Goal: Task Accomplishment & Management: Manage account settings

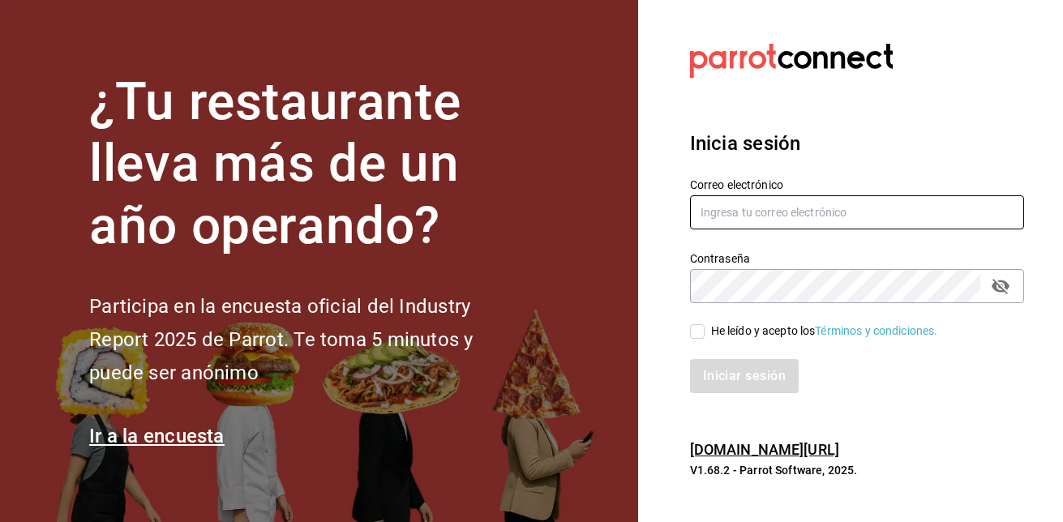
type input "[EMAIL_ADDRESS][DOMAIN_NAME]"
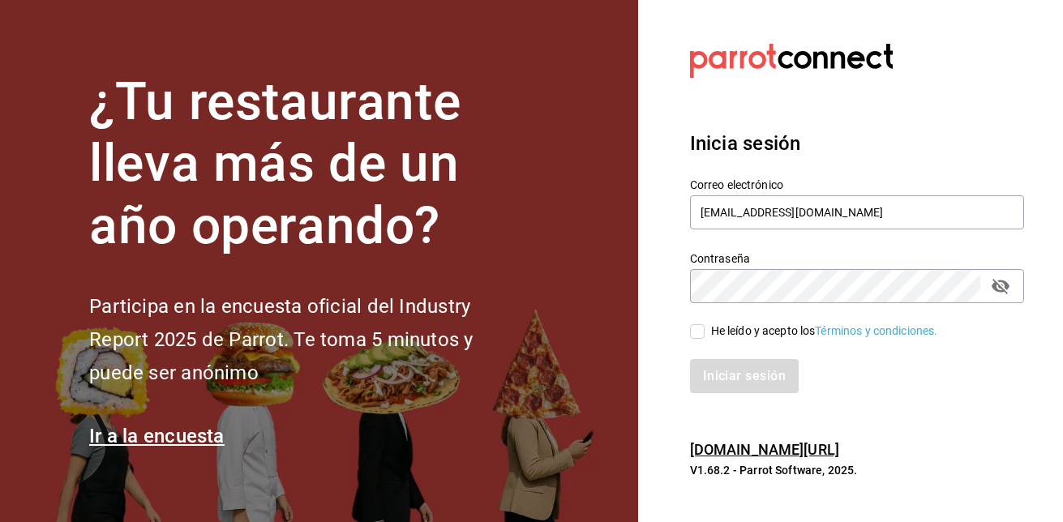
click at [699, 331] on input "He leído y acepto los Términos y condiciones." at bounding box center [697, 331] width 15 height 15
checkbox input "true"
click at [760, 380] on button "Iniciar sesión" at bounding box center [745, 376] width 110 height 34
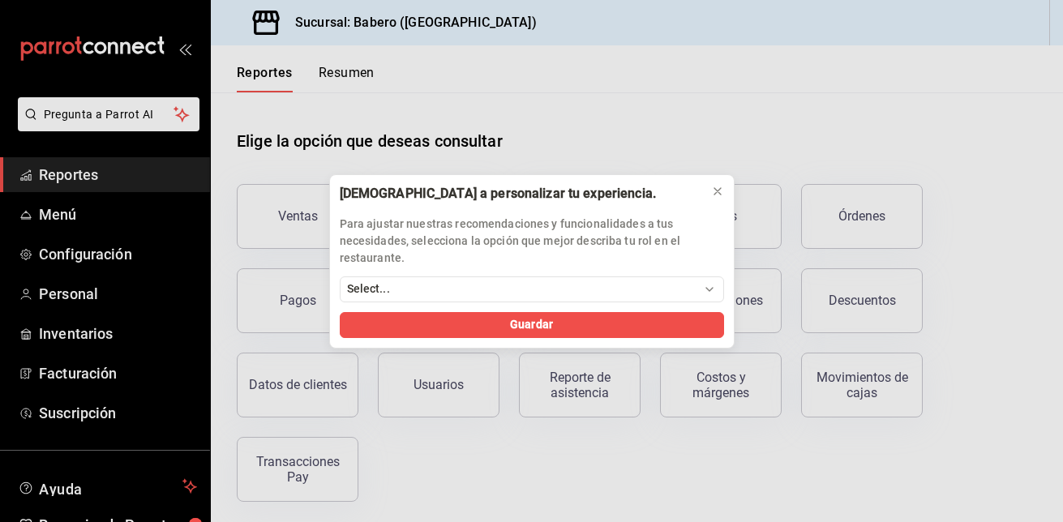
click at [70, 208] on div "[DEMOGRAPHIC_DATA] a personalizar tu experiencia. Para ajustar nuestras recomen…" at bounding box center [531, 261] width 1063 height 522
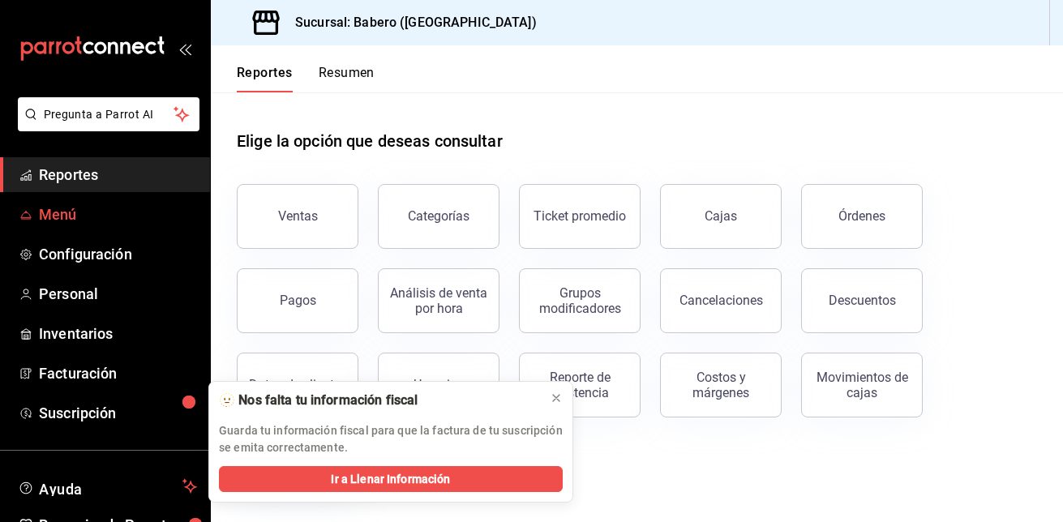
click at [84, 210] on span "Menú" at bounding box center [118, 215] width 158 height 22
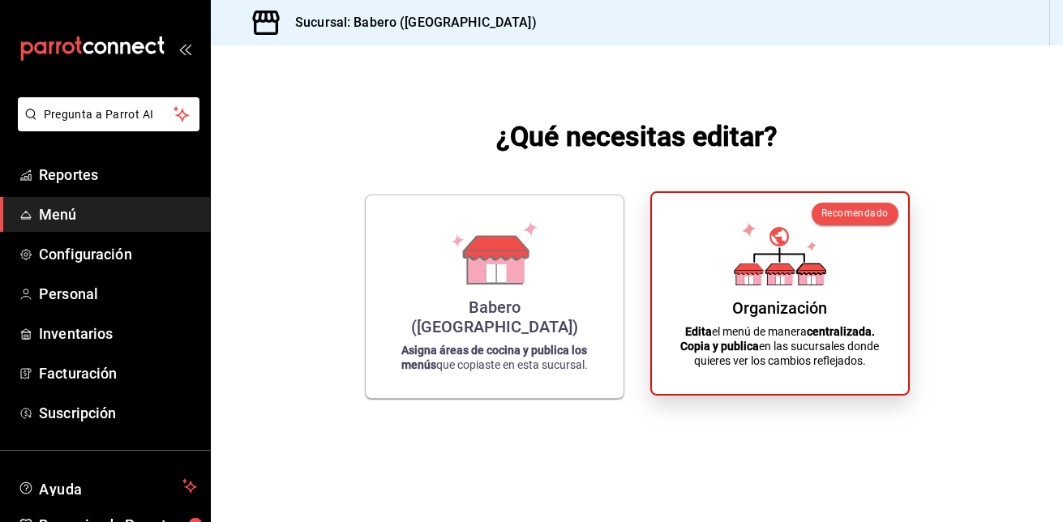
click at [787, 301] on div "Organización" at bounding box center [779, 307] width 95 height 19
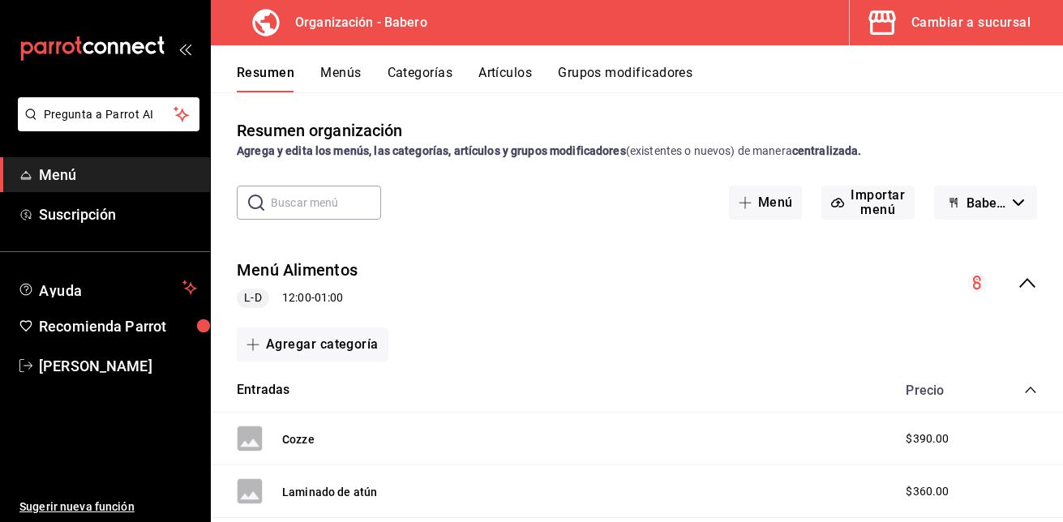
click at [282, 202] on input "text" at bounding box center [326, 203] width 110 height 32
click at [316, 193] on input "bebidas" at bounding box center [326, 203] width 110 height 32
type input "b"
type input "c"
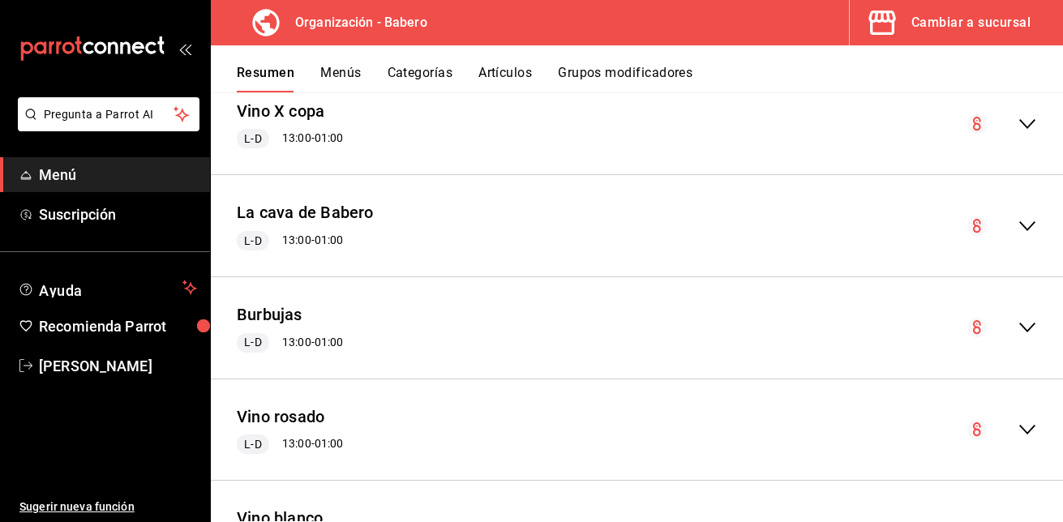
scroll to position [1519, 0]
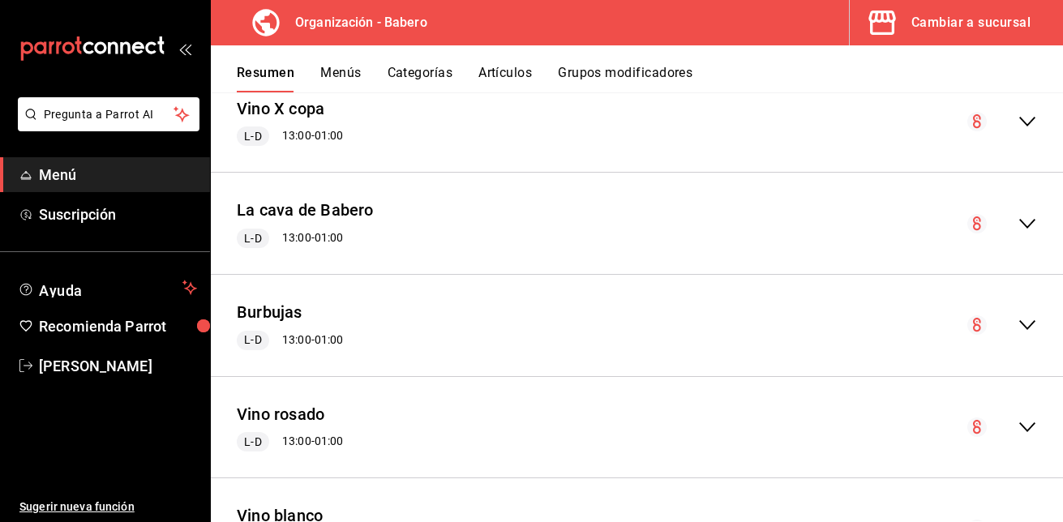
click at [1023, 120] on icon "collapse-menu-row" at bounding box center [1027, 121] width 19 height 19
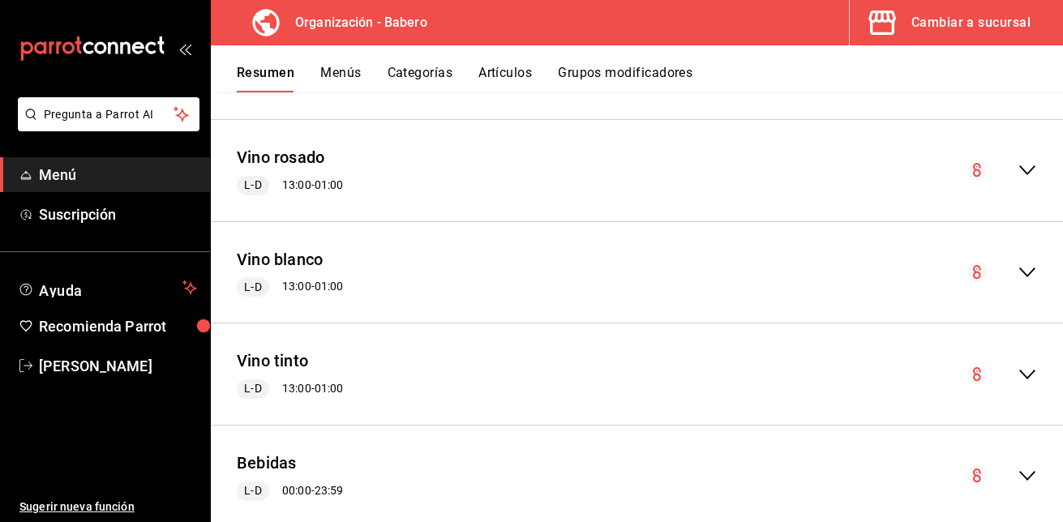
scroll to position [2769, 0]
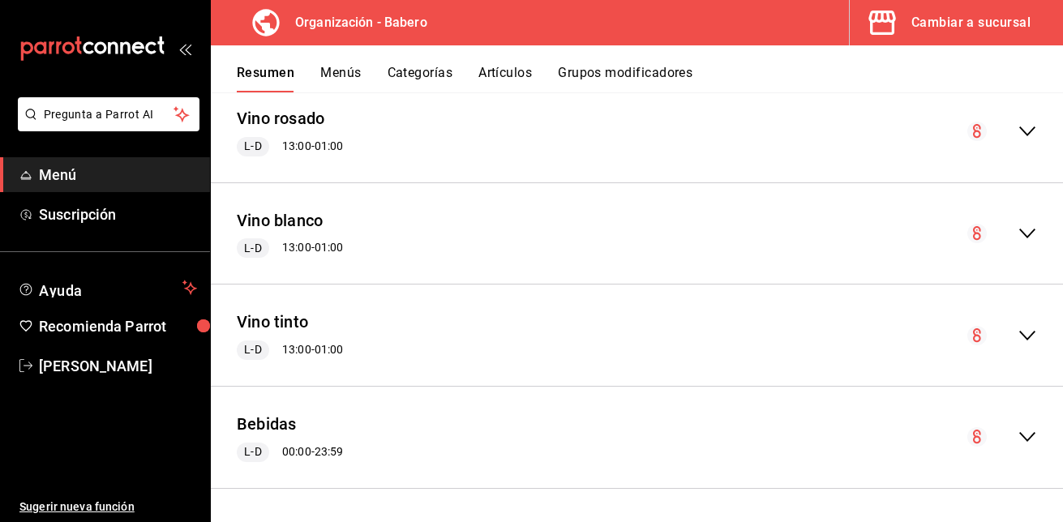
click at [1018, 337] on icon "collapse-menu-row" at bounding box center [1027, 335] width 19 height 19
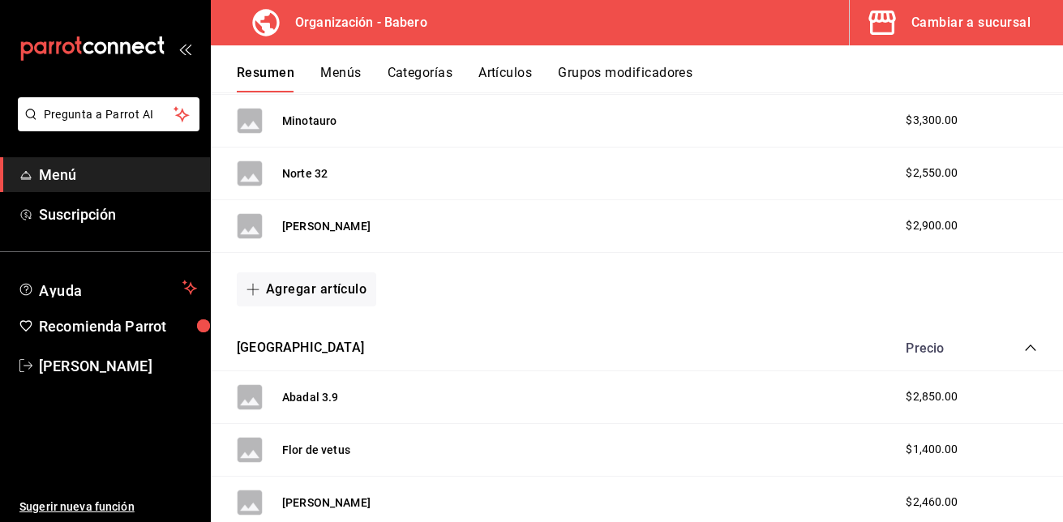
scroll to position [3245, 0]
click at [502, 75] on button "Artículos" at bounding box center [505, 79] width 54 height 28
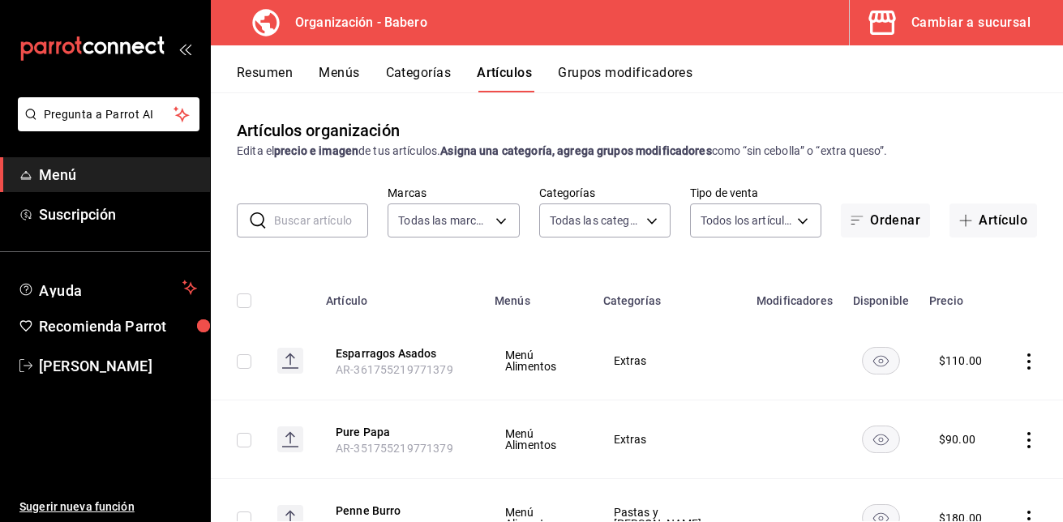
type input "a66e06f9-c574-4272-93a5-56c49c41a772"
type input "d5e981f2-9595-497c-a91a-126b35bb2472,b74fb20b-3b09-4cc9-9e81-849f82f19f95,754ec…"
click at [971, 24] on div "Cambiar a sucursal" at bounding box center [970, 22] width 119 height 23
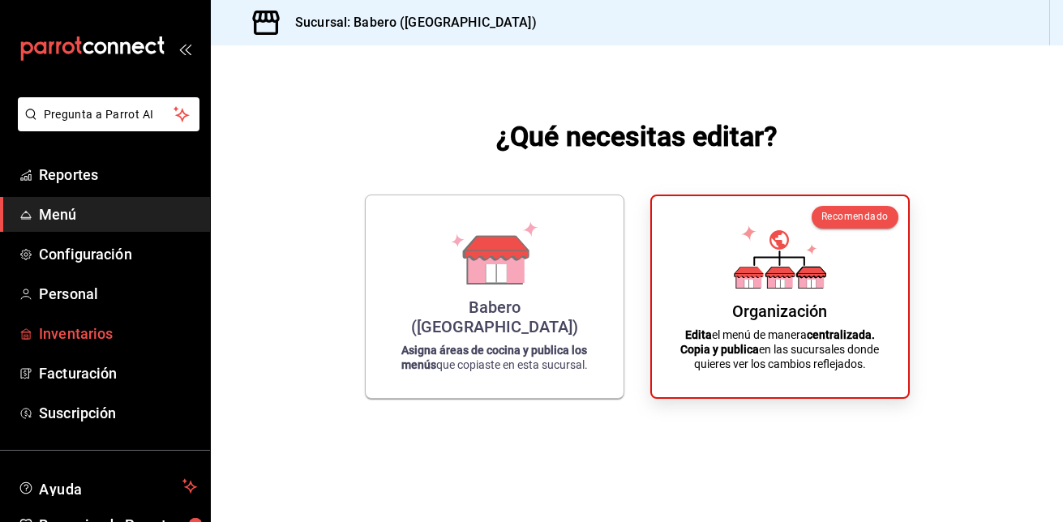
click at [113, 325] on span "Inventarios" at bounding box center [118, 334] width 158 height 22
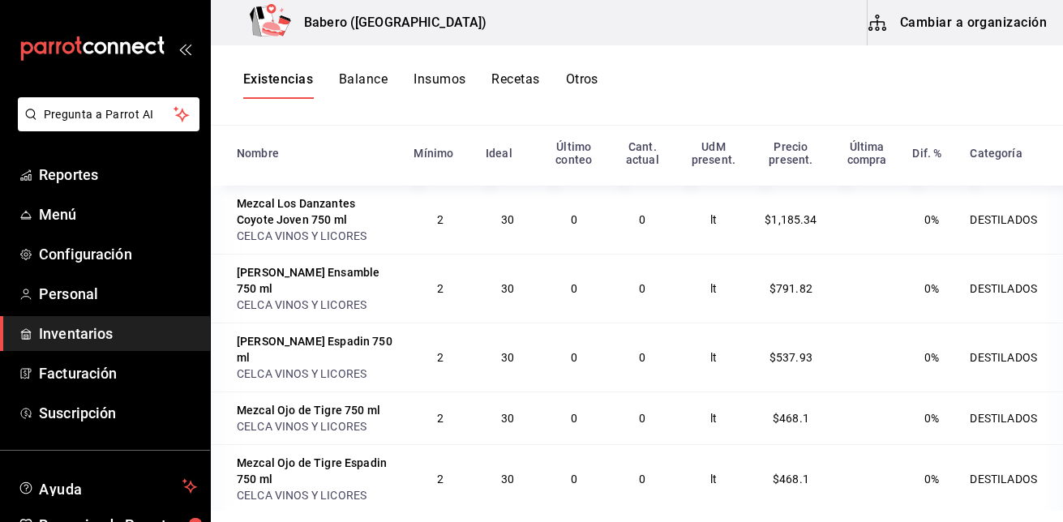
scroll to position [195, 0]
click at [521, 76] on button "Recetas" at bounding box center [515, 85] width 48 height 28
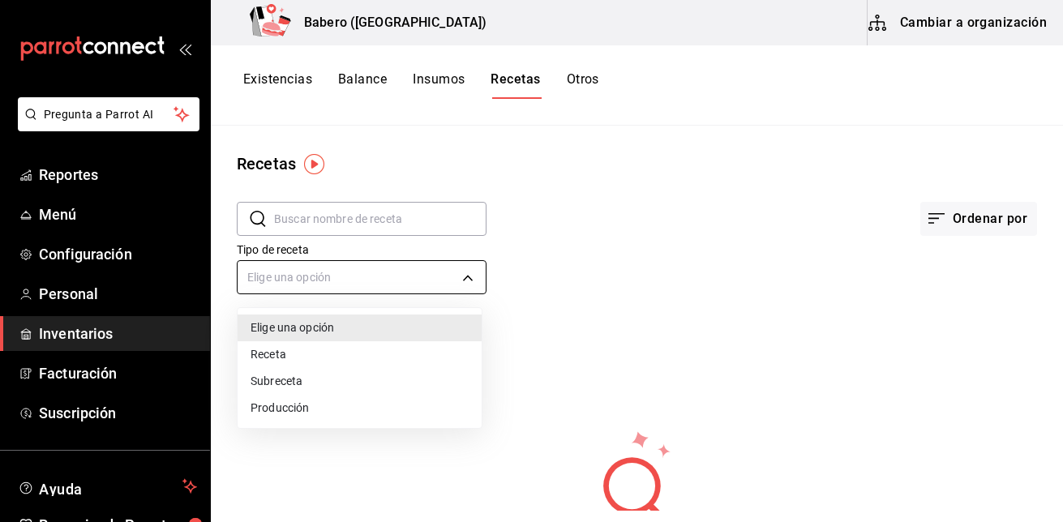
click at [473, 280] on body "Pregunta a Parrot AI Reportes Menú Configuración Personal Inventarios Facturaci…" at bounding box center [531, 255] width 1063 height 511
click at [436, 350] on li "Receta" at bounding box center [360, 354] width 244 height 27
type input "PRODUCT"
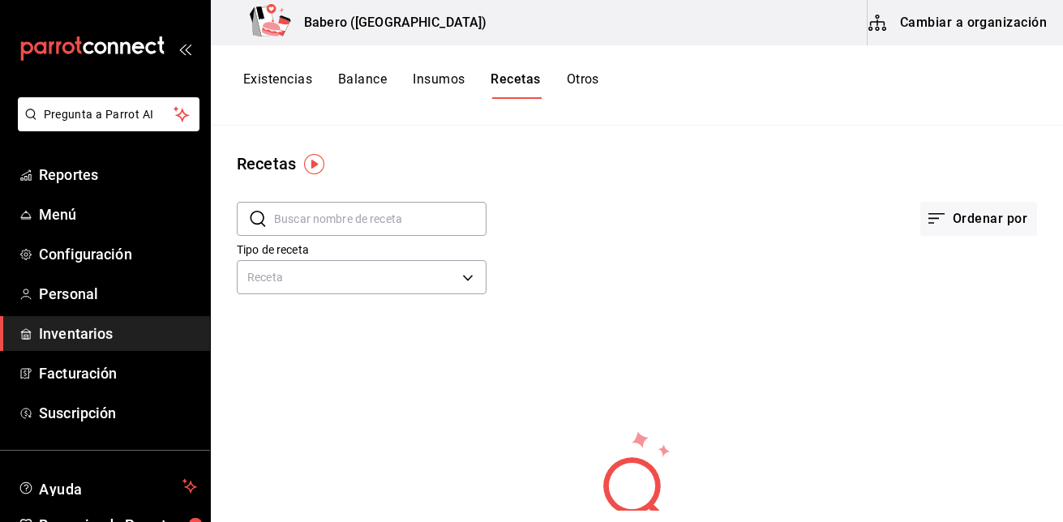
click at [307, 160] on img "button" at bounding box center [314, 164] width 20 height 20
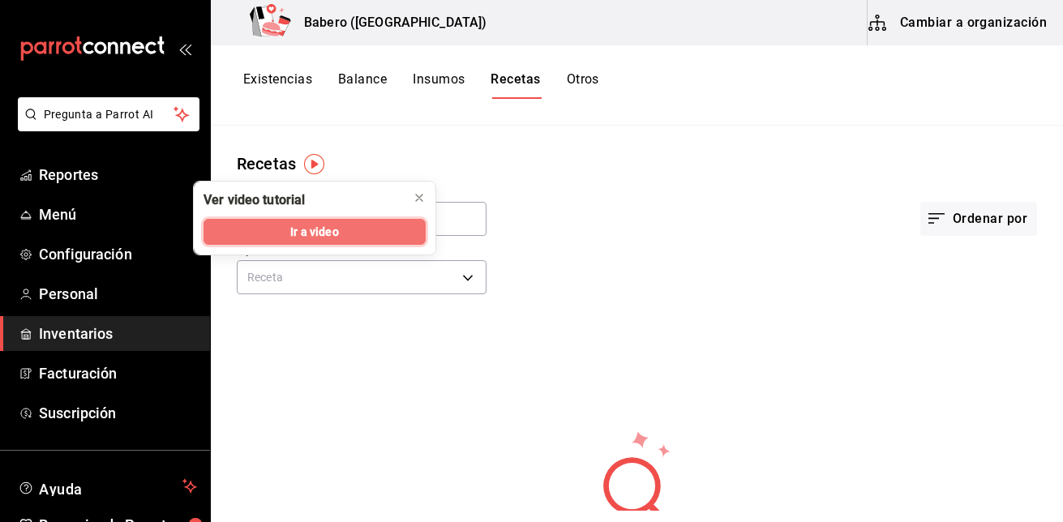
click at [388, 232] on button "Ir a video" at bounding box center [315, 232] width 222 height 26
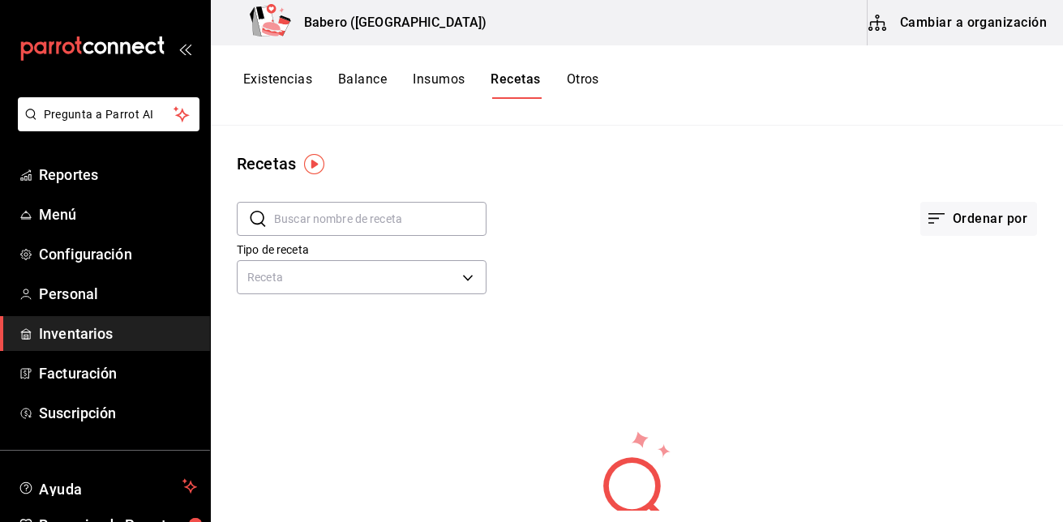
click at [991, 15] on button "Cambiar a organización" at bounding box center [959, 22] width 182 height 45
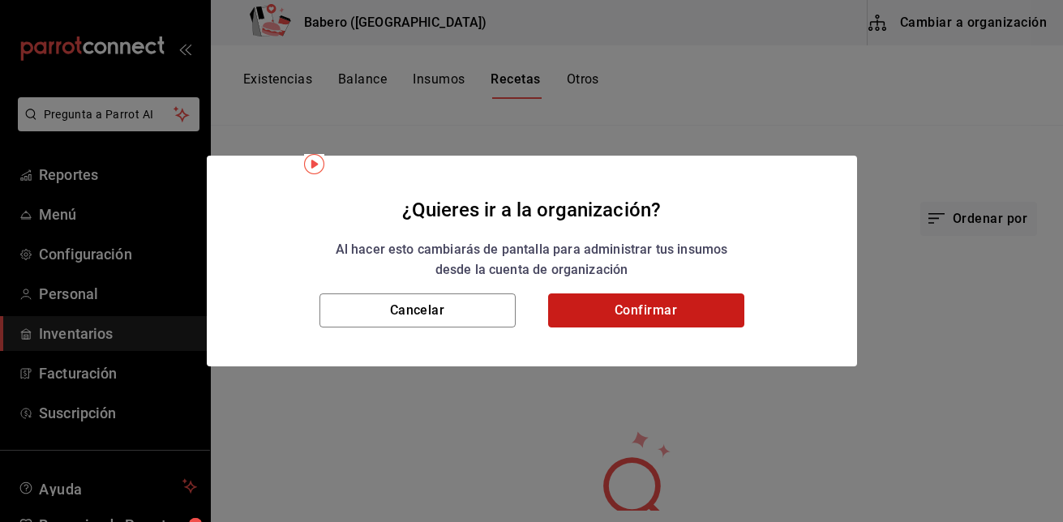
click at [618, 298] on button "Confirmar" at bounding box center [646, 311] width 196 height 34
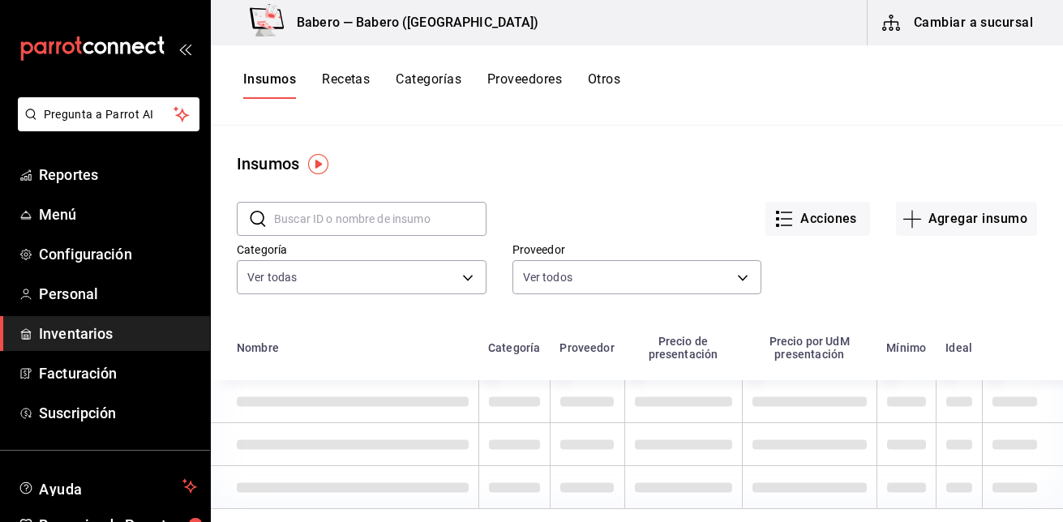
click at [339, 80] on button "Recetas" at bounding box center [346, 85] width 48 height 28
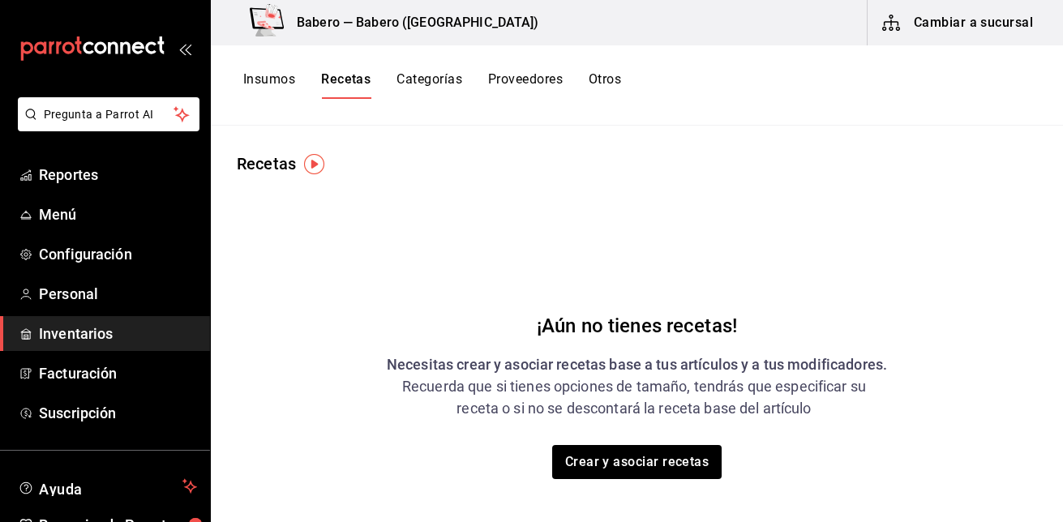
scroll to position [71, 0]
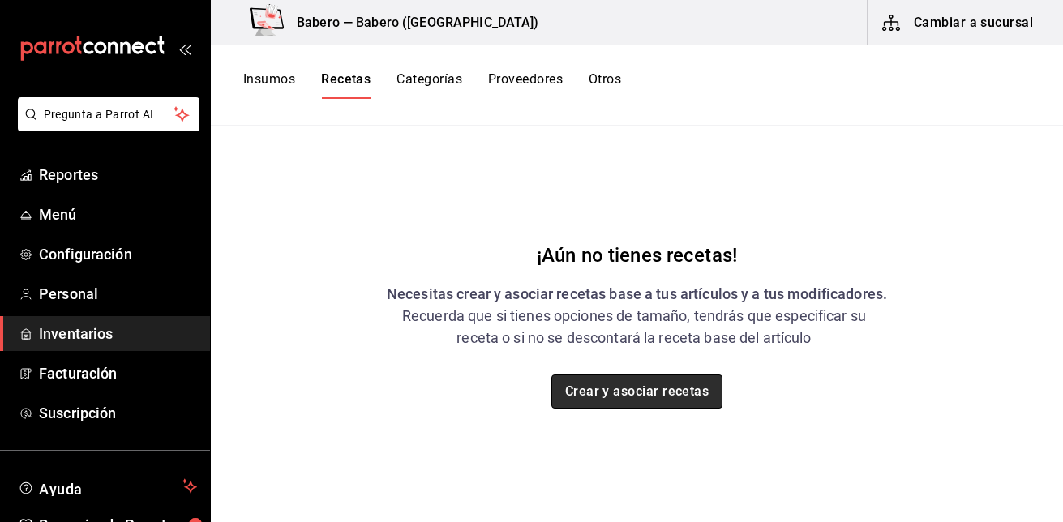
click at [624, 393] on button "Crear y asociar recetas" at bounding box center [637, 392] width 172 height 34
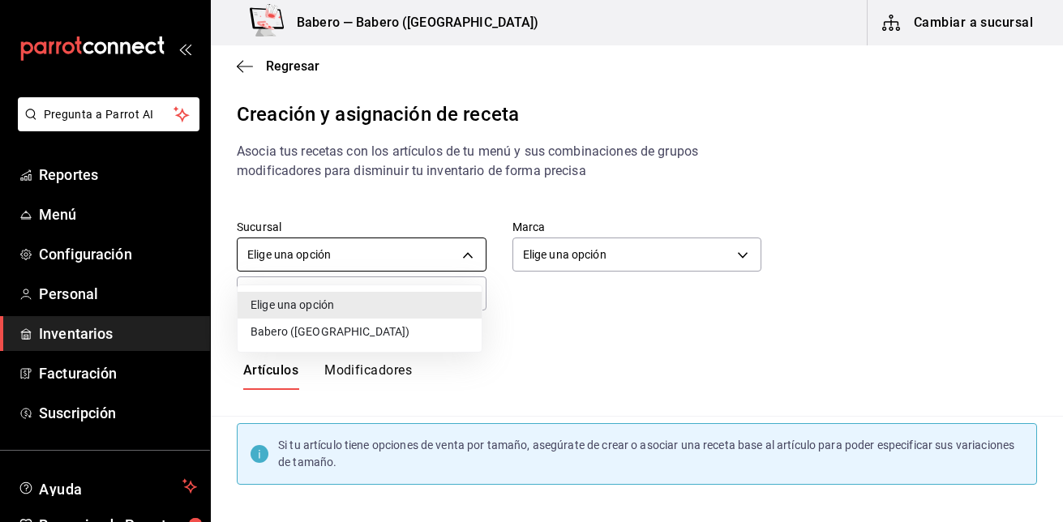
click at [468, 252] on body "Pregunta a Parrot AI Reportes Menú Configuración Personal Inventarios Facturaci…" at bounding box center [531, 247] width 1063 height 495
click at [432, 330] on li "Babero ([GEOGRAPHIC_DATA])" at bounding box center [360, 332] width 244 height 27
type input "9f567b84-ea91-4495-a3f7-abfaacdd65d9"
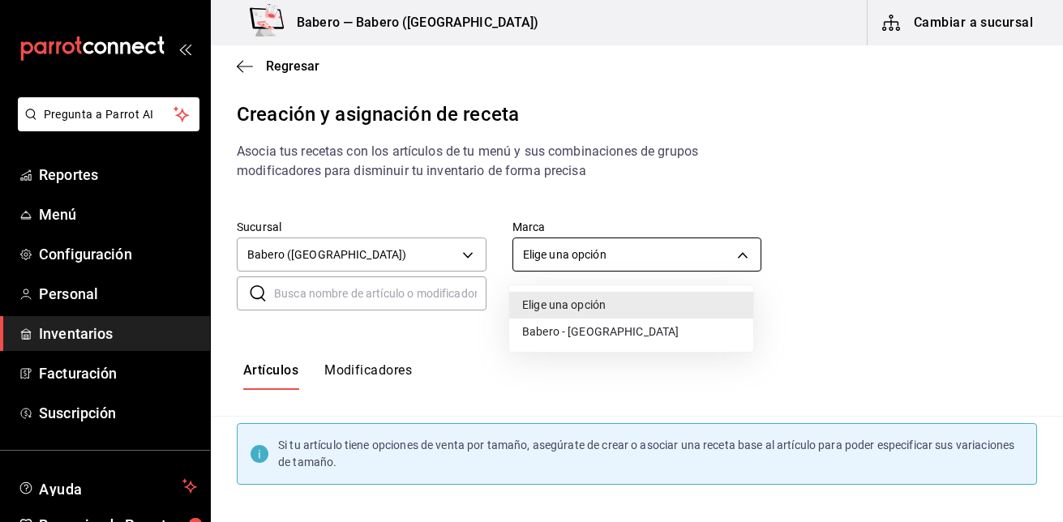
click at [734, 251] on body "Pregunta a Parrot AI Reportes Menú Configuración Personal Inventarios Facturaci…" at bounding box center [531, 247] width 1063 height 495
click at [684, 330] on li "Babero - [GEOGRAPHIC_DATA]" at bounding box center [631, 332] width 244 height 27
type input "3c8689db-ba21-444b-9092-0c985d975b3f"
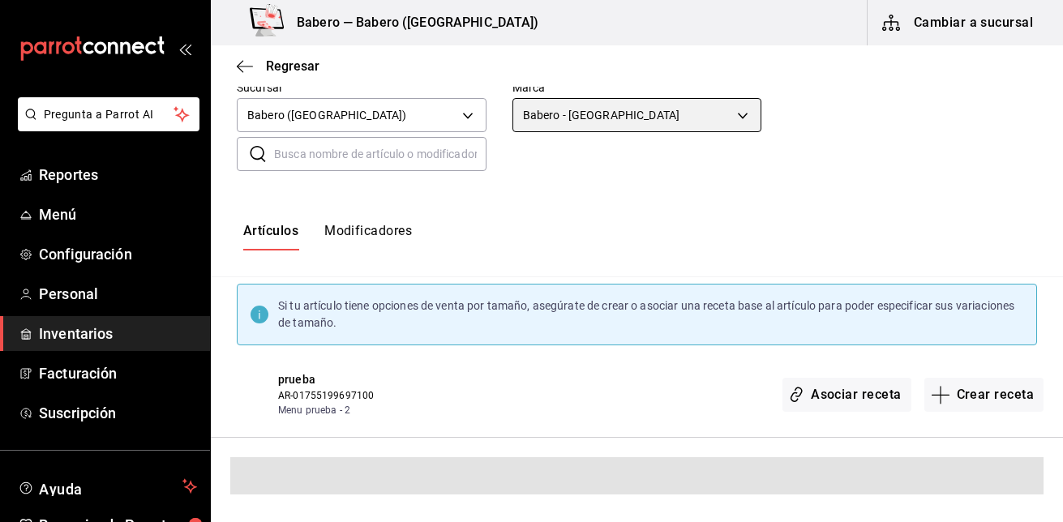
scroll to position [83, 0]
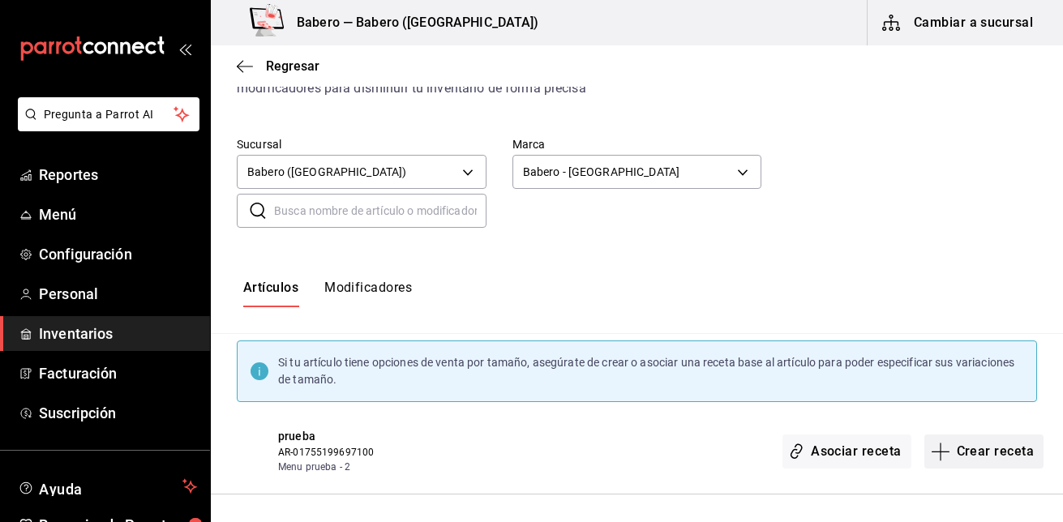
click at [997, 451] on button "Crear receta" at bounding box center [984, 452] width 120 height 34
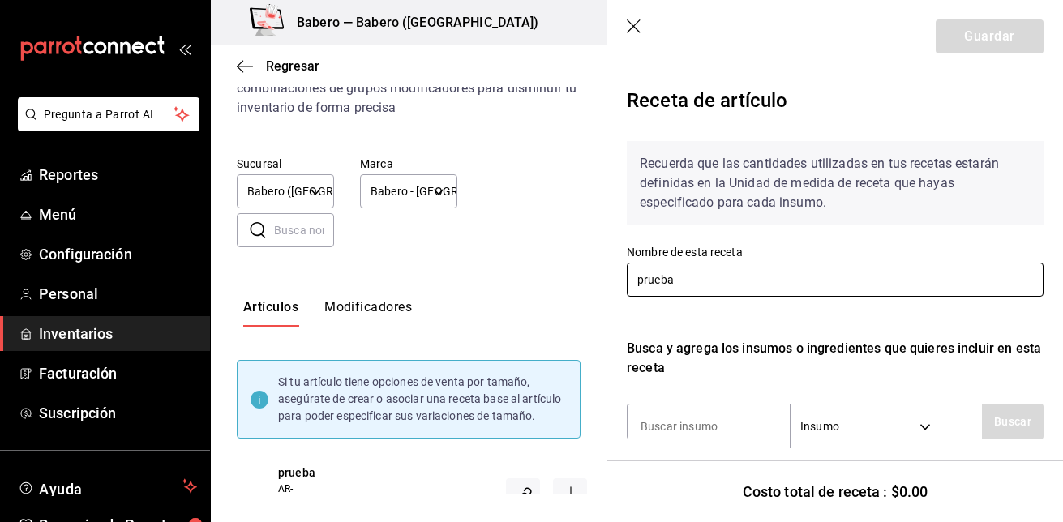
click at [718, 285] on input "prueba" at bounding box center [835, 280] width 417 height 34
type input "p"
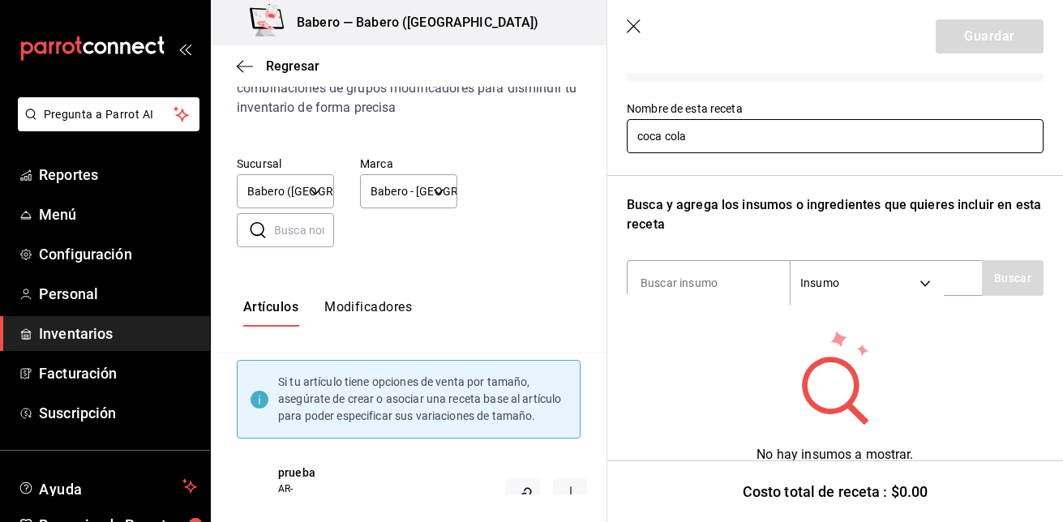
scroll to position [170, 0]
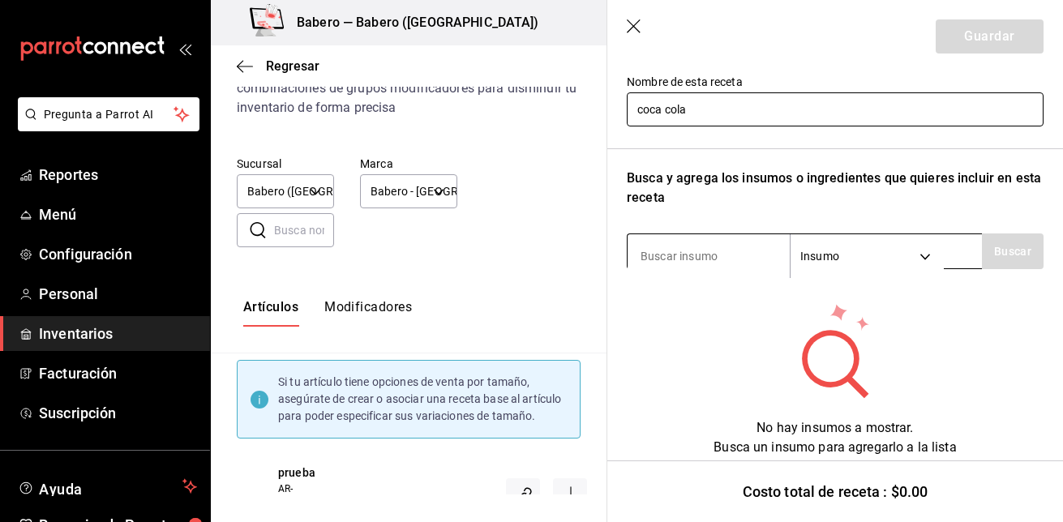
type input "coca cola"
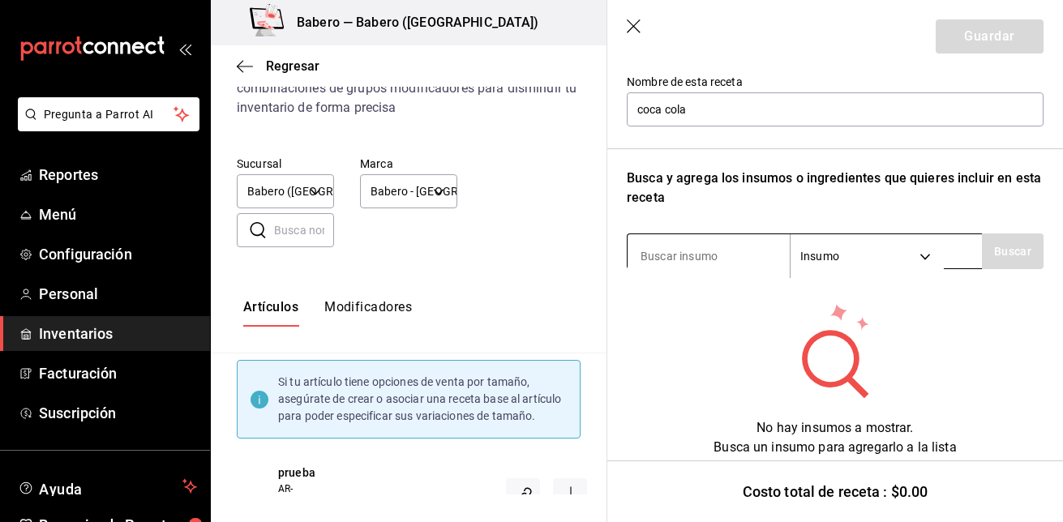
click at [727, 244] on input at bounding box center [709, 256] width 162 height 34
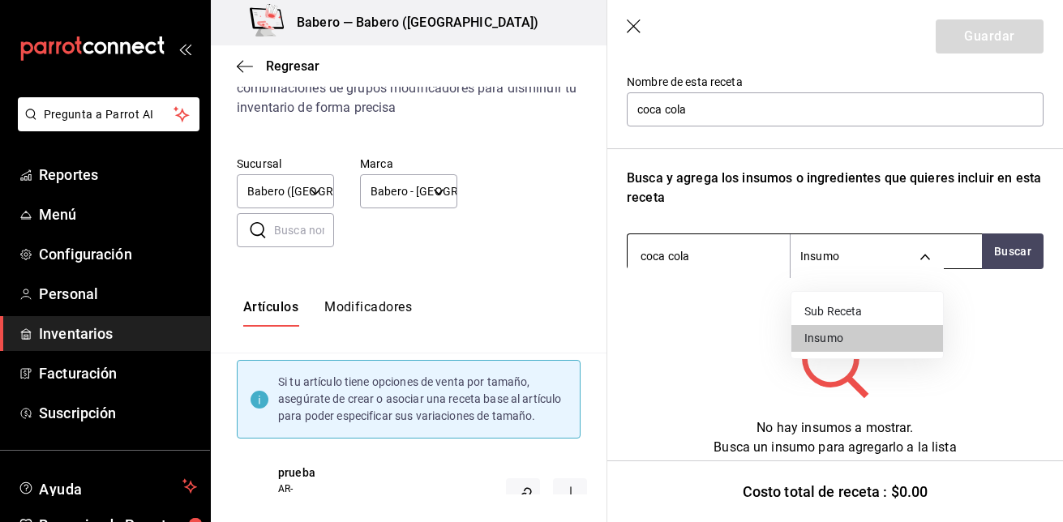
click at [933, 256] on body "Pregunta a Parrot AI Reportes Menú Configuración Personal Inventarios Facturaci…" at bounding box center [531, 247] width 1063 height 495
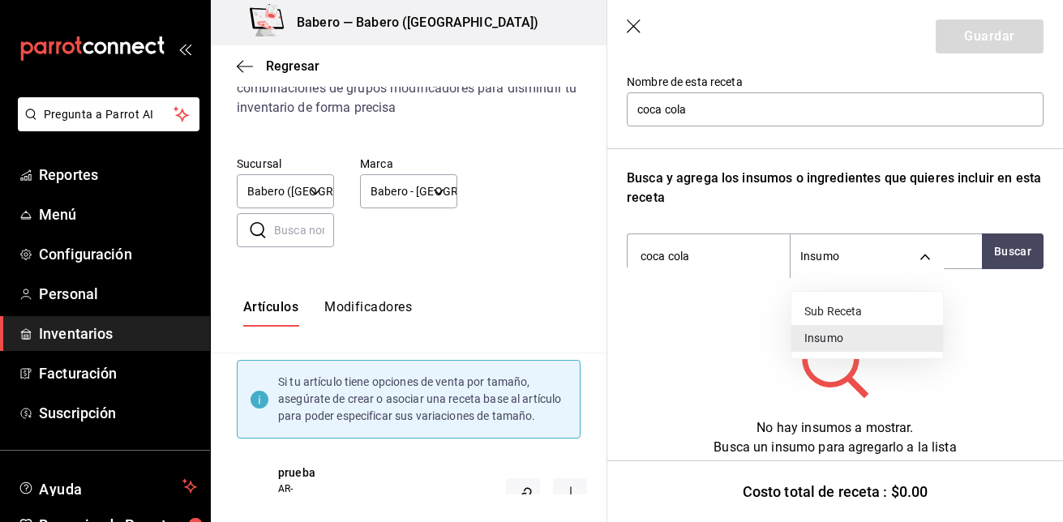
click at [869, 343] on li "Insumo" at bounding box center [867, 338] width 152 height 27
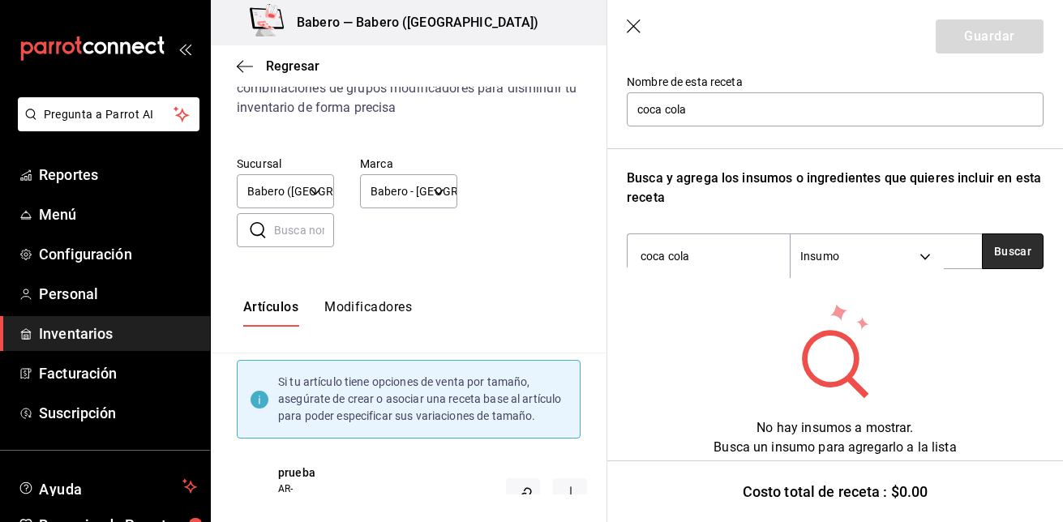
click at [1012, 249] on button "Buscar" at bounding box center [1013, 252] width 62 height 36
type input "coca"
click at [1009, 256] on button "Buscar" at bounding box center [1013, 252] width 62 height 36
click at [628, 26] on icon "button" at bounding box center [635, 27] width 16 height 16
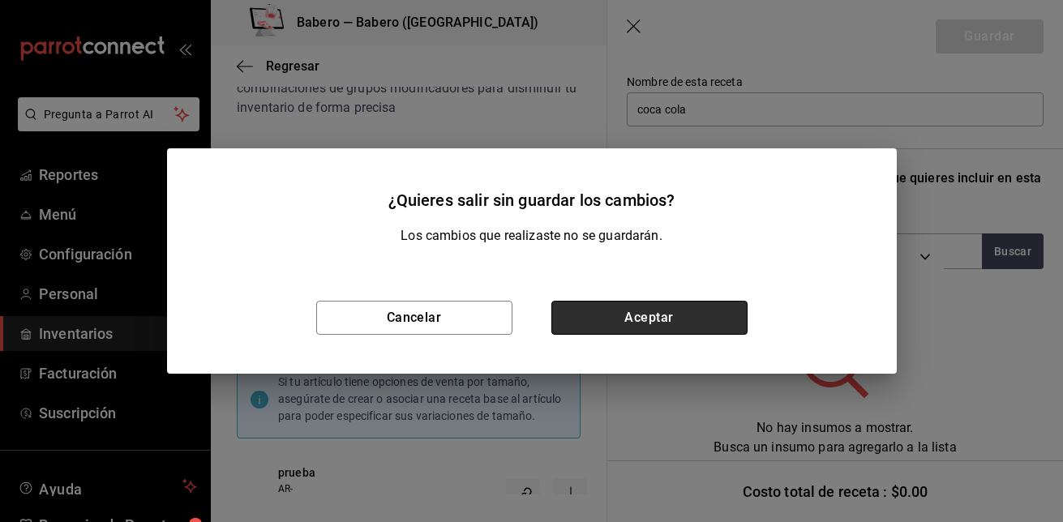
click at [588, 320] on button "Aceptar" at bounding box center [649, 318] width 196 height 34
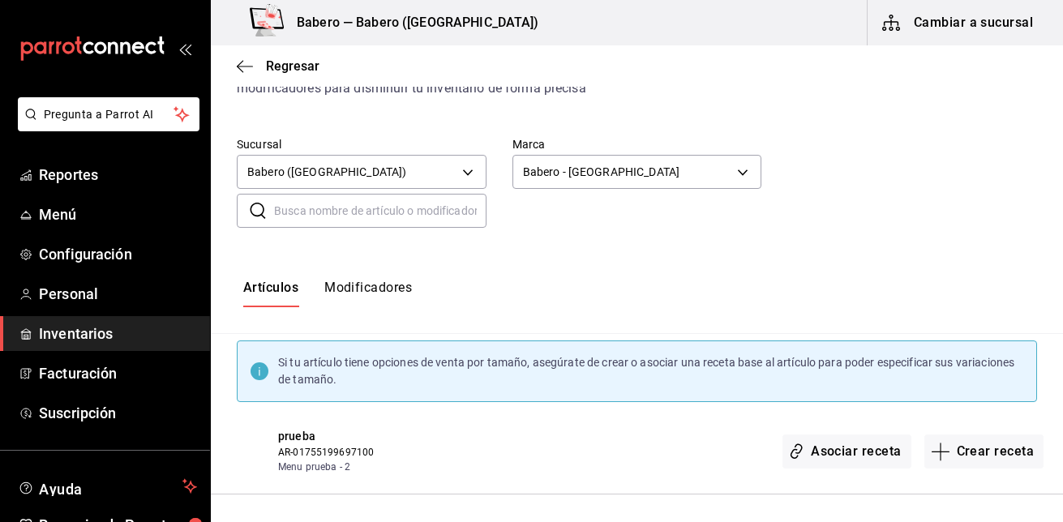
scroll to position [0, 0]
click at [28, 337] on rect "mailbox folders" at bounding box center [26, 337] width 4 height 4
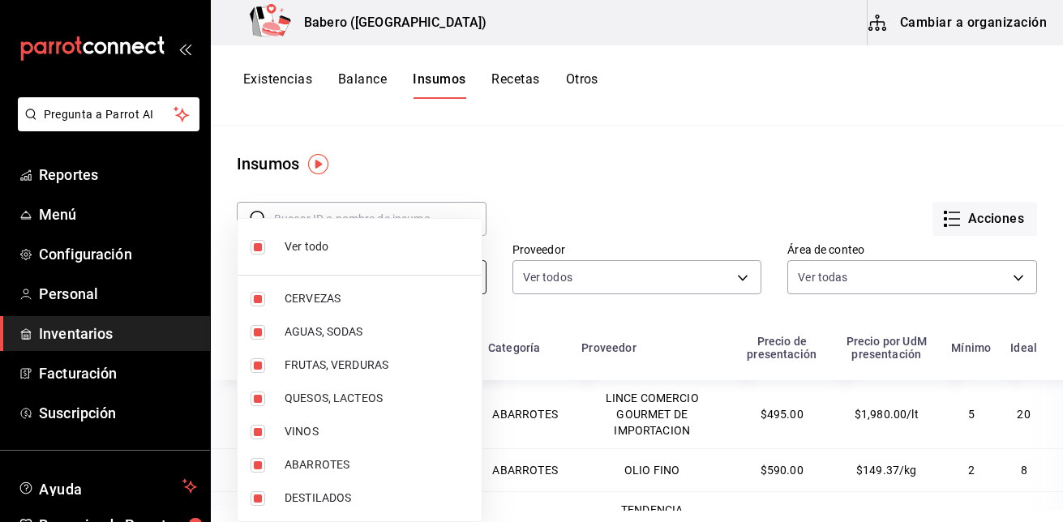
click at [461, 270] on body "Pregunta a Parrot AI Reportes Menú Configuración Personal Inventarios Facturaci…" at bounding box center [531, 255] width 1063 height 511
click at [405, 329] on span "AGUAS, SODAS" at bounding box center [377, 332] width 184 height 17
type input "0c576c88-f432-4633-9828-9b7e287fcf94,bc97f6e6-7b24-4966-9f9d-bae7c5662722,528ae…"
checkbox input "false"
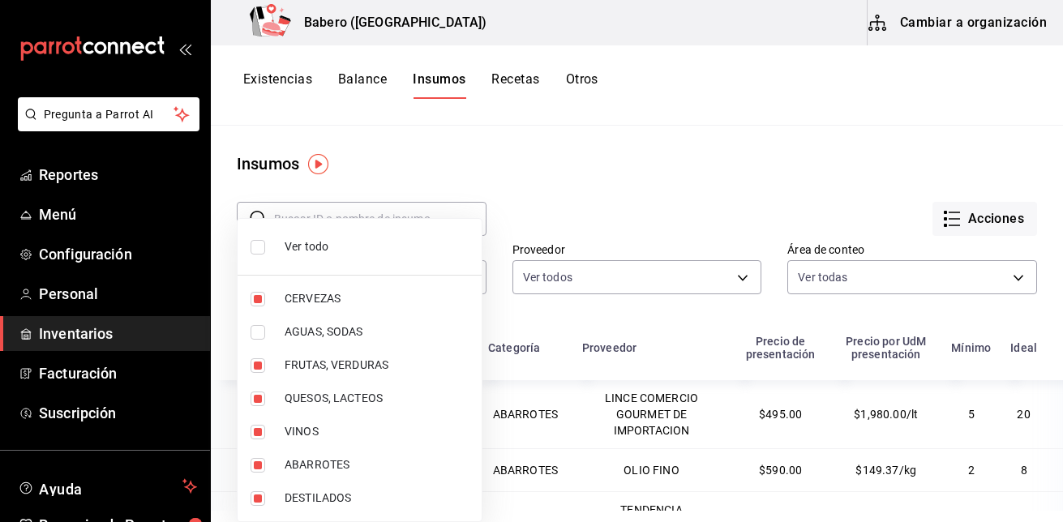
click at [700, 311] on div at bounding box center [531, 261] width 1063 height 522
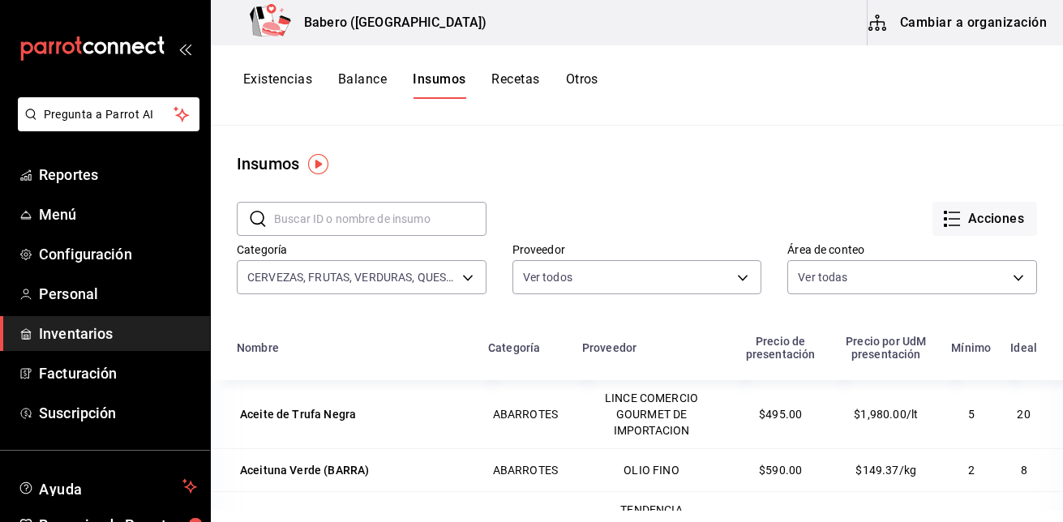
click at [410, 231] on input "text" at bounding box center [380, 219] width 212 height 32
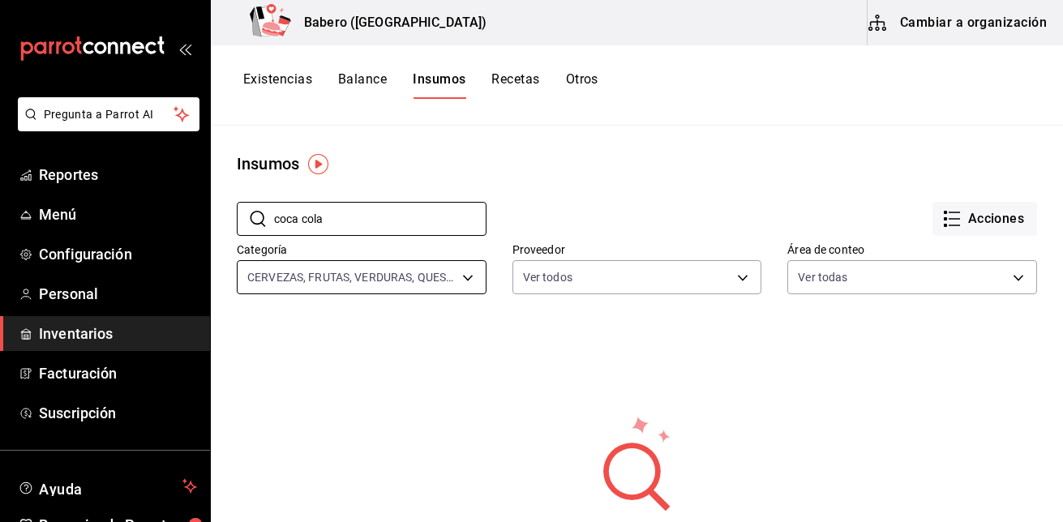
type input "coca cola"
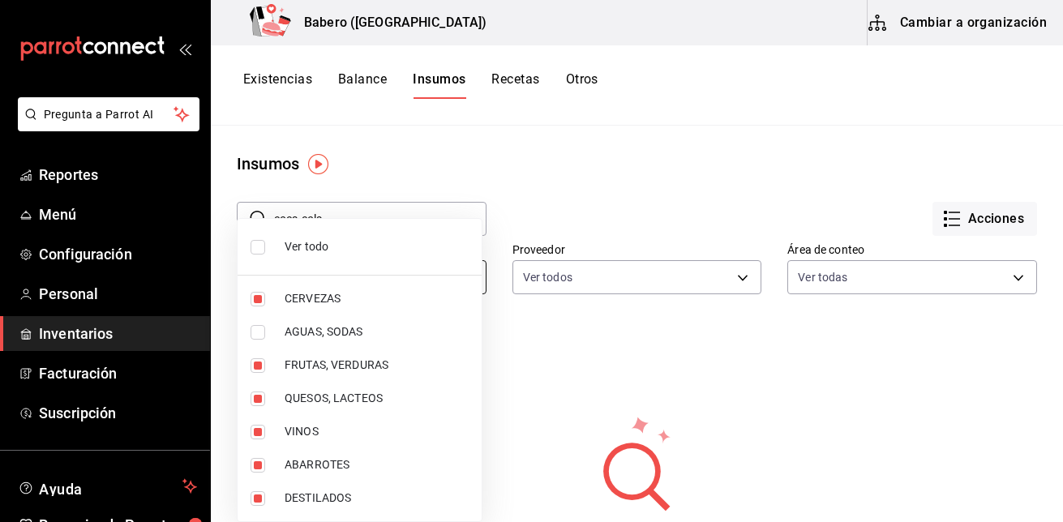
click at [466, 282] on body "Pregunta a Parrot AI Reportes Menú Configuración Personal Inventarios Facturaci…" at bounding box center [531, 255] width 1063 height 511
click at [457, 318] on li "AGUAS, SODAS" at bounding box center [360, 331] width 244 height 33
type input "0c576c88-f432-4633-9828-9b7e287fcf94,bc97f6e6-7b24-4966-9f9d-bae7c5662722,528ae…"
checkbox input "true"
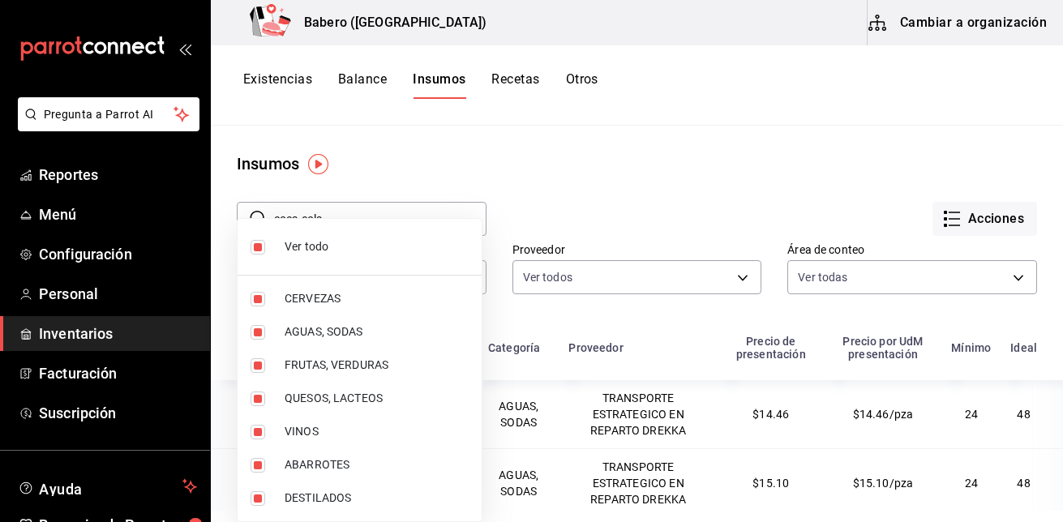
click at [650, 161] on div at bounding box center [531, 261] width 1063 height 522
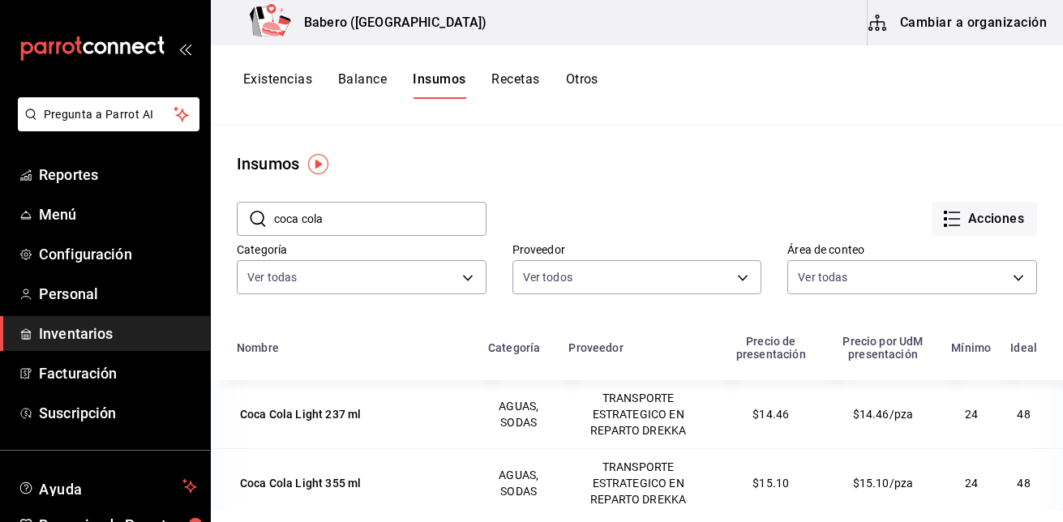
click at [414, 216] on input "coca cola" at bounding box center [380, 219] width 212 height 32
type input "c"
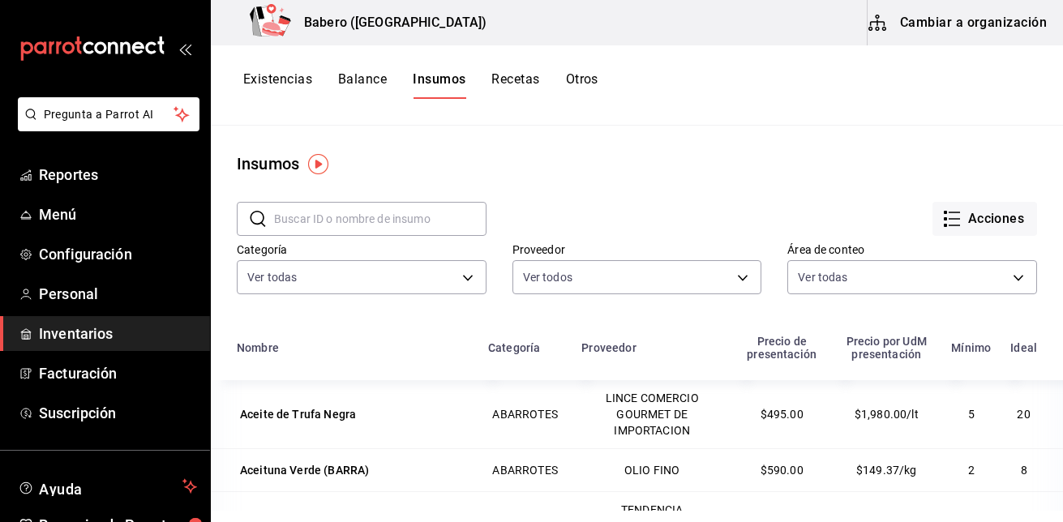
click at [990, 31] on button "Cambiar a organización" at bounding box center [959, 22] width 182 height 45
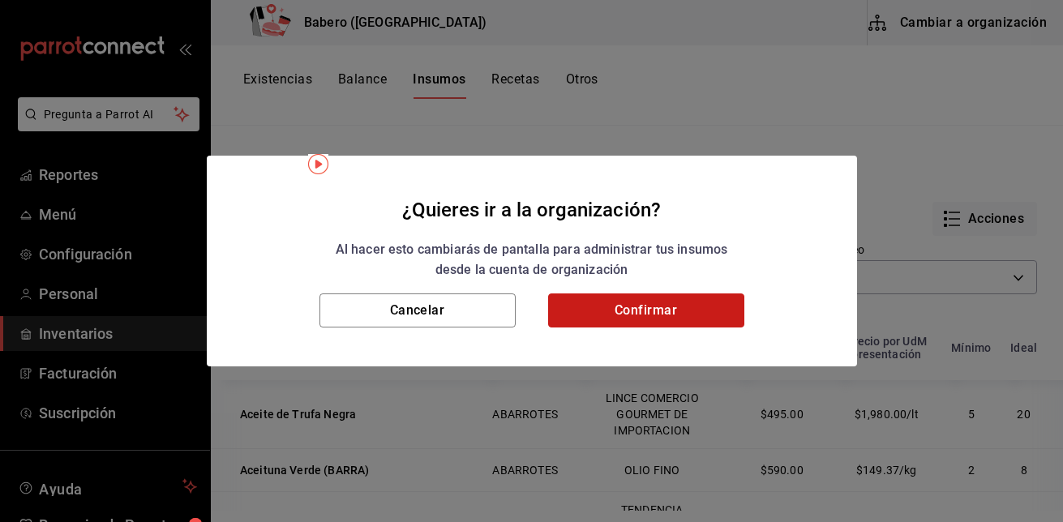
click at [663, 311] on button "Confirmar" at bounding box center [646, 311] width 196 height 34
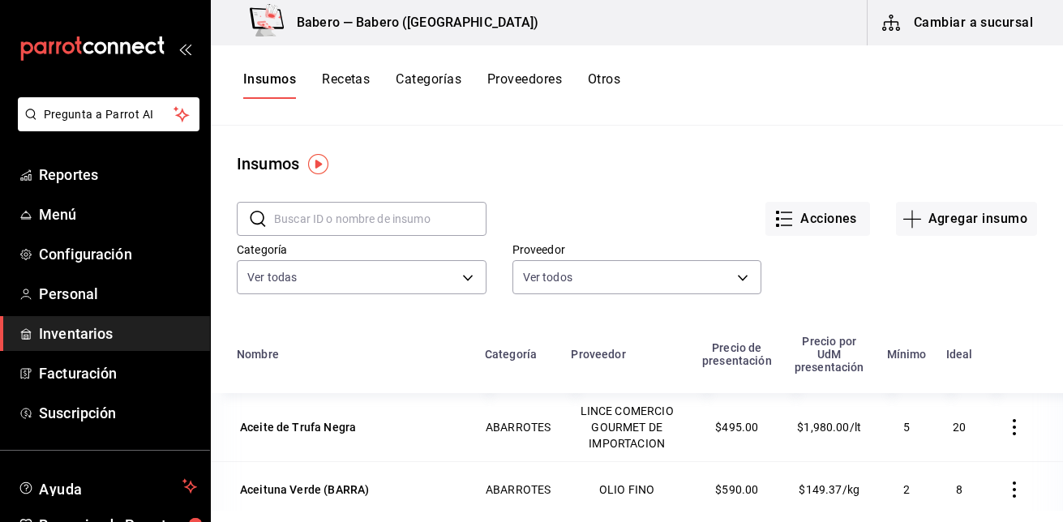
click at [360, 216] on input "text" at bounding box center [380, 219] width 212 height 32
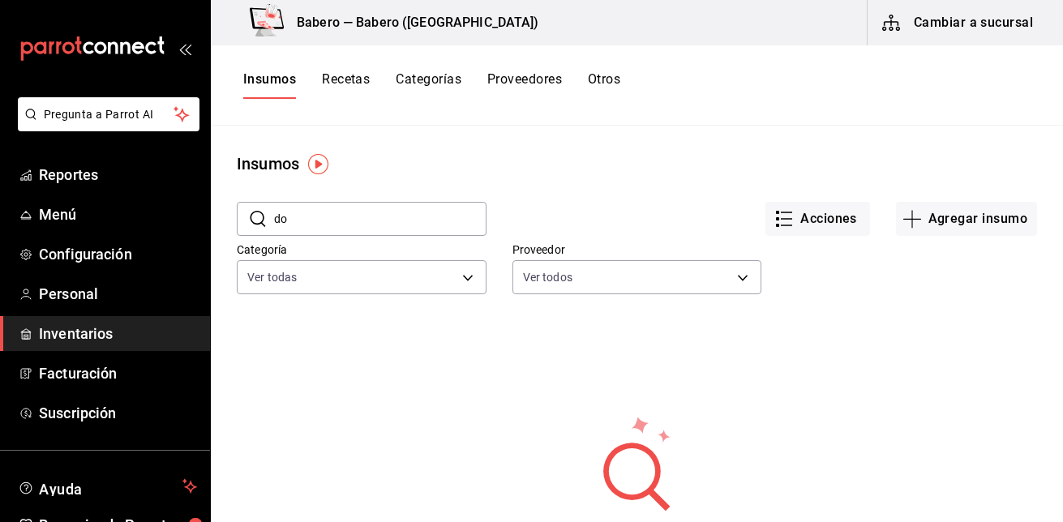
type input "d"
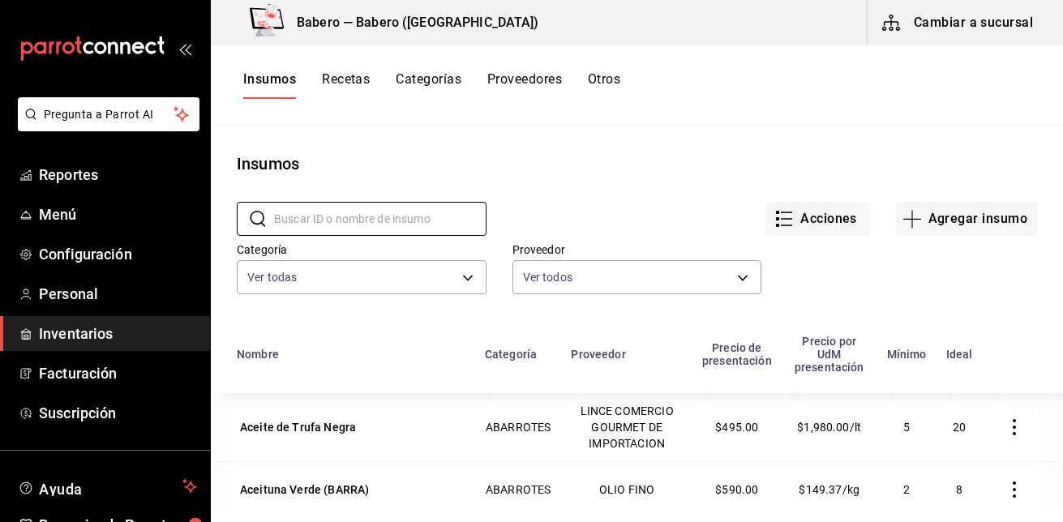
scroll to position [199, 0]
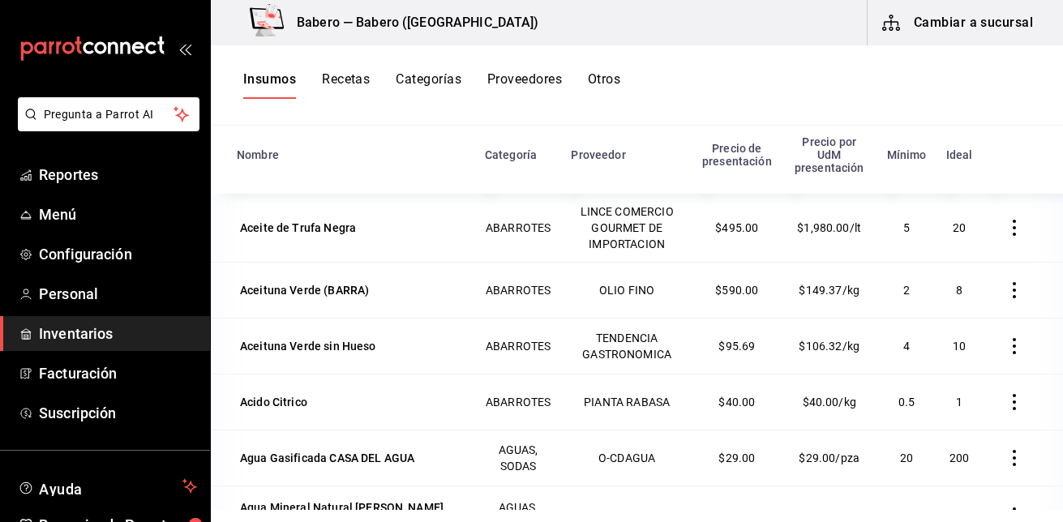
click at [77, 327] on span "Inventarios" at bounding box center [118, 334] width 158 height 22
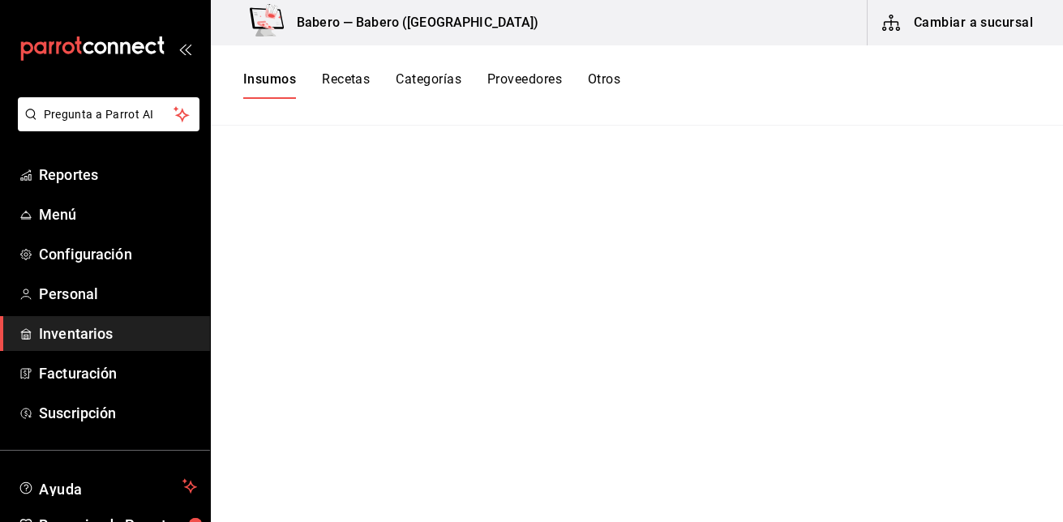
click at [359, 76] on button "Recetas" at bounding box center [346, 85] width 48 height 28
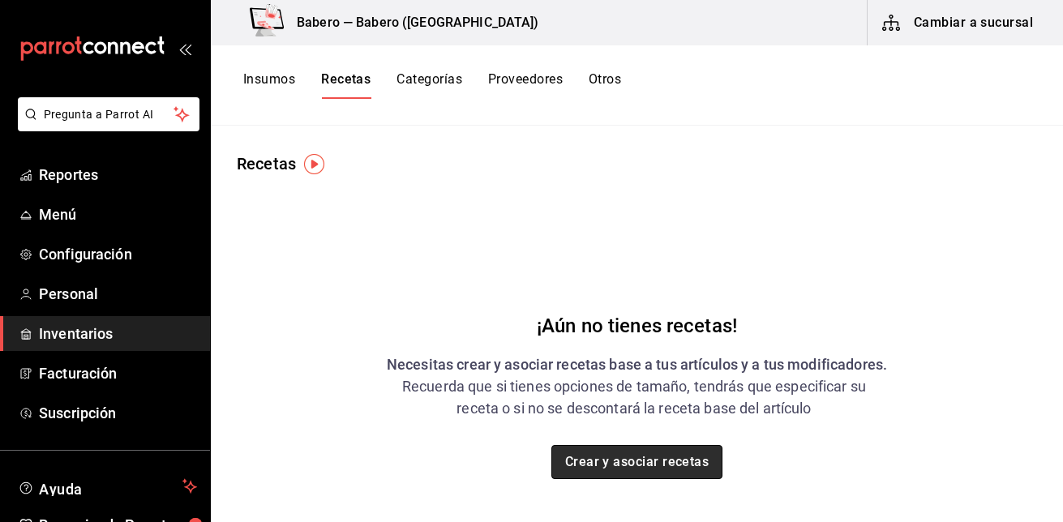
click at [652, 472] on button "Crear y asociar recetas" at bounding box center [637, 462] width 172 height 34
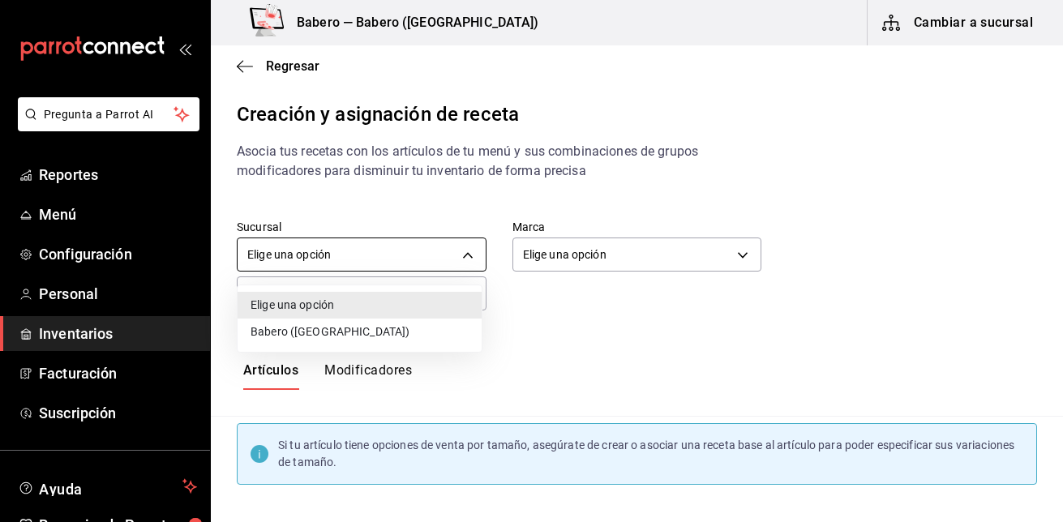
click at [466, 259] on body "Pregunta a Parrot AI Reportes Menú Configuración Personal Inventarios Facturaci…" at bounding box center [531, 247] width 1063 height 495
click at [429, 329] on li "Babero ([GEOGRAPHIC_DATA])" at bounding box center [360, 332] width 244 height 27
type input "9f567b84-ea91-4495-a3f7-abfaacdd65d9"
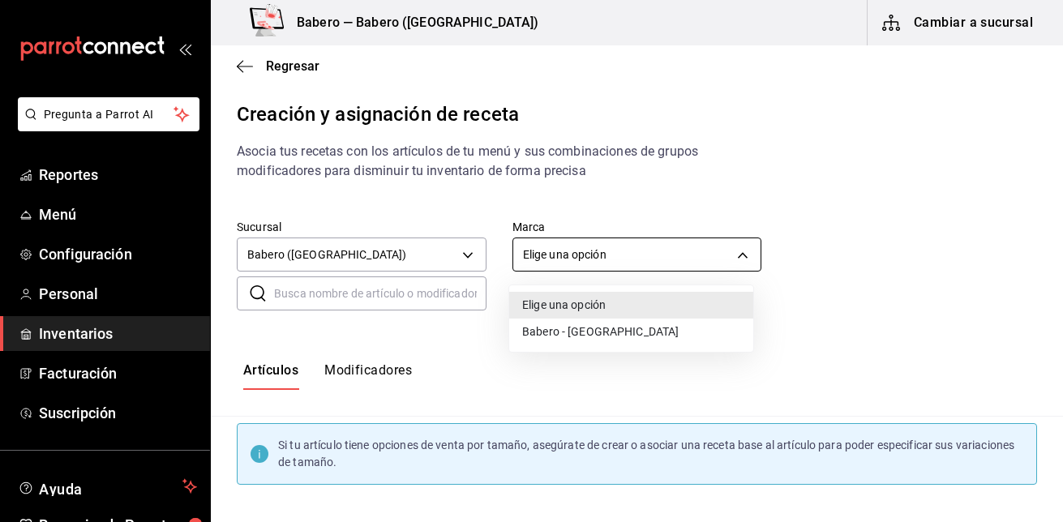
click at [735, 255] on body "Pregunta a Parrot AI Reportes Menú Configuración Personal Inventarios Facturaci…" at bounding box center [531, 247] width 1063 height 495
click at [698, 333] on li "Babero - [GEOGRAPHIC_DATA]" at bounding box center [631, 332] width 244 height 27
type input "3c8689db-ba21-444b-9092-0c985d975b3f"
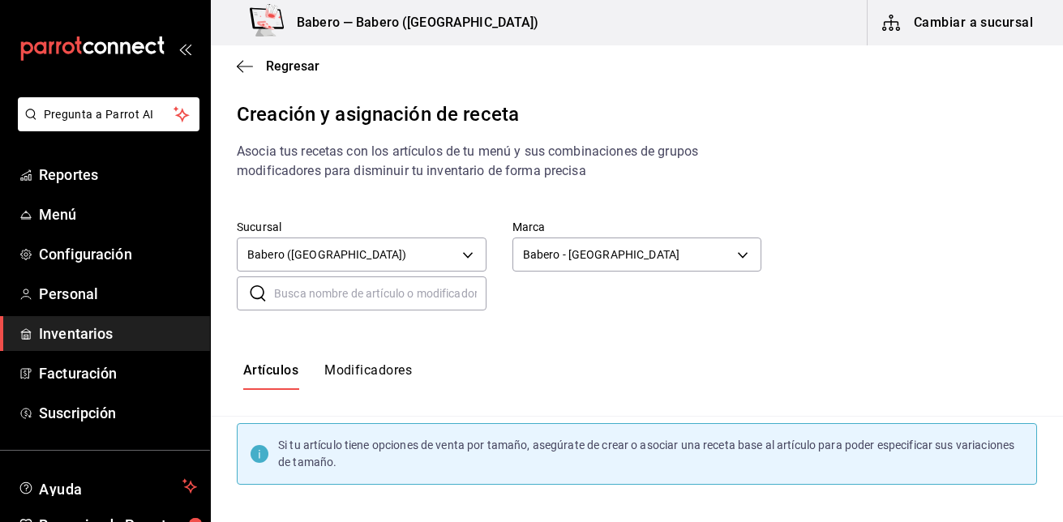
click at [368, 286] on input "text" at bounding box center [380, 293] width 212 height 32
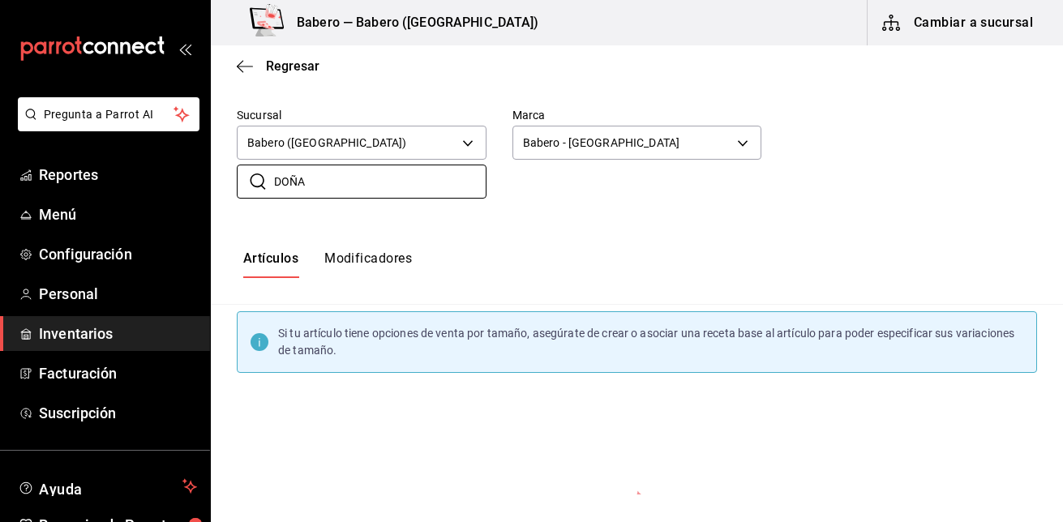
scroll to position [110, 0]
click at [332, 188] on input "DOÑA" at bounding box center [380, 183] width 212 height 32
type input "D"
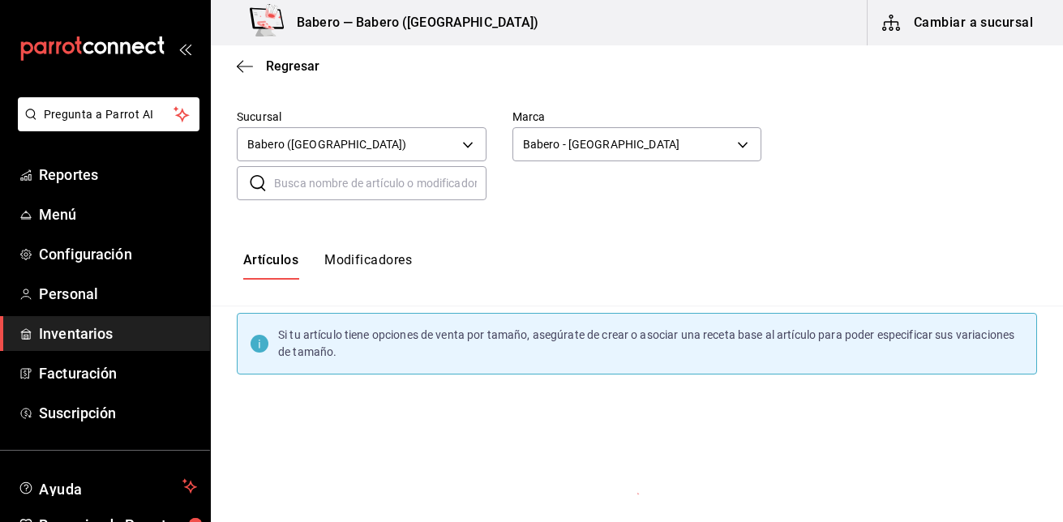
scroll to position [0, 0]
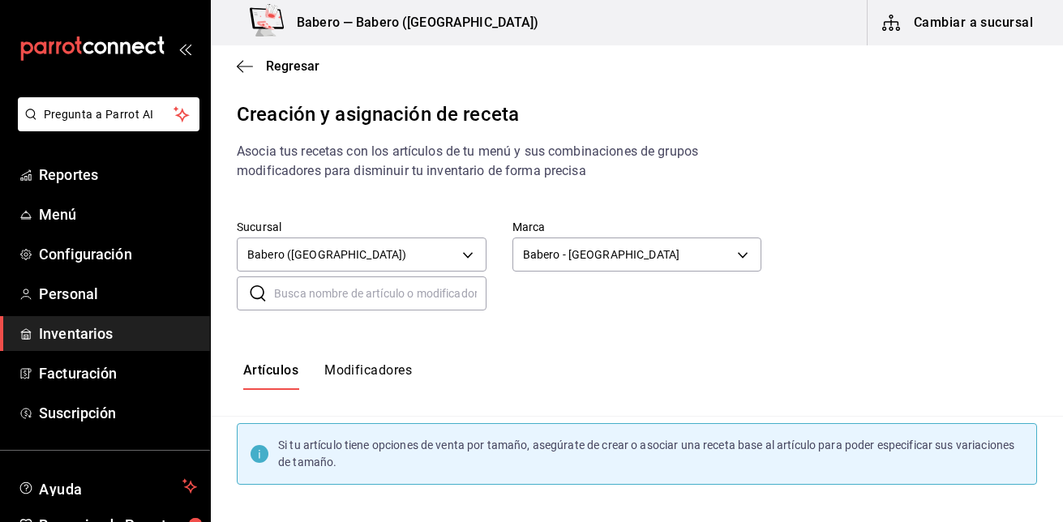
type input "A"
click at [435, 297] on input "PAPER" at bounding box center [380, 293] width 212 height 32
type input "P"
click at [85, 332] on span "Inventarios" at bounding box center [118, 334] width 158 height 22
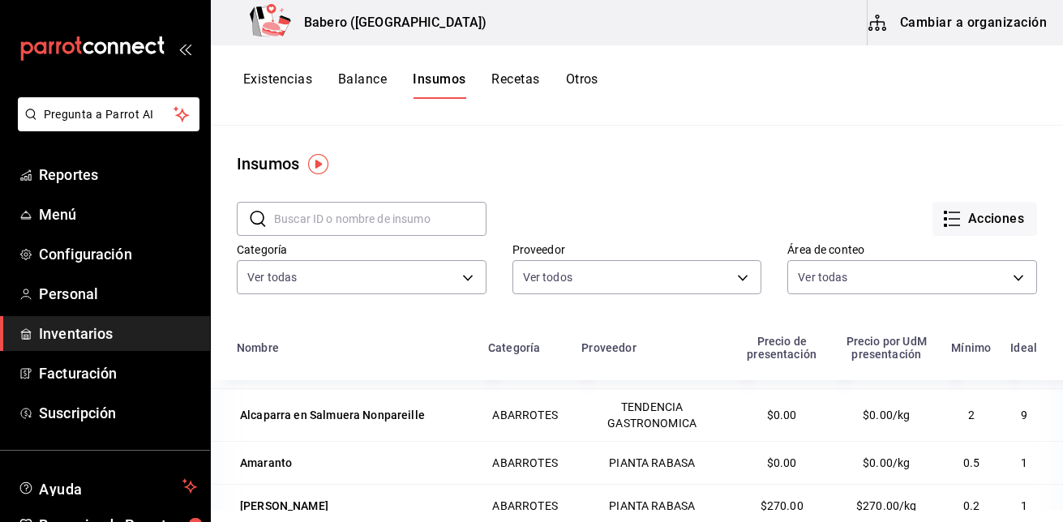
scroll to position [384, 0]
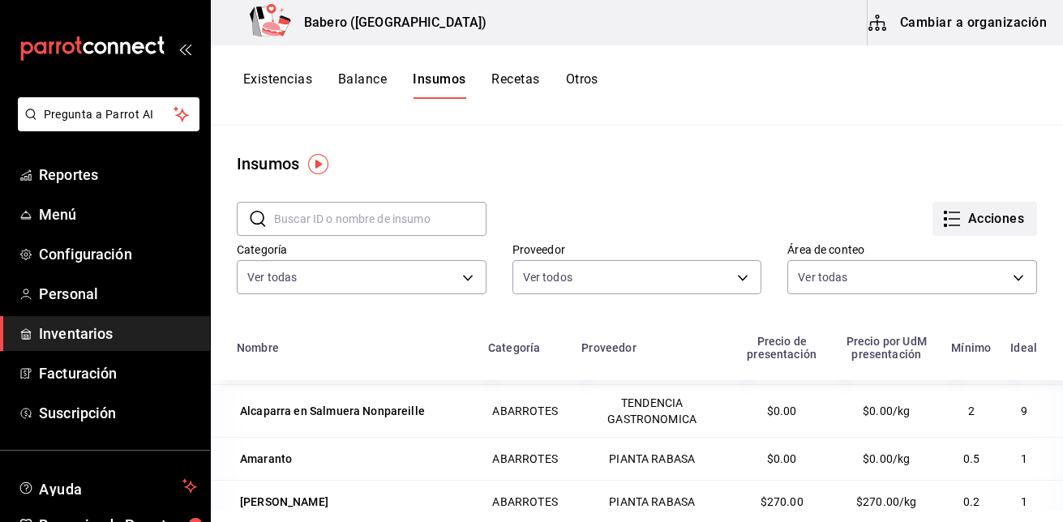
click at [972, 207] on button "Acciones" at bounding box center [985, 219] width 105 height 34
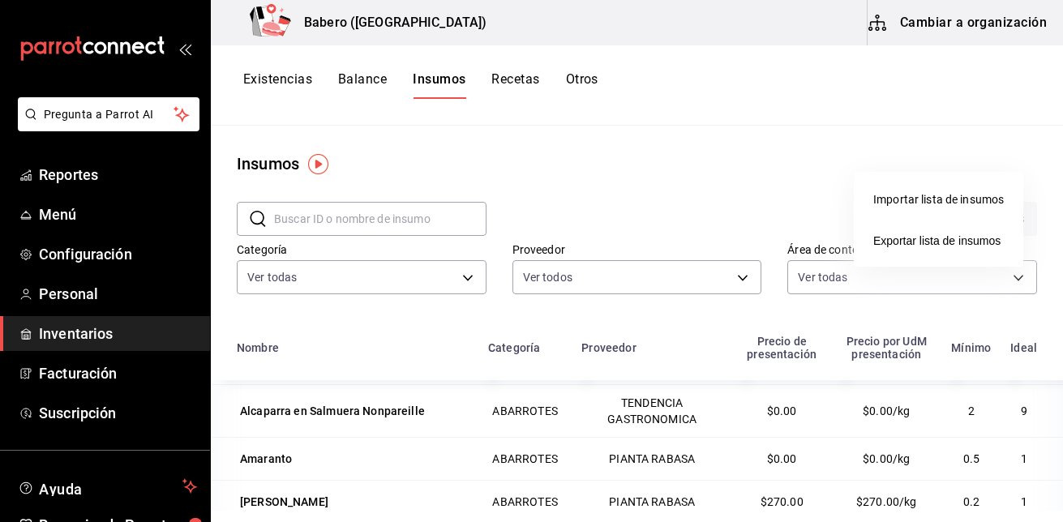
click at [758, 175] on div at bounding box center [531, 261] width 1063 height 522
click at [539, 73] on button "Recetas" at bounding box center [515, 85] width 48 height 28
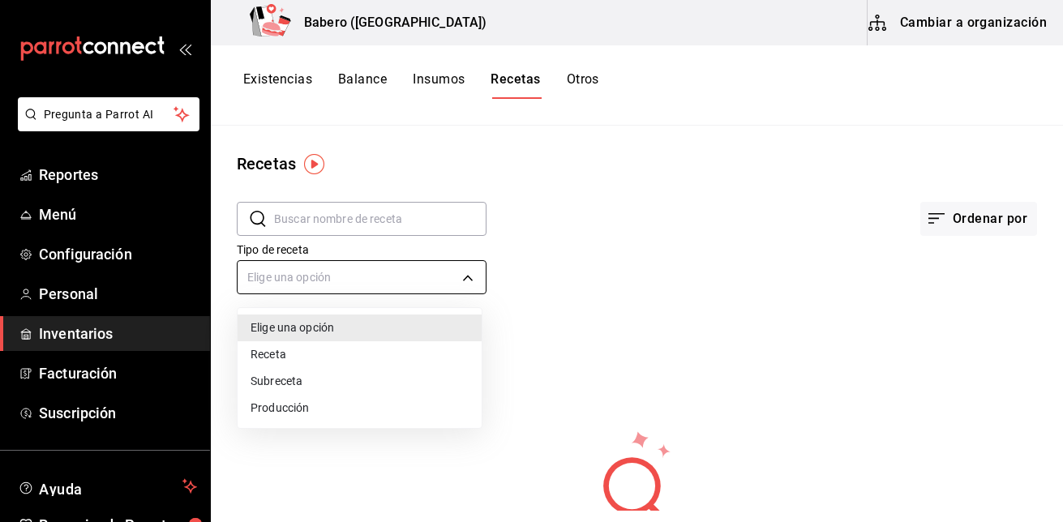
click at [473, 277] on body "Pregunta a Parrot AI Reportes Menú Configuración Personal Inventarios Facturaci…" at bounding box center [531, 255] width 1063 height 511
click at [437, 349] on li "Receta" at bounding box center [360, 354] width 244 height 27
type input "PRODUCT"
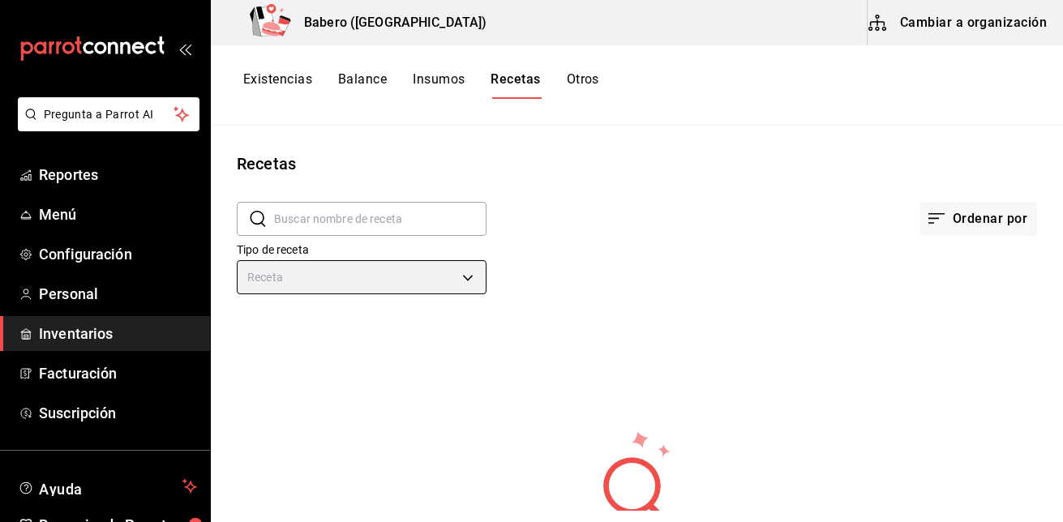
scroll to position [106, 0]
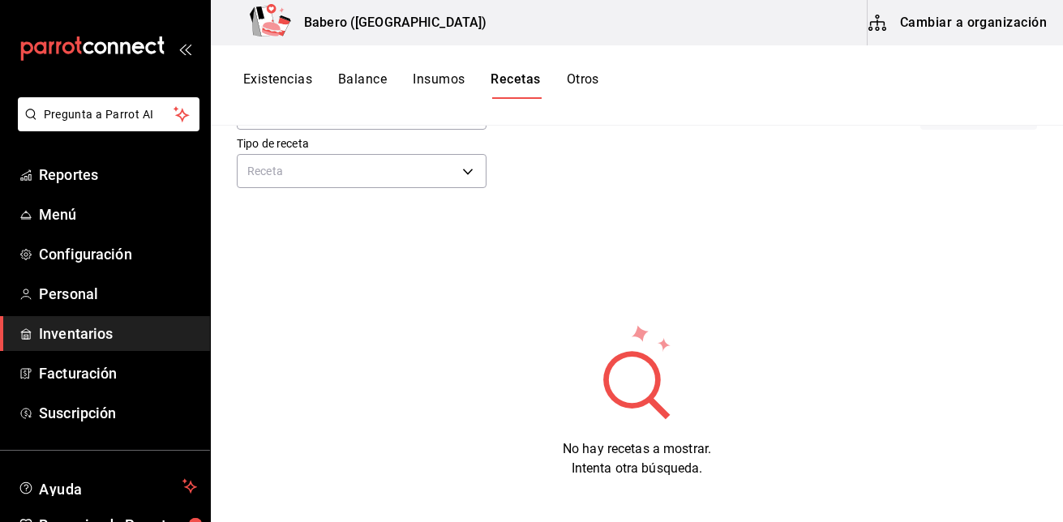
click at [988, 1] on button "Cambiar a organización" at bounding box center [959, 22] width 182 height 45
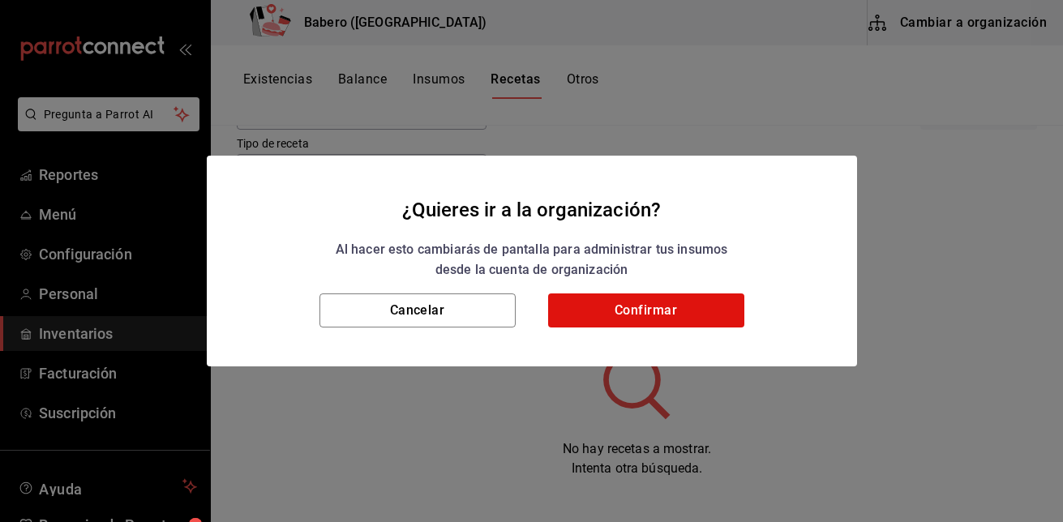
click at [627, 332] on div "Cancelar Confirmar" at bounding box center [532, 330] width 650 height 73
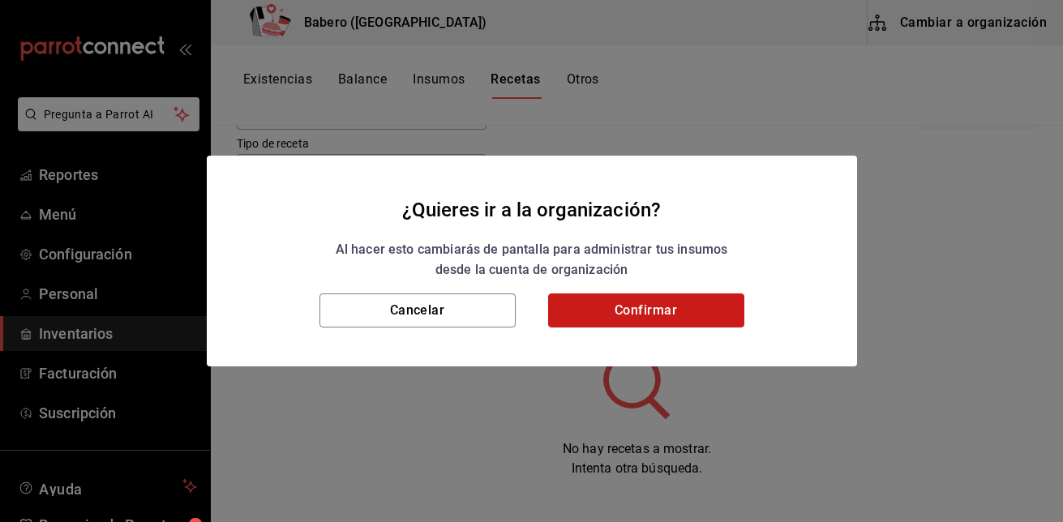
click at [630, 324] on button "Confirmar" at bounding box center [646, 311] width 196 height 34
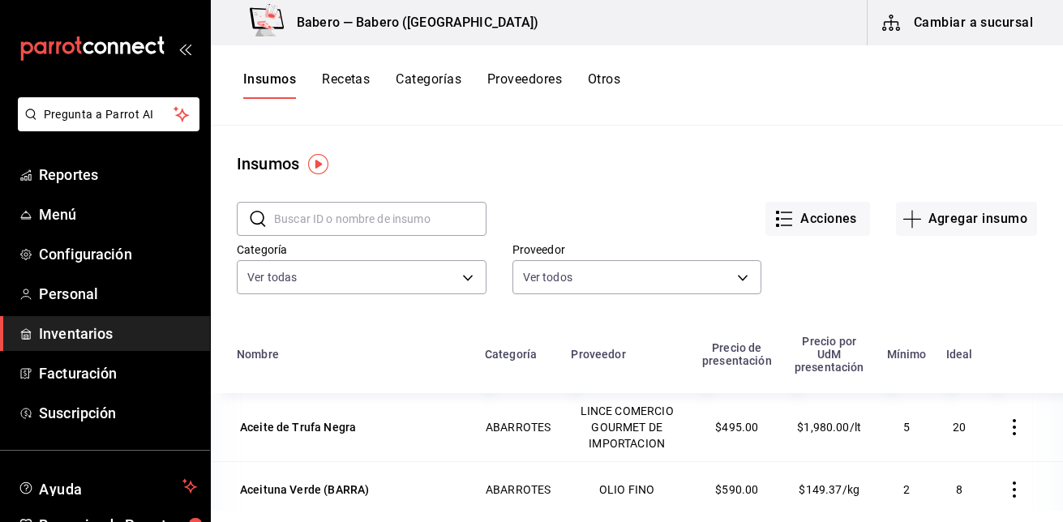
click at [344, 84] on button "Recetas" at bounding box center [346, 85] width 48 height 28
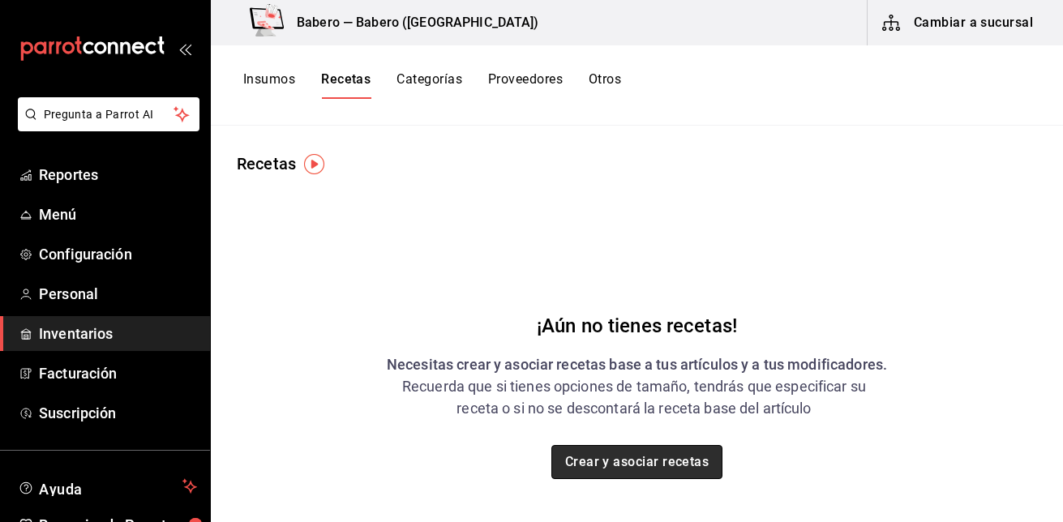
click at [630, 461] on button "Crear y asociar recetas" at bounding box center [637, 462] width 172 height 34
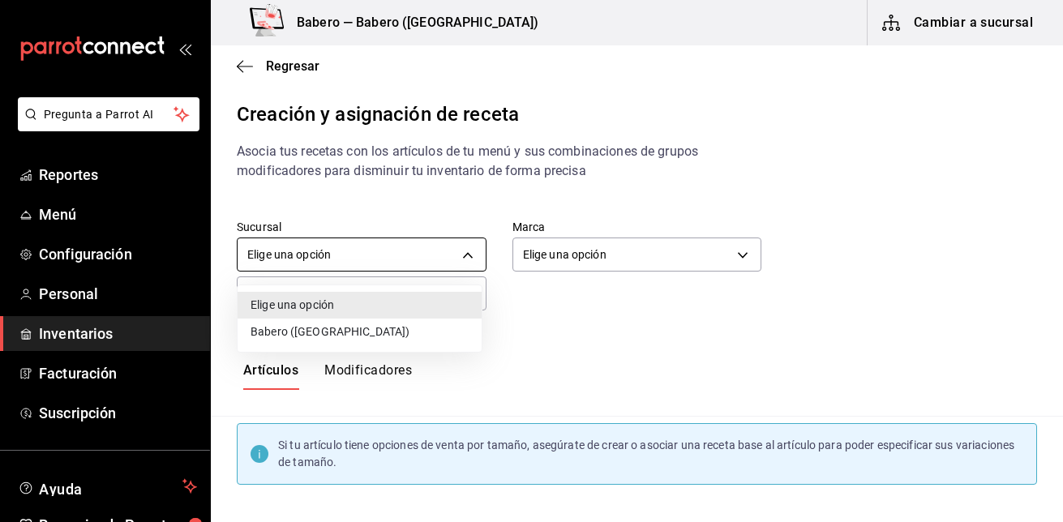
click at [465, 262] on body "Pregunta a Parrot AI Reportes Menú Configuración Personal Inventarios Facturaci…" at bounding box center [531, 247] width 1063 height 495
click at [427, 332] on li "Babero ([GEOGRAPHIC_DATA])" at bounding box center [360, 332] width 244 height 27
type input "9f567b84-ea91-4495-a3f7-abfaacdd65d9"
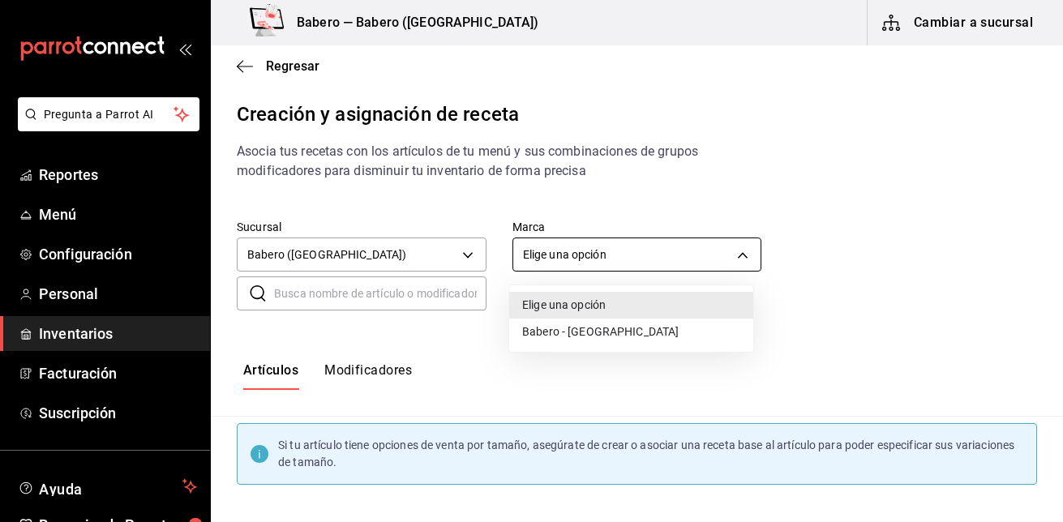
click at [730, 253] on body "Pregunta a Parrot AI Reportes Menú Configuración Personal Inventarios Facturaci…" at bounding box center [531, 247] width 1063 height 495
click at [663, 326] on li "Babero - [GEOGRAPHIC_DATA]" at bounding box center [631, 332] width 244 height 27
type input "3c8689db-ba21-444b-9092-0c985d975b3f"
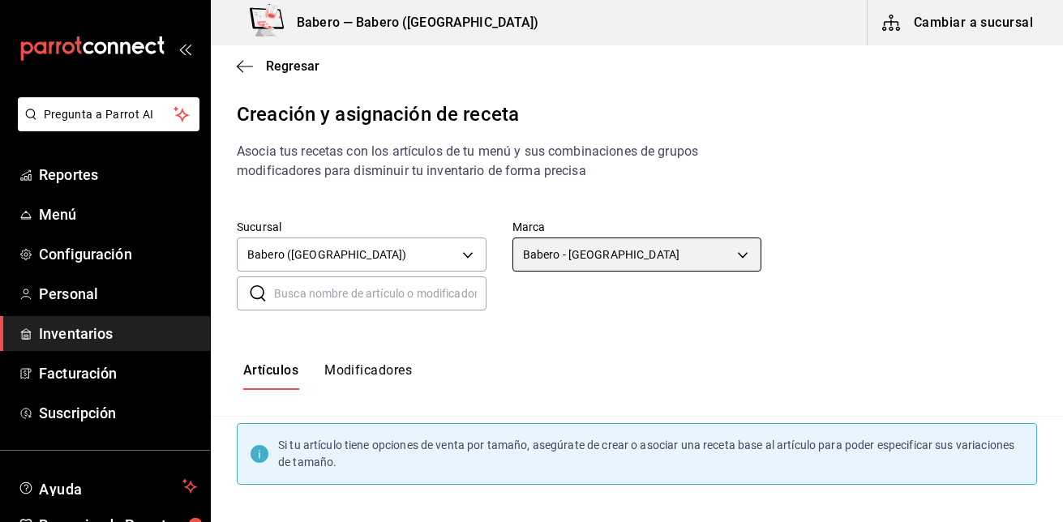
scroll to position [60, 0]
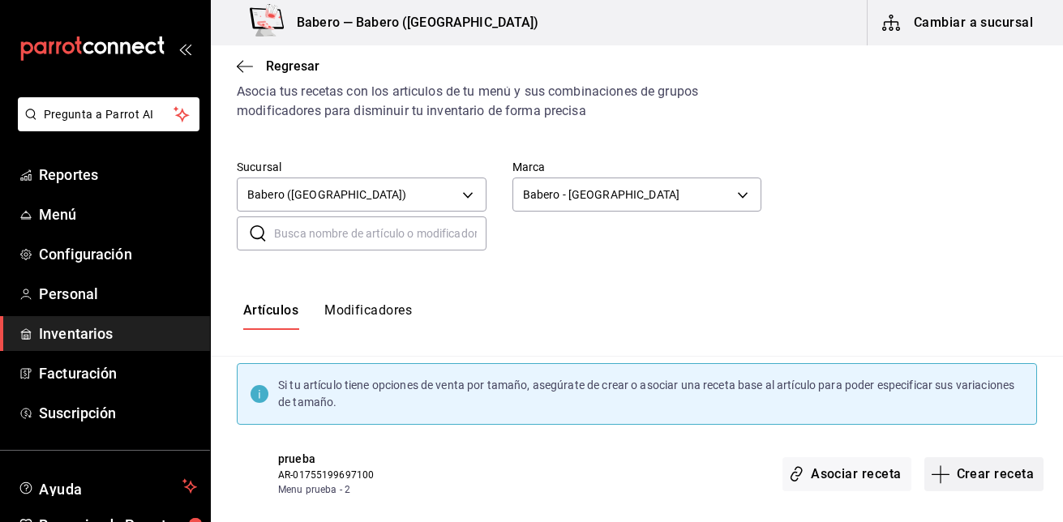
click at [1000, 474] on button "Crear receta" at bounding box center [984, 474] width 120 height 34
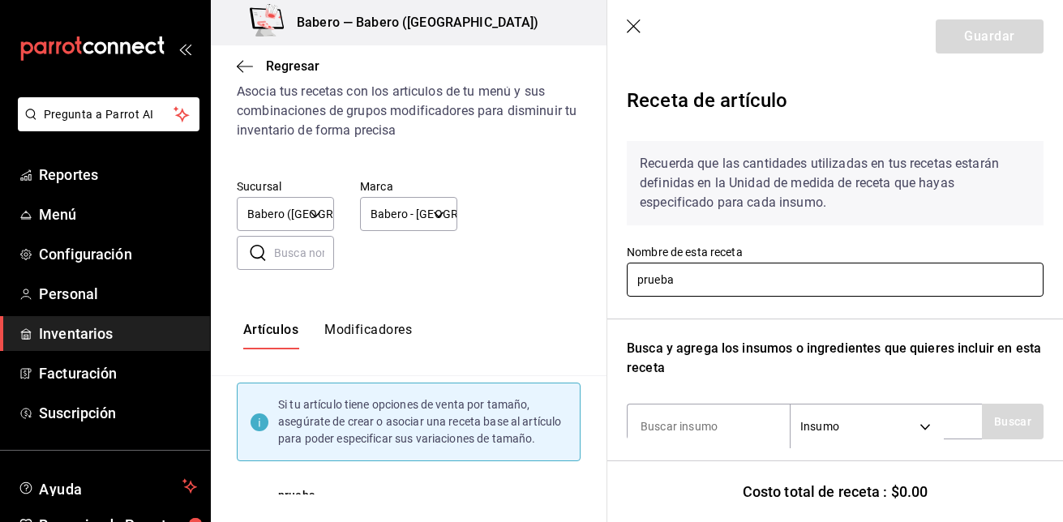
click at [813, 287] on input "prueba" at bounding box center [835, 280] width 417 height 34
type input "p"
type input "[PERSON_NAME]"
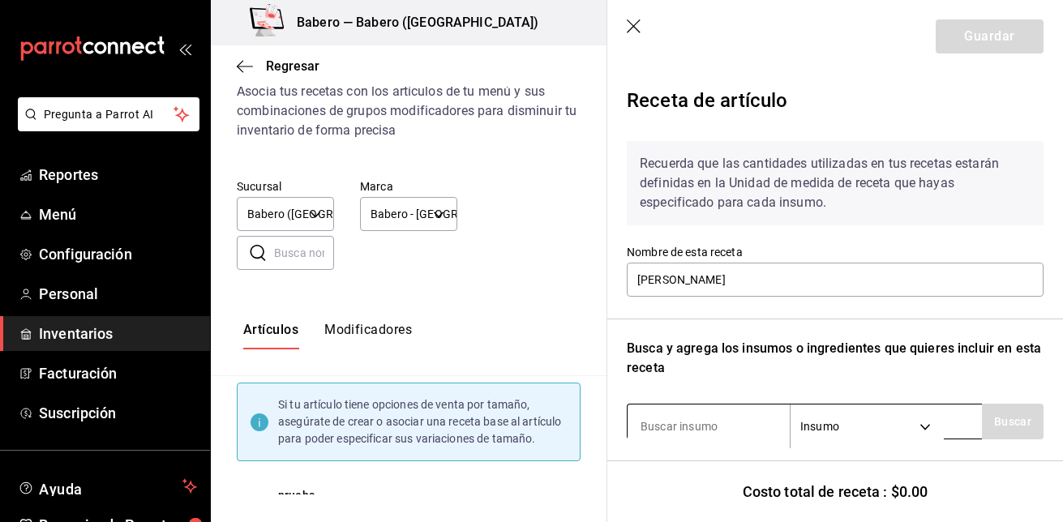
click at [726, 425] on input at bounding box center [709, 427] width 162 height 34
type input "DOBEL"
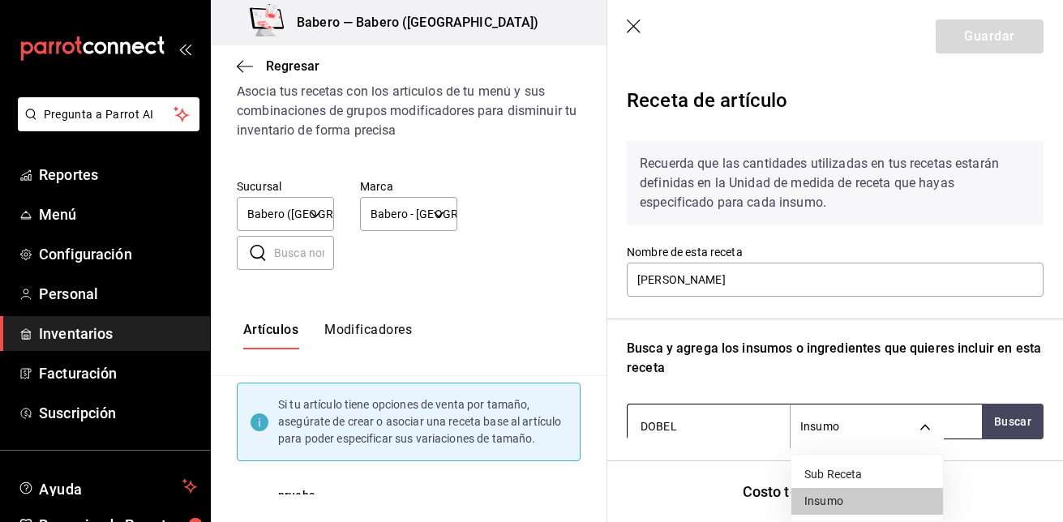
click at [928, 427] on body "Pregunta a Parrot AI Reportes Menú Configuración Personal Inventarios Facturaci…" at bounding box center [531, 247] width 1063 height 495
click at [928, 427] on div at bounding box center [531, 261] width 1063 height 522
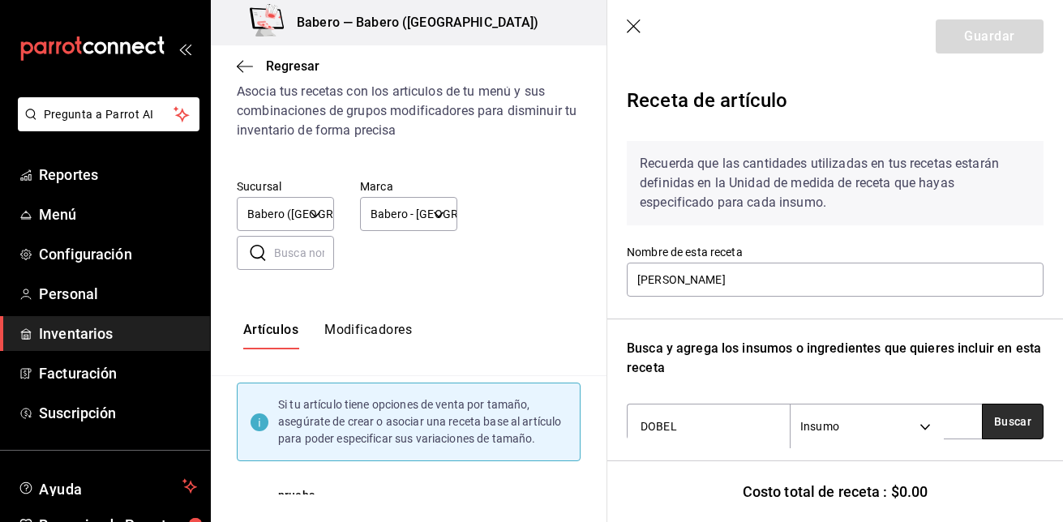
click at [999, 414] on button "Buscar" at bounding box center [1013, 422] width 62 height 36
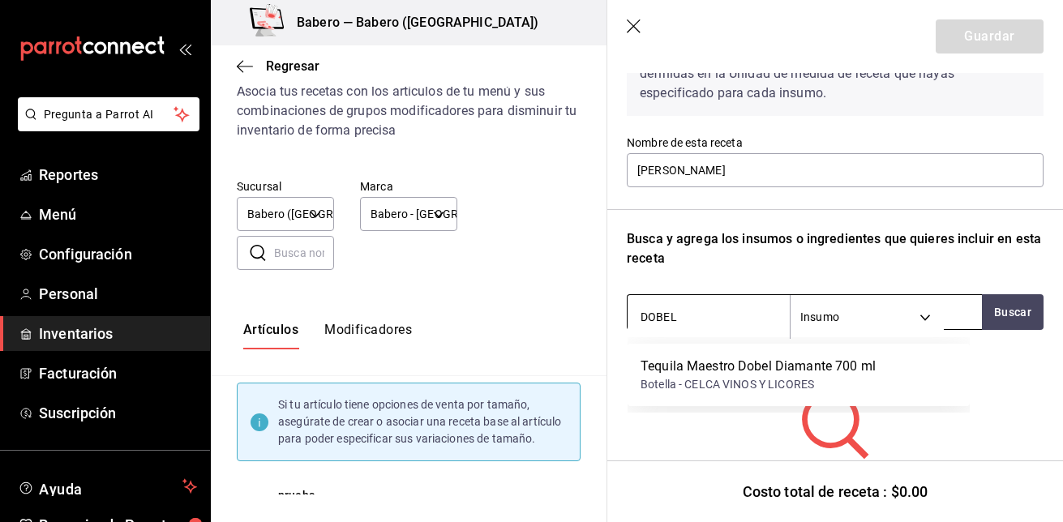
scroll to position [110, 0]
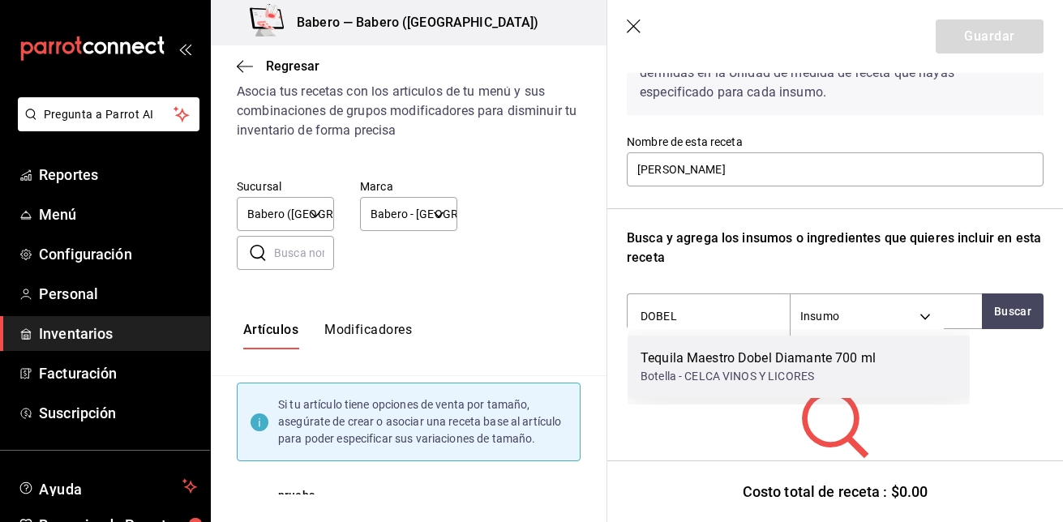
click at [859, 376] on div "Botella - CELCA VINOS Y LICORES" at bounding box center [758, 376] width 235 height 17
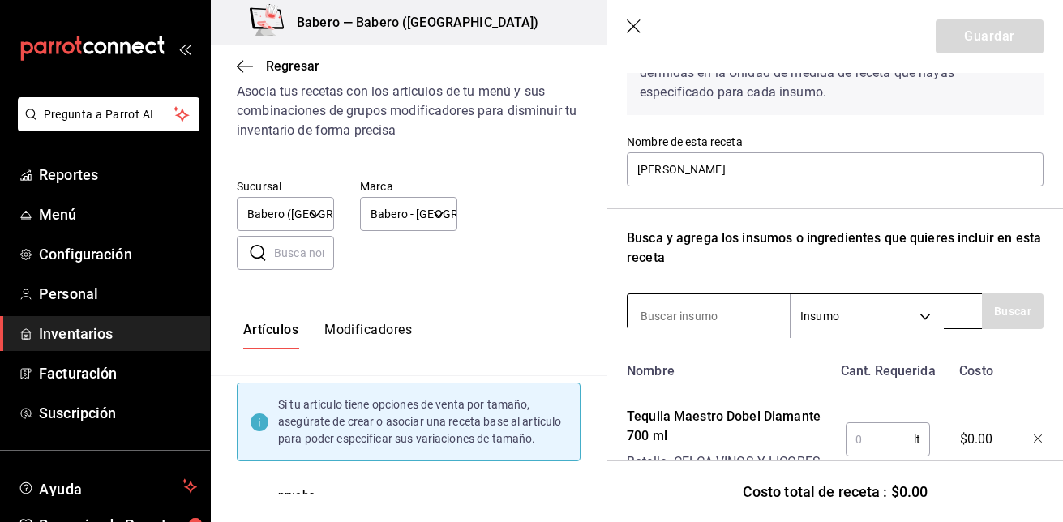
click at [713, 314] on input at bounding box center [709, 316] width 162 height 34
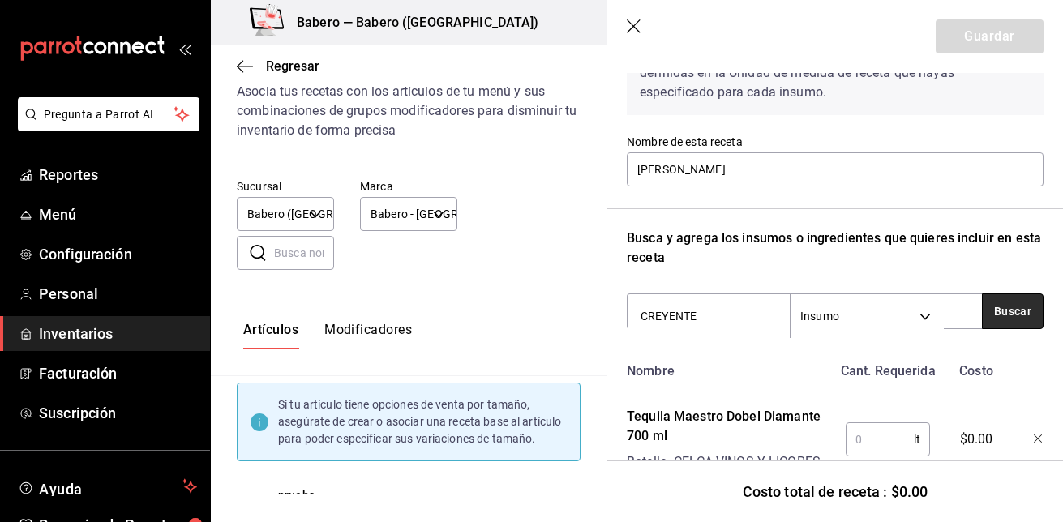
click at [1028, 318] on button "Buscar" at bounding box center [1013, 312] width 62 height 36
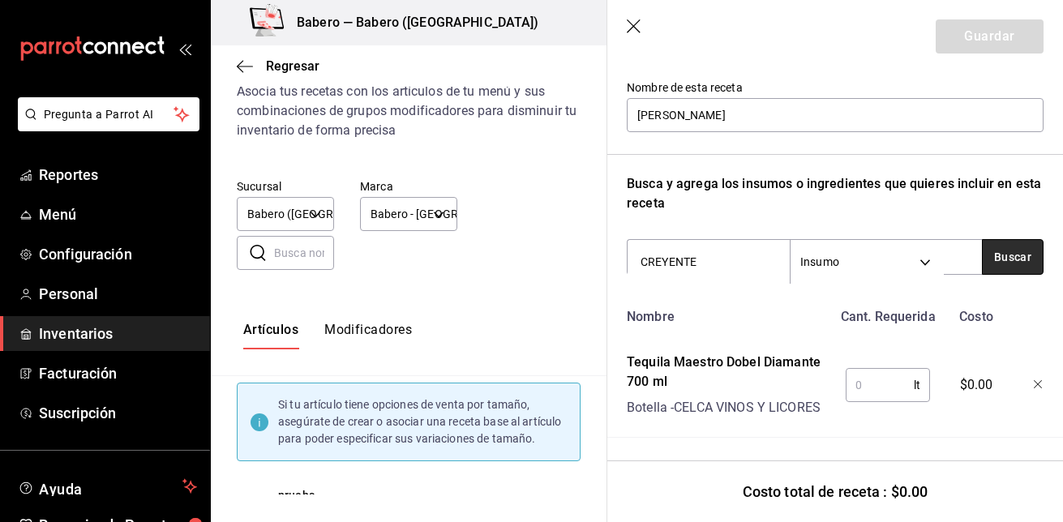
click at [1005, 240] on button "Buscar" at bounding box center [1013, 257] width 62 height 36
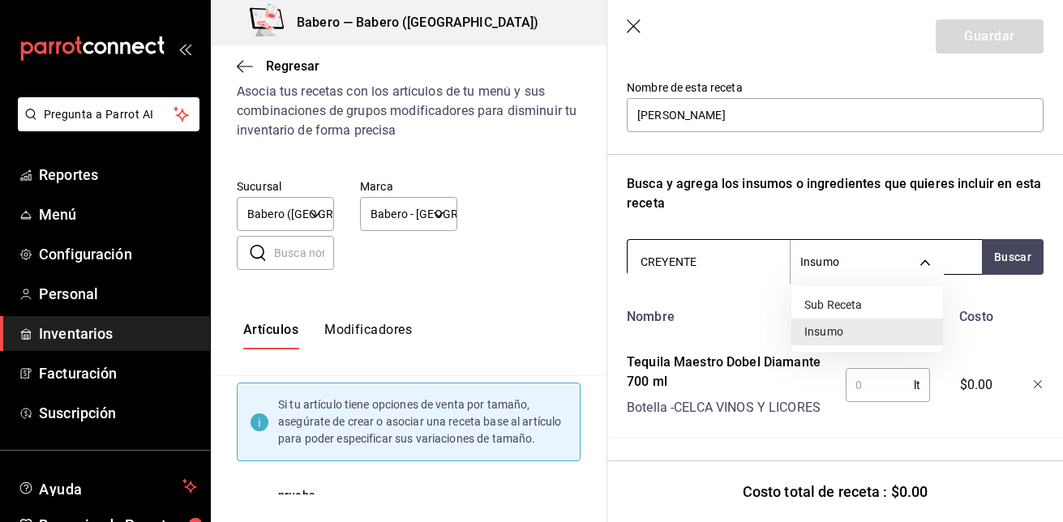
click at [925, 241] on body "Pregunta a Parrot AI Reportes Menú Configuración Personal Inventarios Facturaci…" at bounding box center [531, 247] width 1063 height 495
click at [869, 339] on li "Insumo" at bounding box center [867, 332] width 152 height 27
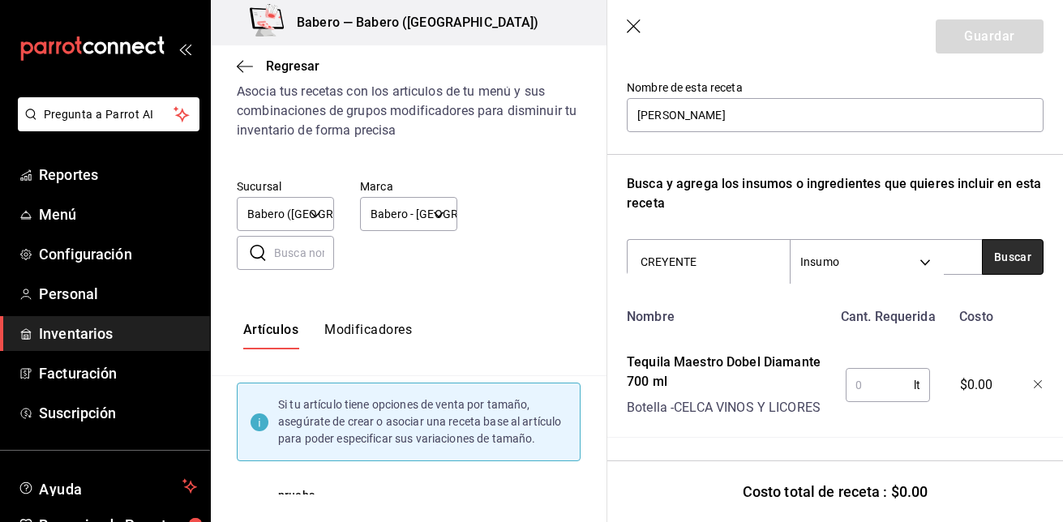
click at [1015, 247] on button "Buscar" at bounding box center [1013, 257] width 62 height 36
click at [1006, 239] on button "Buscar" at bounding box center [1013, 257] width 62 height 36
type input "C"
type input "L"
click at [1003, 252] on button "Buscar" at bounding box center [1013, 257] width 62 height 36
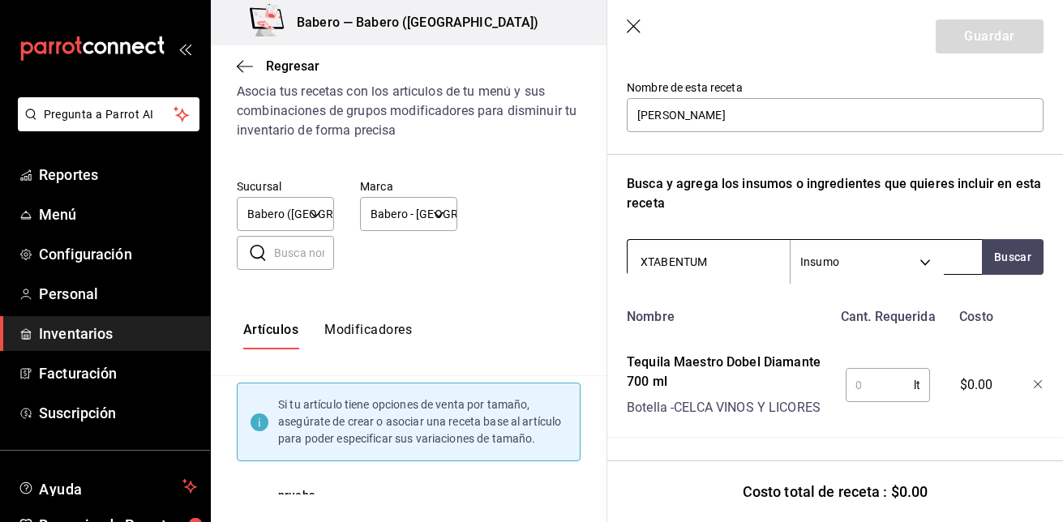
click at [771, 251] on input "XTABENTUM" at bounding box center [709, 262] width 162 height 34
type input "X"
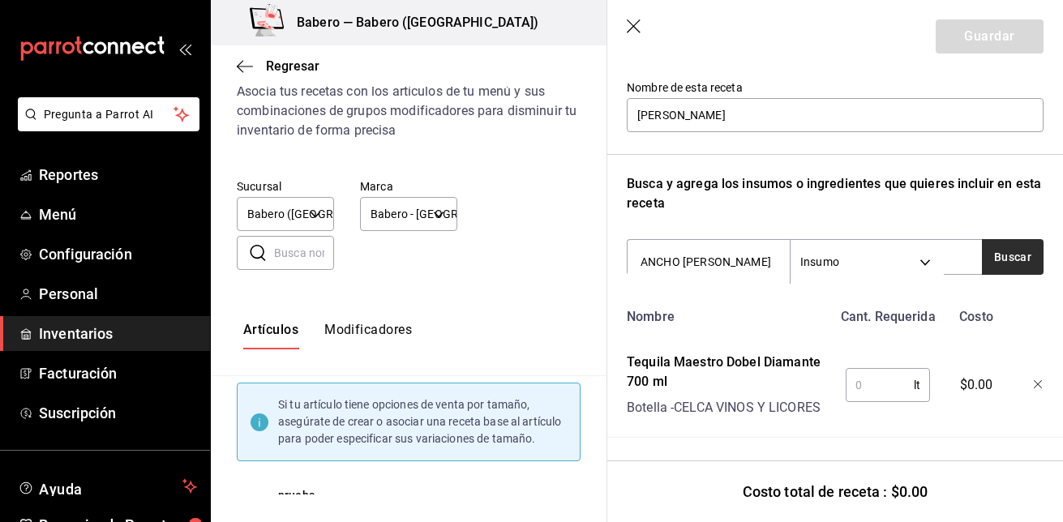
type input "ANCHO [PERSON_NAME]"
click at [1001, 242] on button "Buscar" at bounding box center [1013, 257] width 62 height 36
click at [629, 28] on icon "button" at bounding box center [635, 27] width 16 height 16
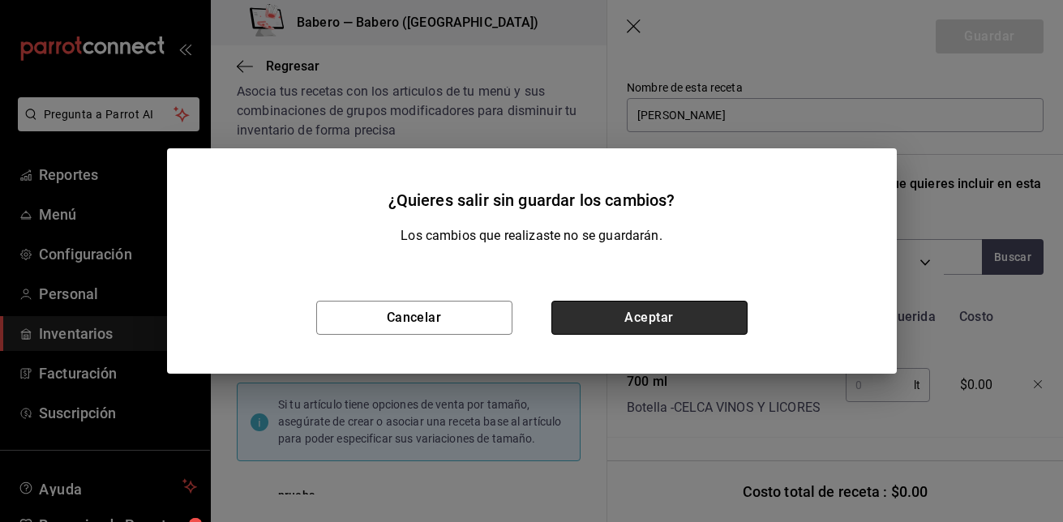
click at [655, 332] on button "Aceptar" at bounding box center [649, 318] width 196 height 34
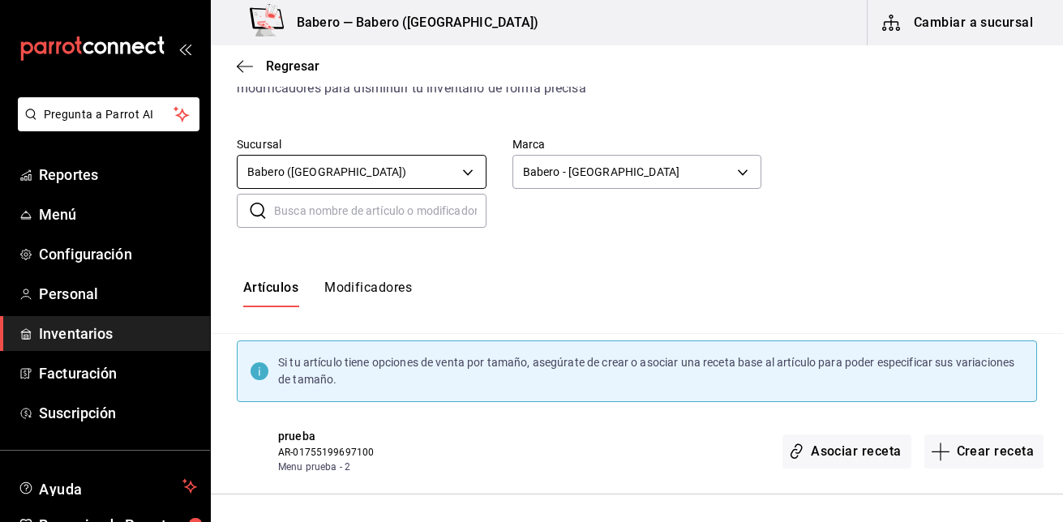
scroll to position [0, 0]
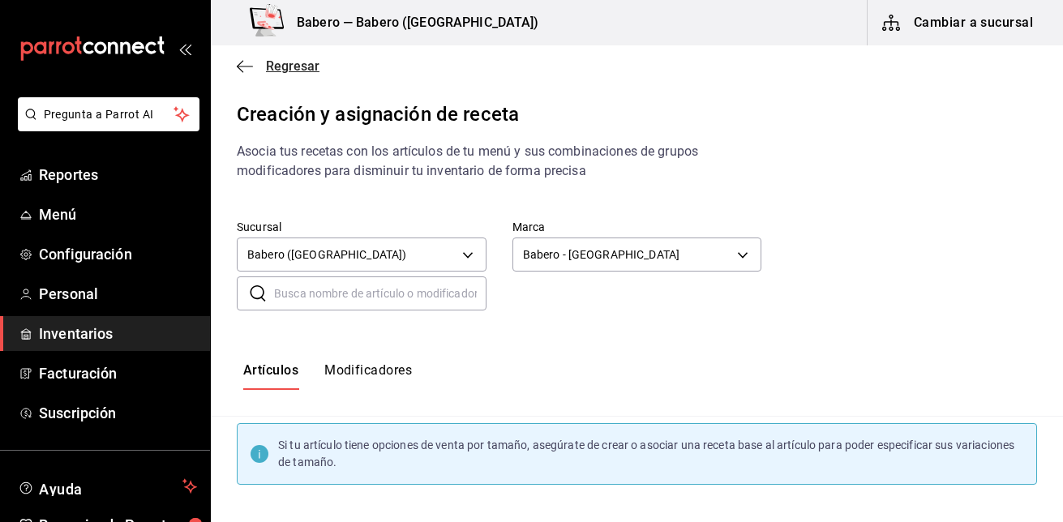
click at [242, 66] on icon "button" at bounding box center [245, 66] width 16 height 1
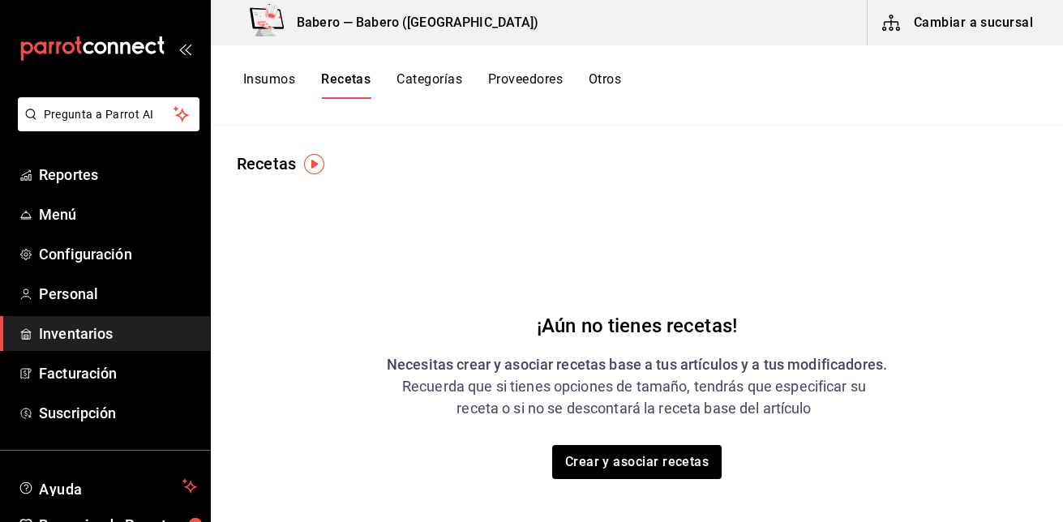
click at [259, 76] on button "Insumos" at bounding box center [269, 85] width 52 height 28
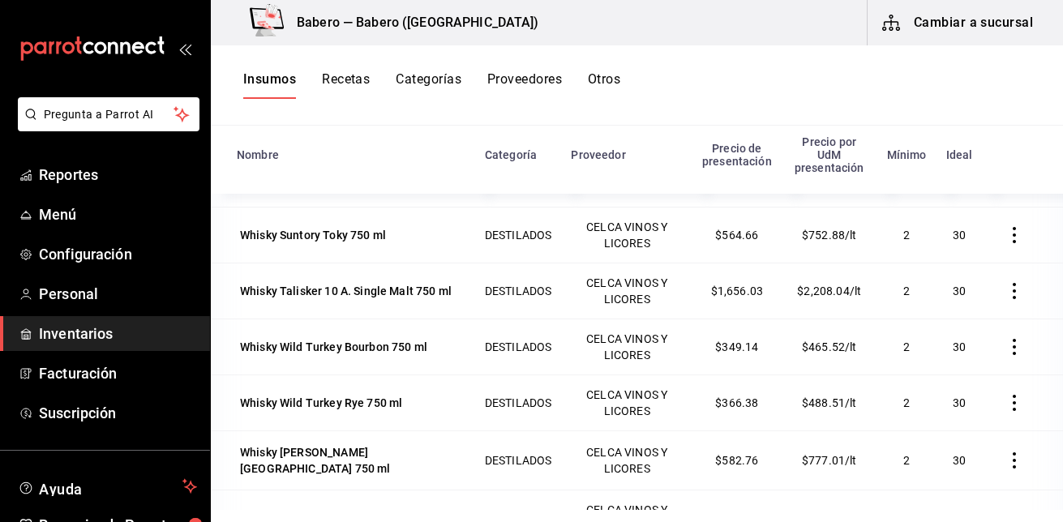
scroll to position [9841, 0]
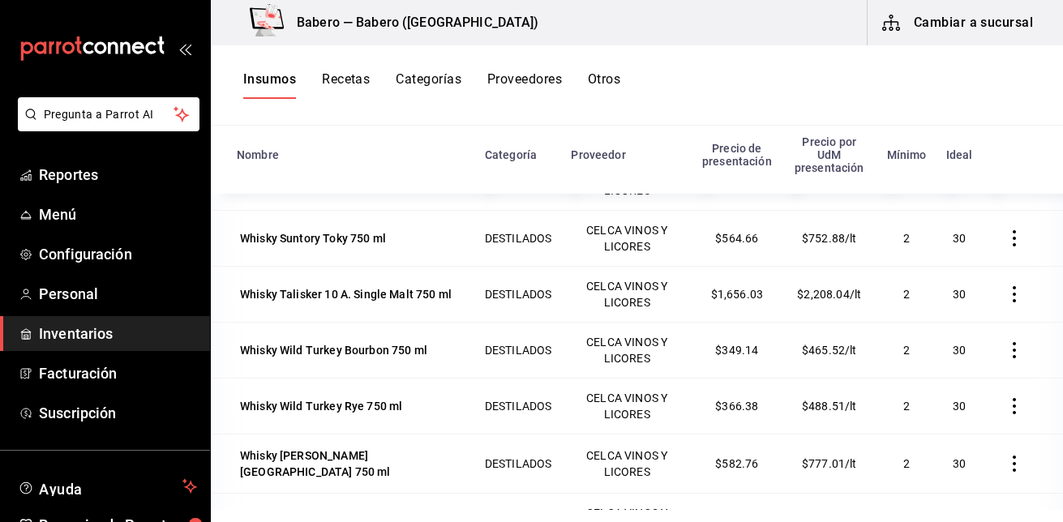
click at [544, 75] on button "Proveedores" at bounding box center [524, 85] width 75 height 28
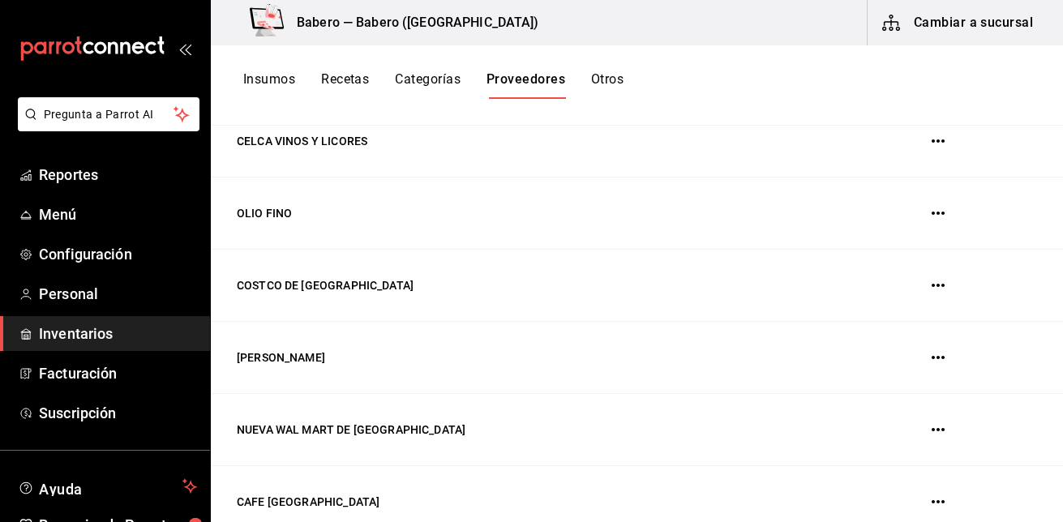
scroll to position [482, 0]
click at [304, 142] on td "CELCA VINOS Y LICORES" at bounding box center [515, 141] width 609 height 72
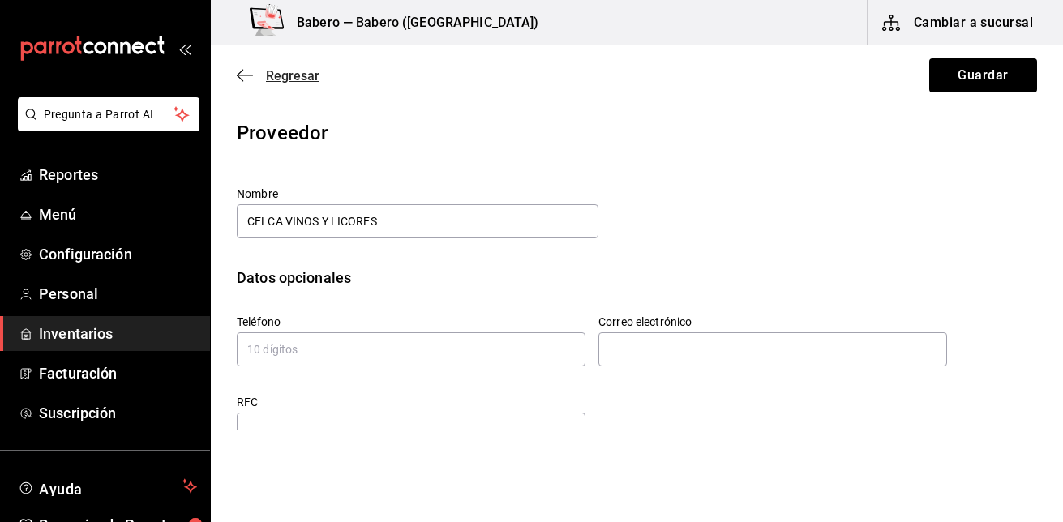
click at [240, 79] on icon "button" at bounding box center [245, 75] width 16 height 15
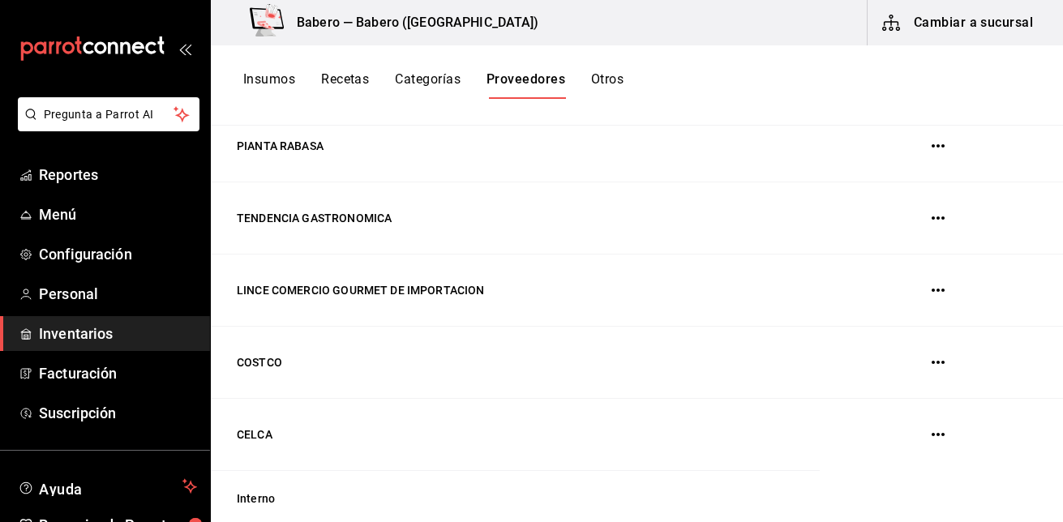
scroll to position [1070, 0]
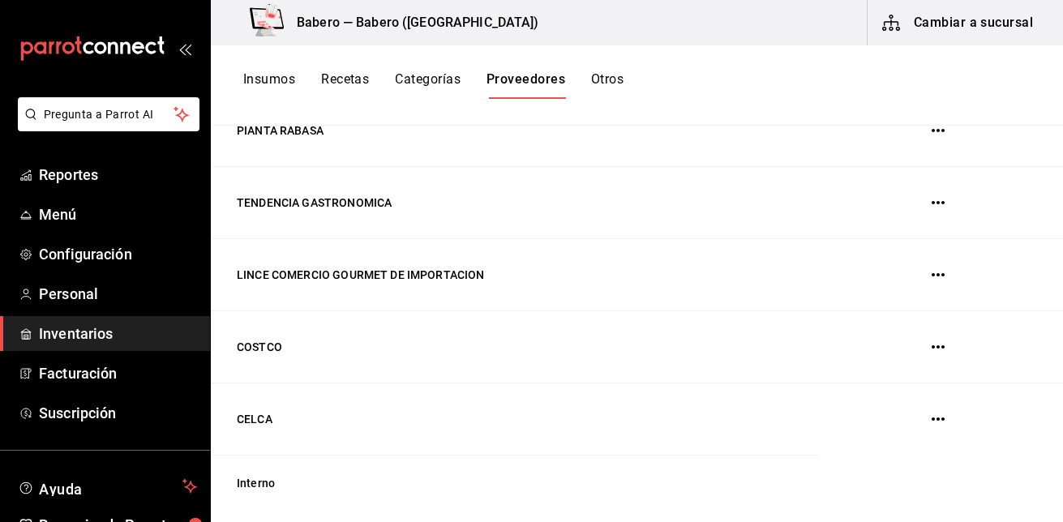
click at [569, 418] on td "CELCA" at bounding box center [515, 420] width 609 height 72
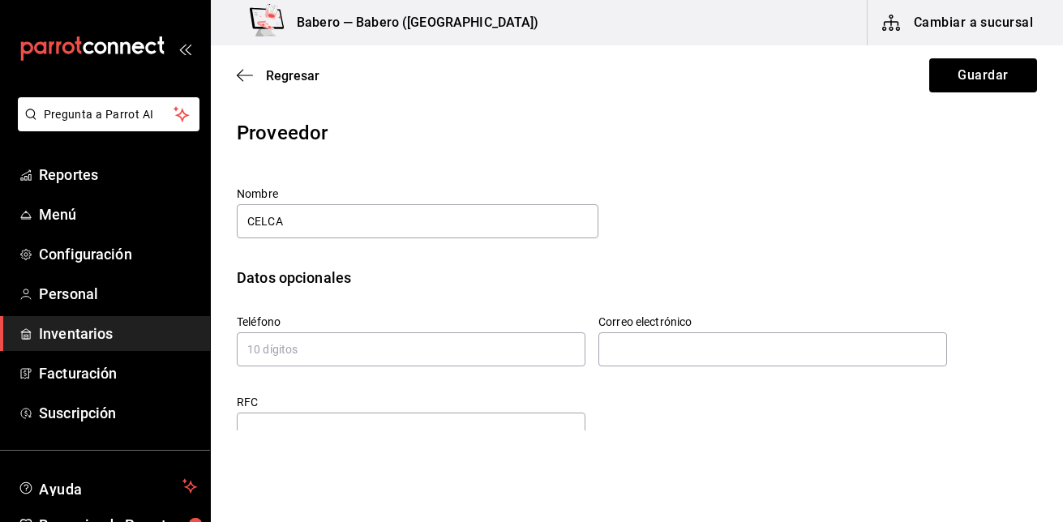
scroll to position [122, 0]
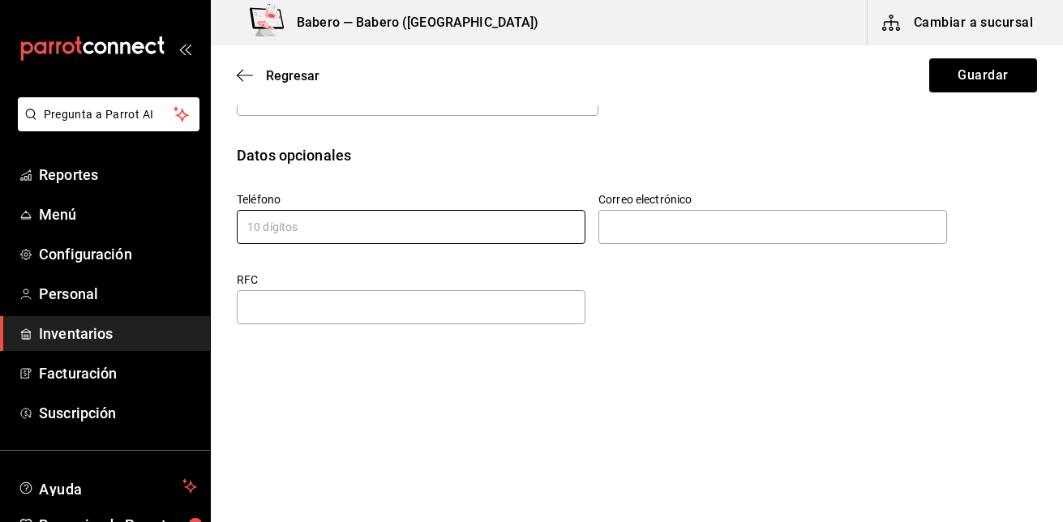
drag, startPoint x: 471, startPoint y: 240, endPoint x: 289, endPoint y: 152, distance: 202.7
click at [289, 152] on div "Nombre CELCA Datos opcionales Teléfono Correo electrónico RFC" at bounding box center [637, 195] width 800 height 263
click at [238, 79] on icon "button" at bounding box center [245, 75] width 16 height 15
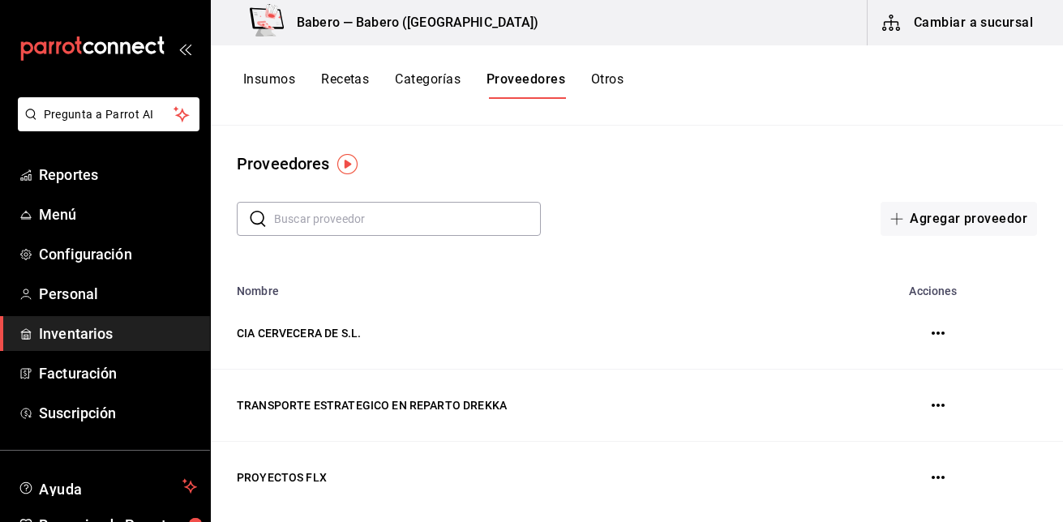
click at [272, 78] on button "Insumos" at bounding box center [269, 85] width 52 height 28
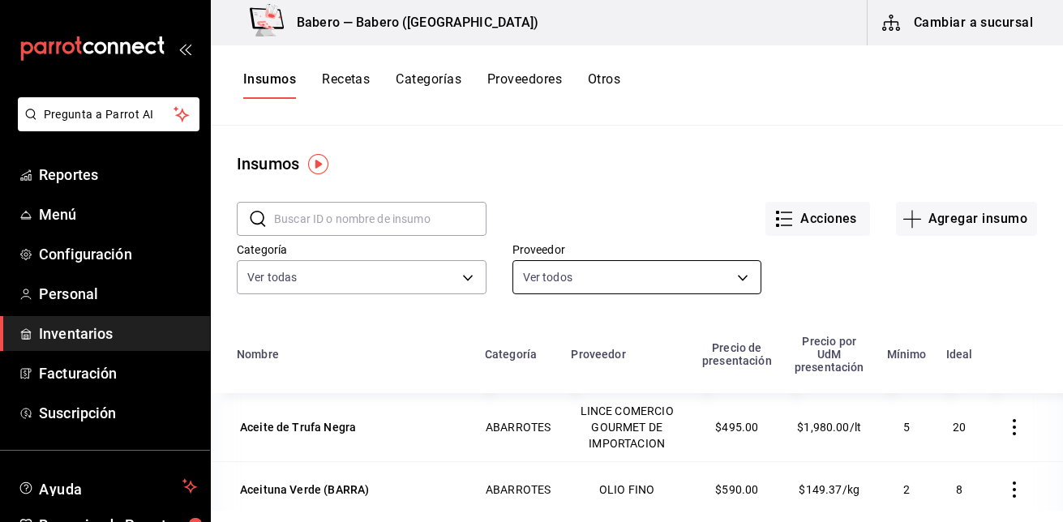
click at [737, 273] on body "Pregunta a Parrot AI Reportes Menú Configuración Personal Inventarios Facturaci…" at bounding box center [531, 255] width 1063 height 511
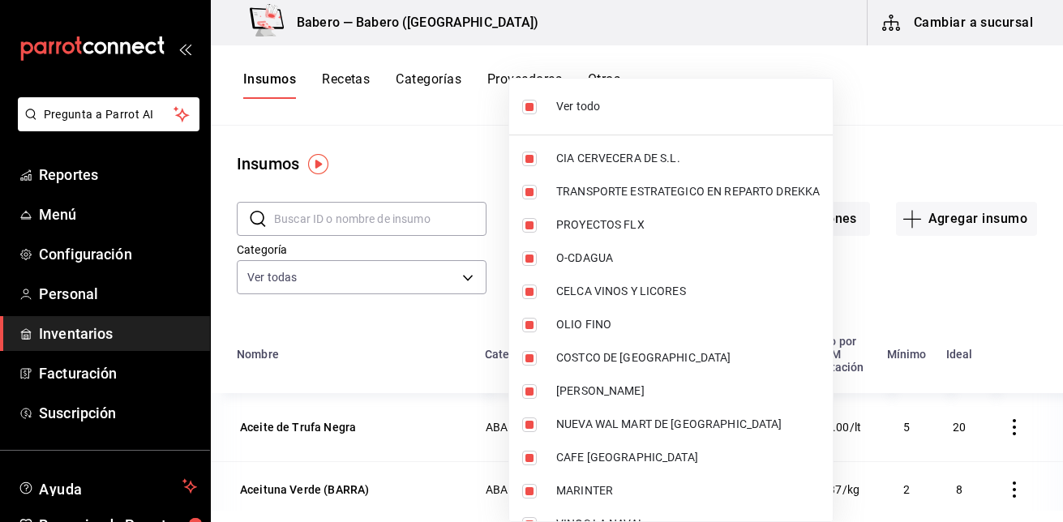
click at [718, 296] on span "CELCA VINOS Y LICORES" at bounding box center [688, 291] width 264 height 17
type input "72af5f93-a3c9-4371-9d1f-120755dbae45,c0afed49-cc78-48d2-b646-c4383befce97,1220d…"
checkbox input "false"
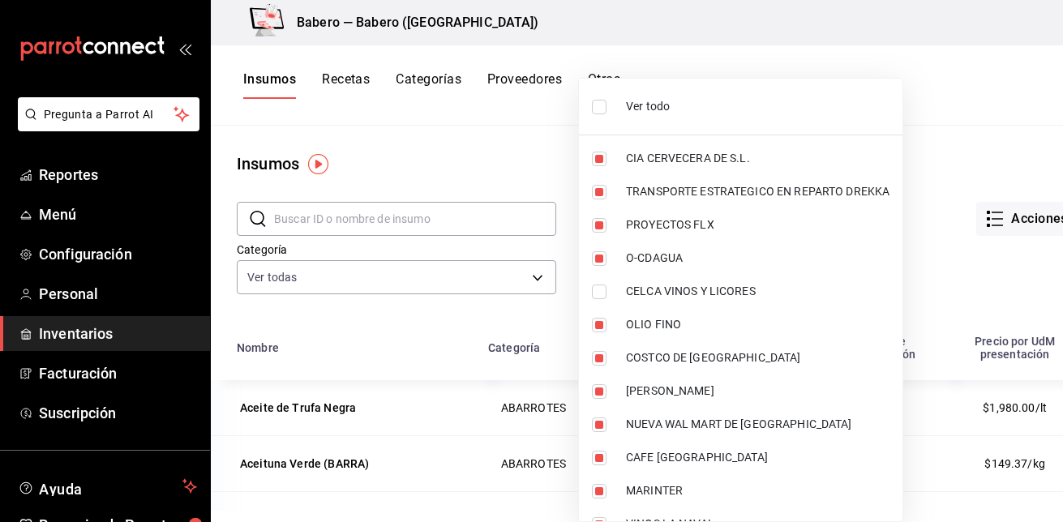
click at [598, 101] on input "checkbox" at bounding box center [599, 107] width 15 height 15
checkbox input "true"
type input "72af5f93-a3c9-4371-9d1f-120755dbae45,c0afed49-cc78-48d2-b646-c4383befce97,1220d…"
checkbox input "true"
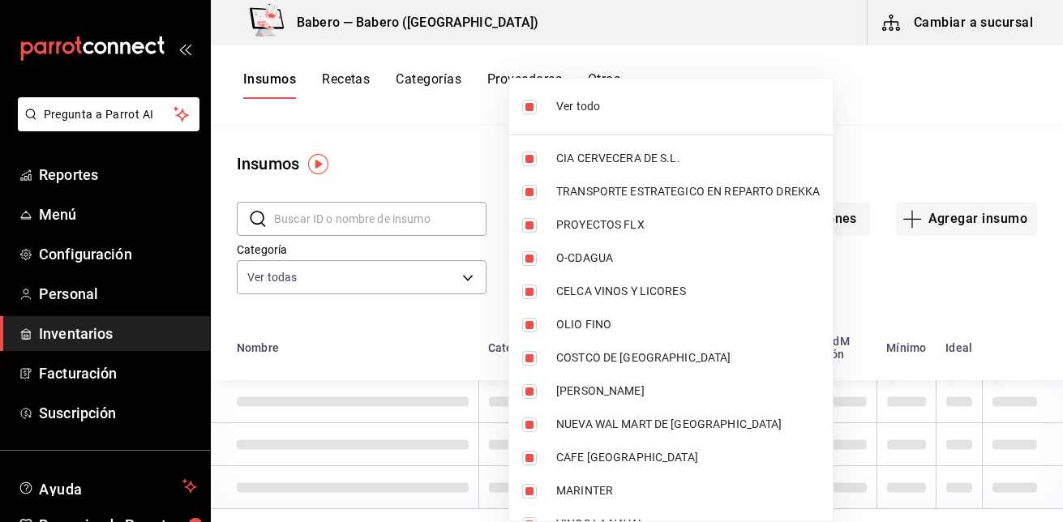
click at [598, 101] on span "Ver todo" at bounding box center [688, 106] width 264 height 17
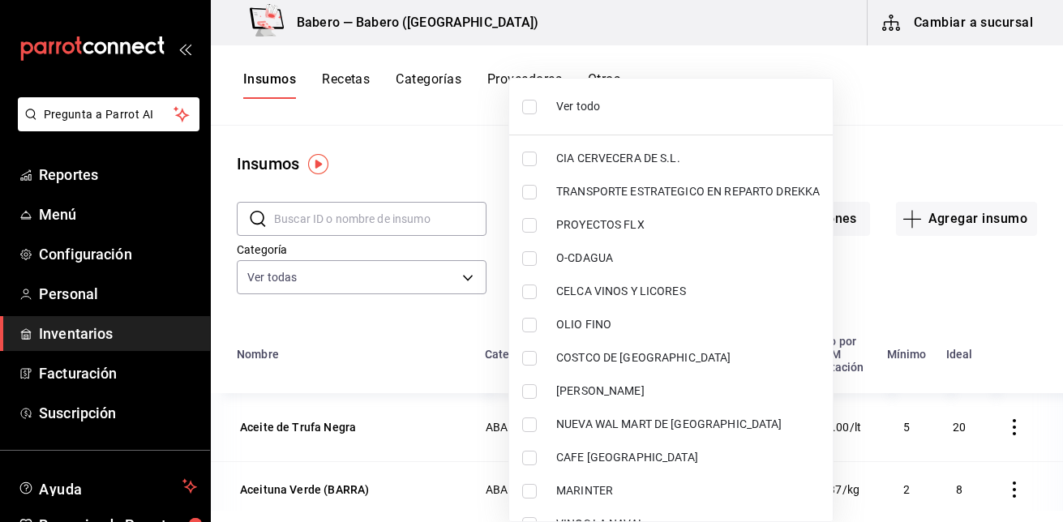
checkbox input "false"
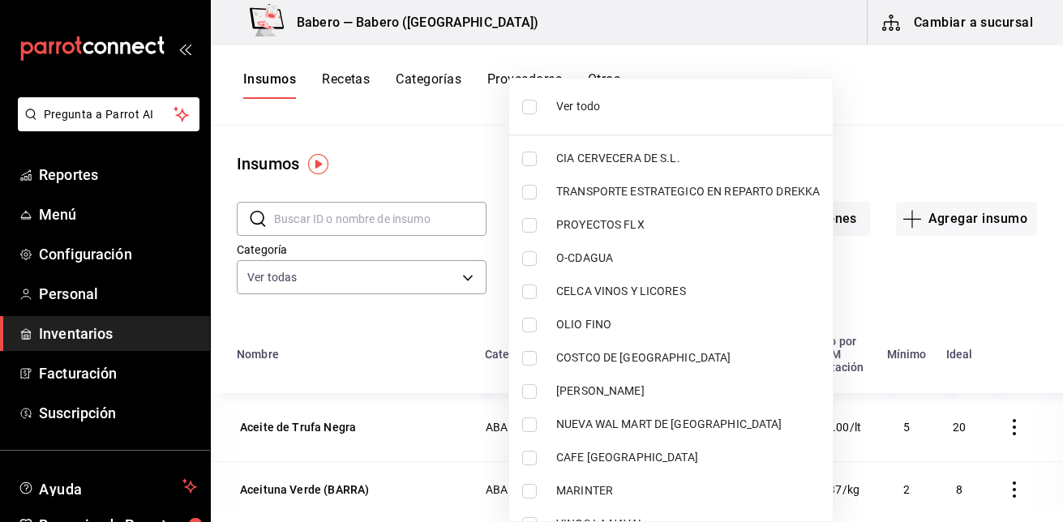
checkbox input "false"
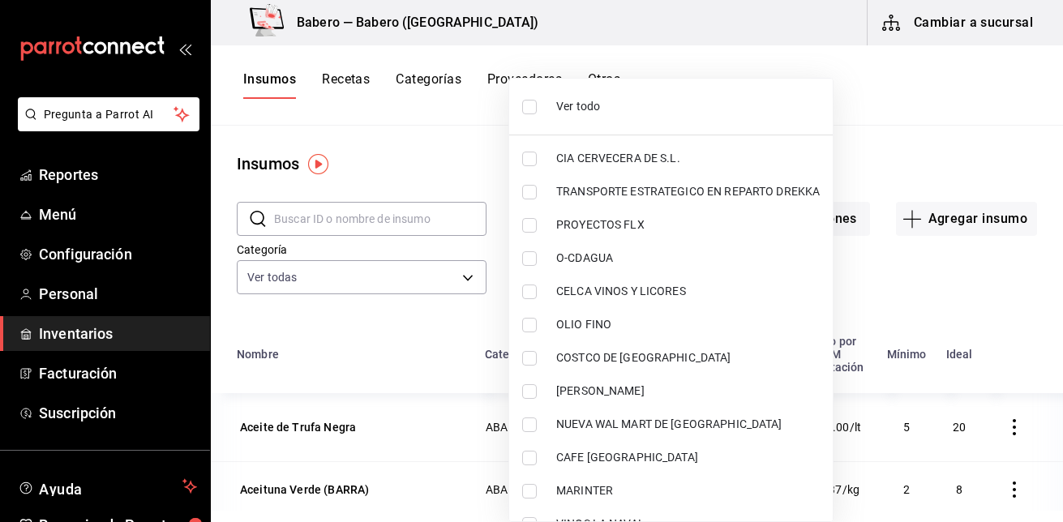
checkbox input "false"
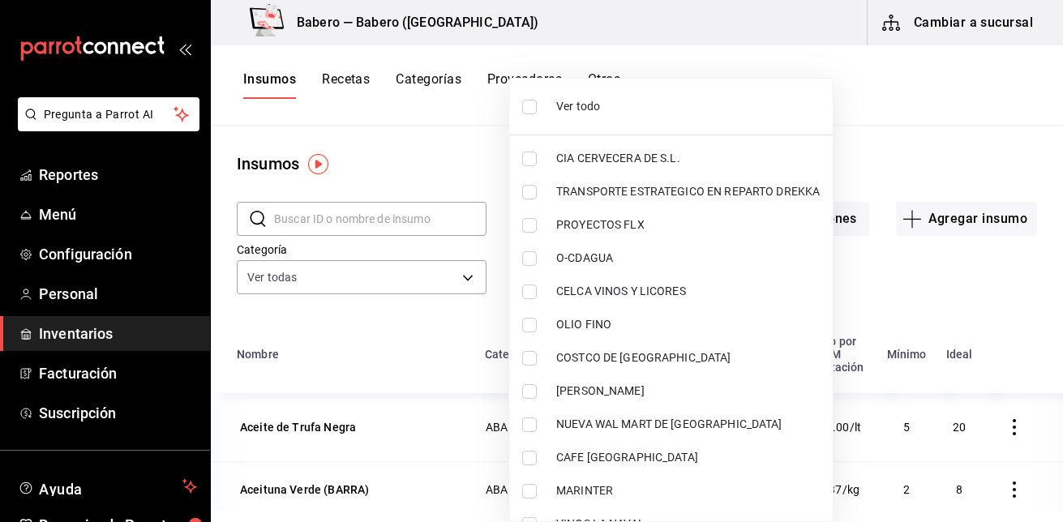
checkbox input "false"
click at [577, 296] on span "CELCA VINOS Y LICORES" at bounding box center [688, 291] width 264 height 17
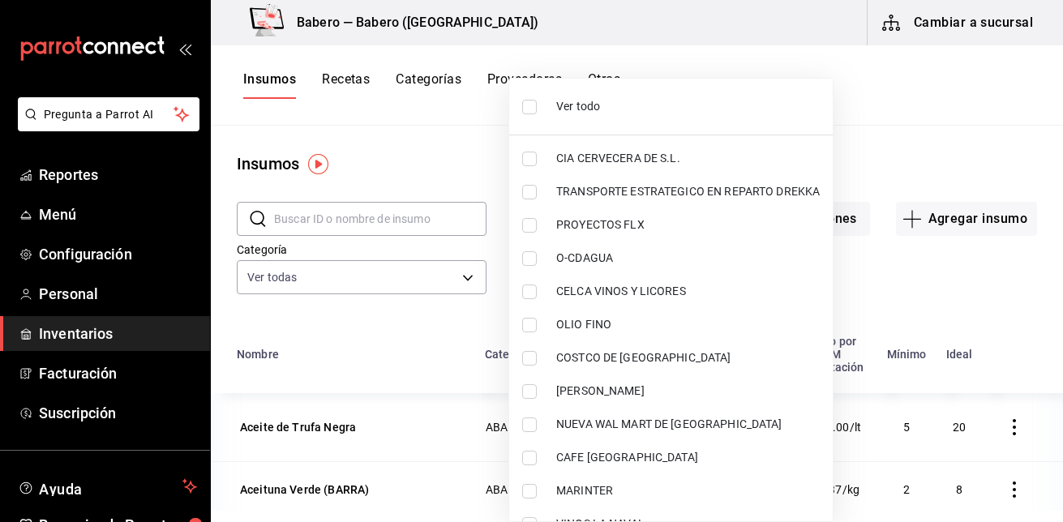
type input "0b95ab67-8a3a-441e-a0e9-81f37431838a"
checkbox input "true"
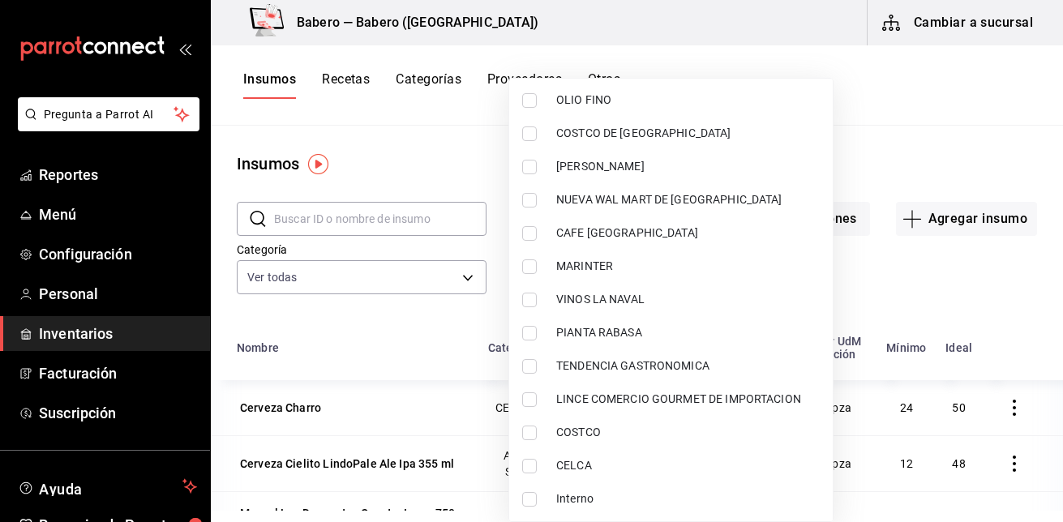
scroll to position [225, 0]
click at [600, 458] on span "CELCA" at bounding box center [688, 465] width 264 height 17
type input "0b95ab67-8a3a-441e-a0e9-81f37431838a,ac087137-5fe8-4630-8c16-1f8f7afddc88"
checkbox input "true"
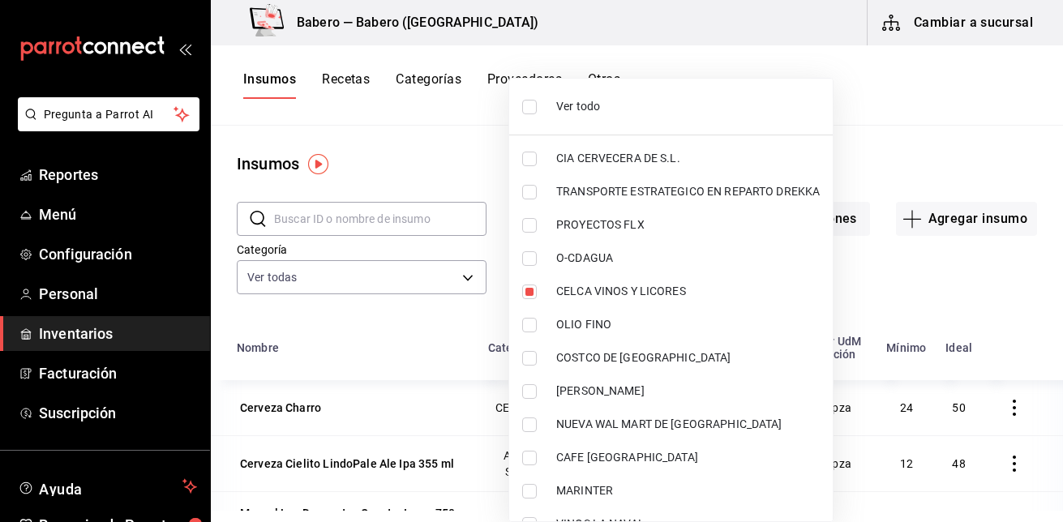
click at [461, 162] on div at bounding box center [531, 261] width 1063 height 522
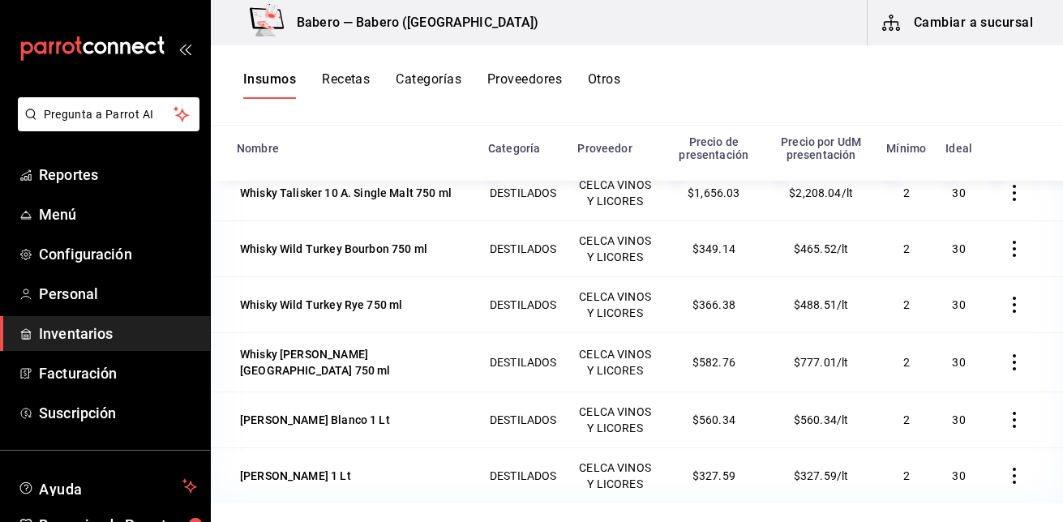
scroll to position [7402, 0]
click at [257, 84] on button "Insumos" at bounding box center [269, 85] width 53 height 28
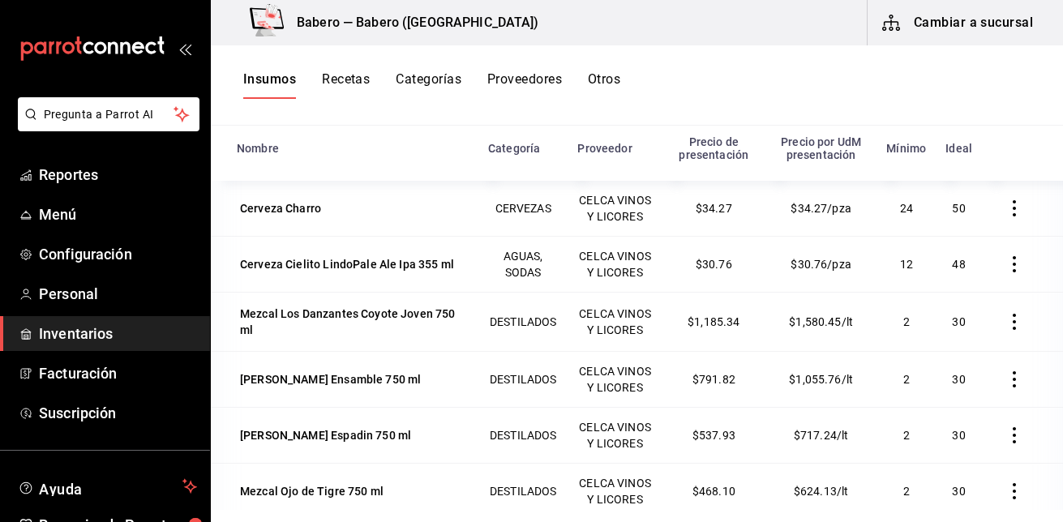
scroll to position [0, 0]
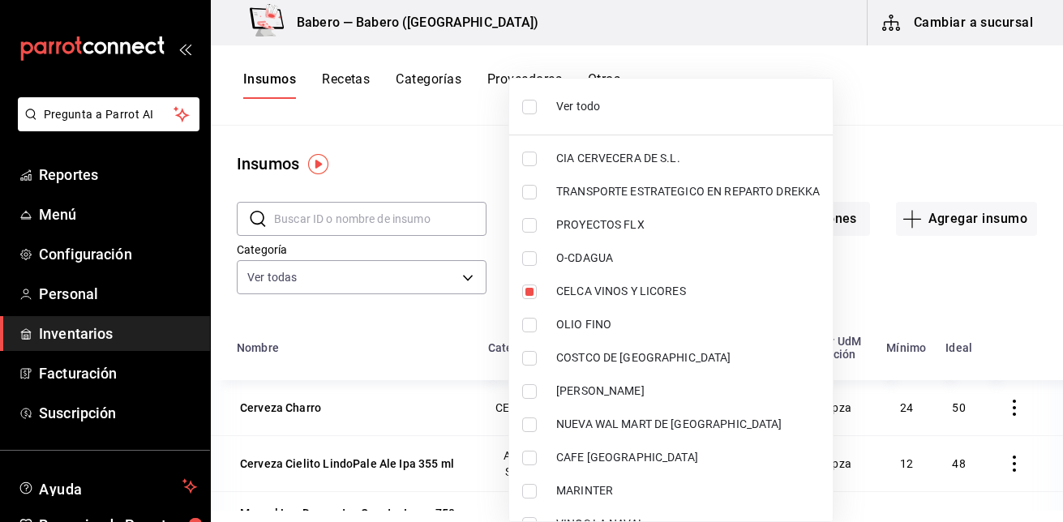
click at [736, 286] on body "Pregunta a Parrot AI Reportes Menú Configuración Personal Inventarios Facturaci…" at bounding box center [531, 255] width 1063 height 511
click at [535, 102] on input "checkbox" at bounding box center [529, 107] width 15 height 15
checkbox input "true"
type input "72af5f93-a3c9-4371-9d1f-120755dbae45,c0afed49-cc78-48d2-b646-c4383befce97,1220d…"
checkbox input "true"
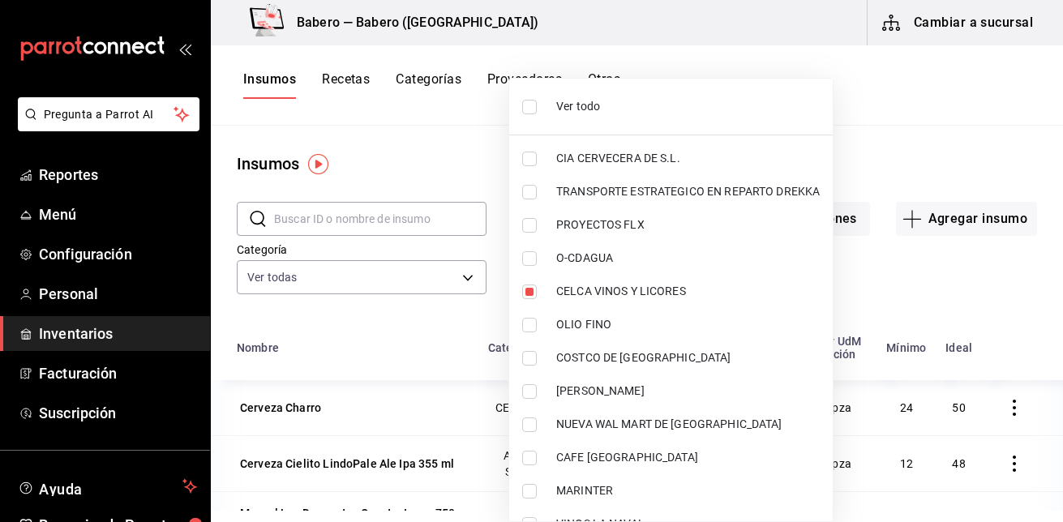
checkbox input "true"
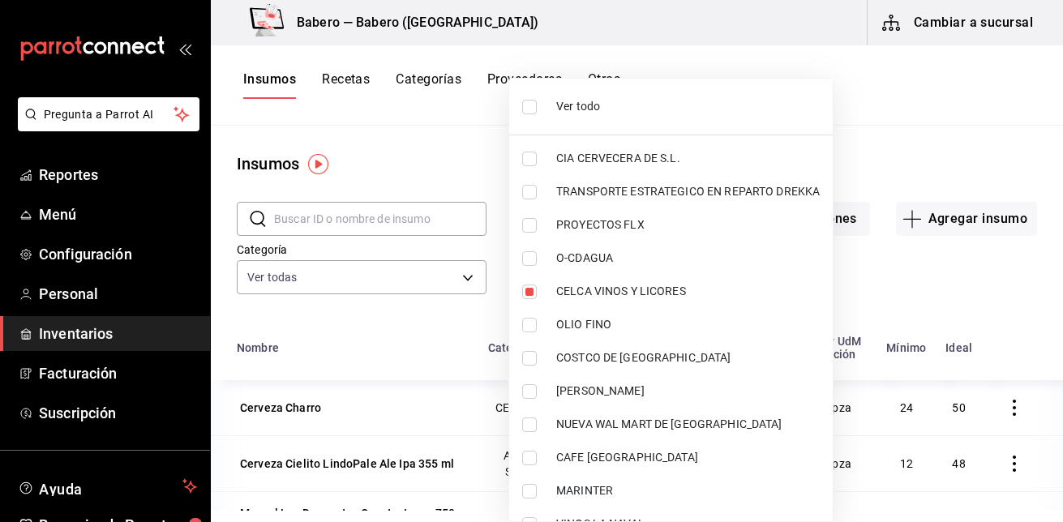
checkbox input "true"
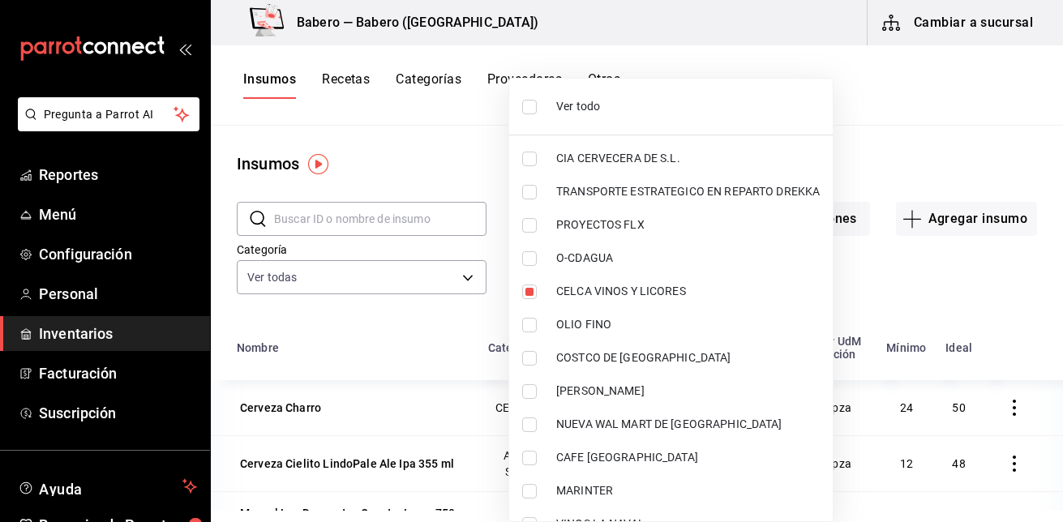
checkbox input "true"
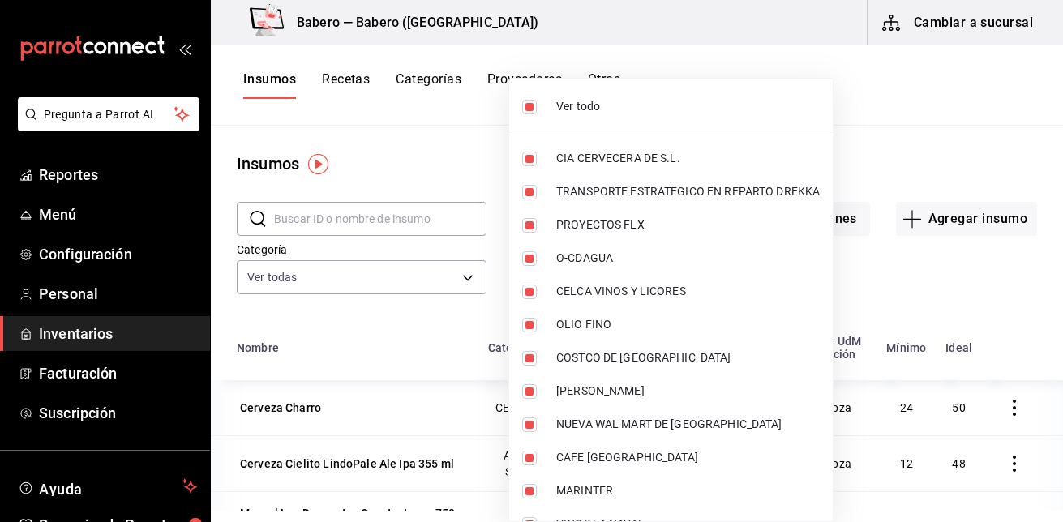
click at [535, 102] on input "checkbox" at bounding box center [529, 107] width 15 height 15
checkbox input "false"
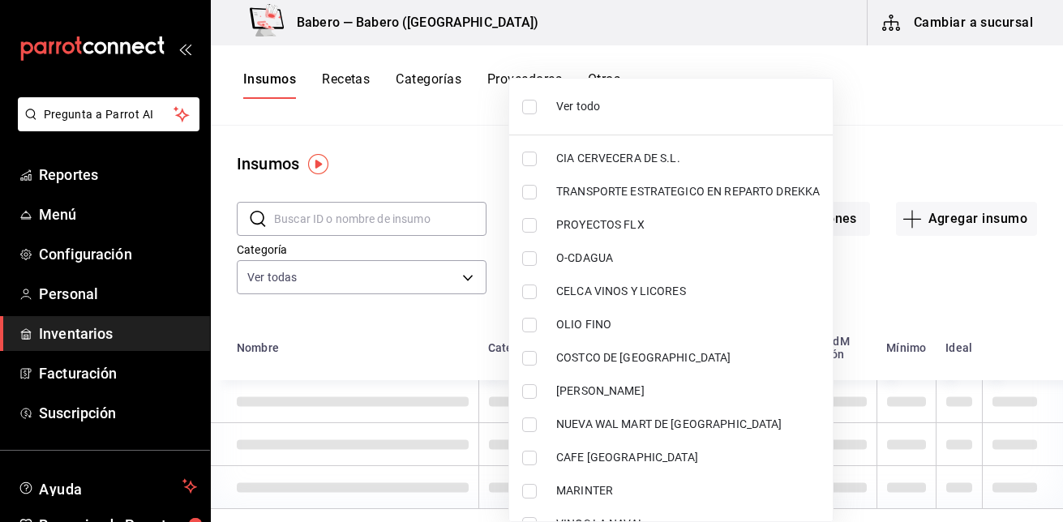
checkbox input "false"
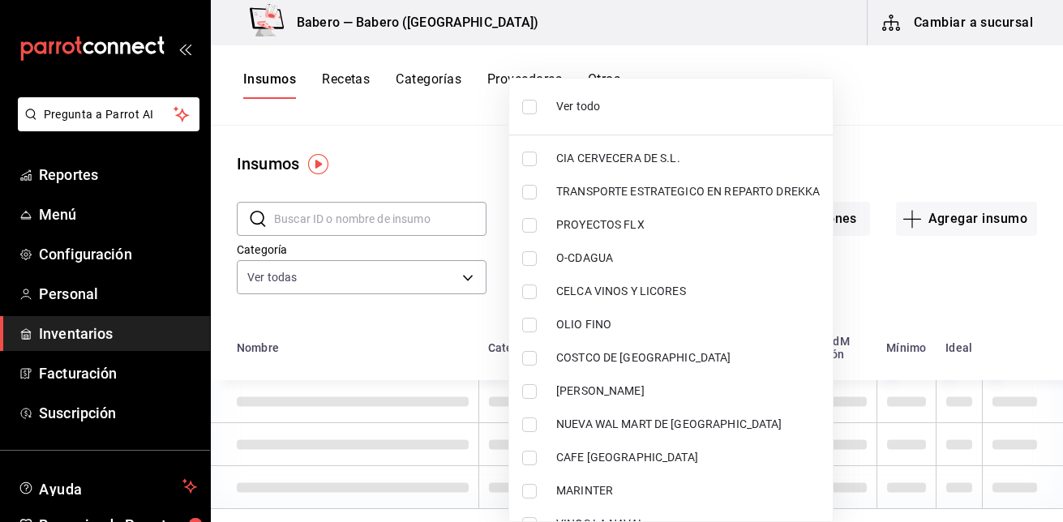
checkbox input "false"
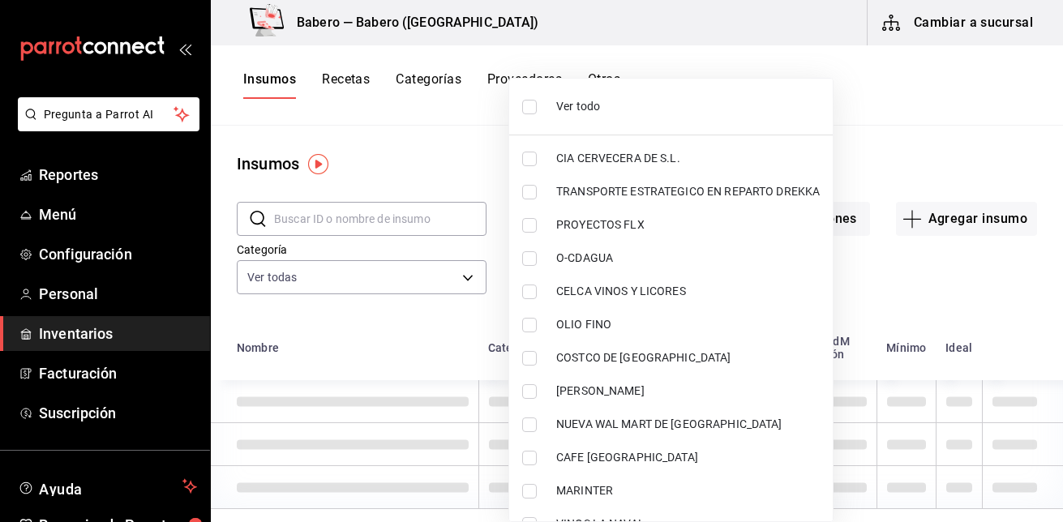
checkbox input "false"
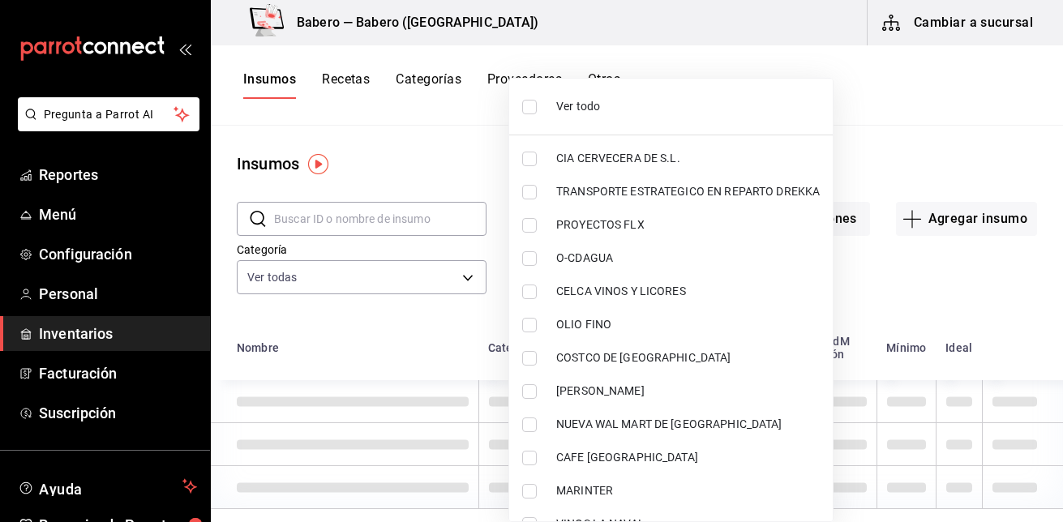
checkbox input "false"
click at [533, 190] on input "checkbox" at bounding box center [529, 192] width 15 height 15
checkbox input "true"
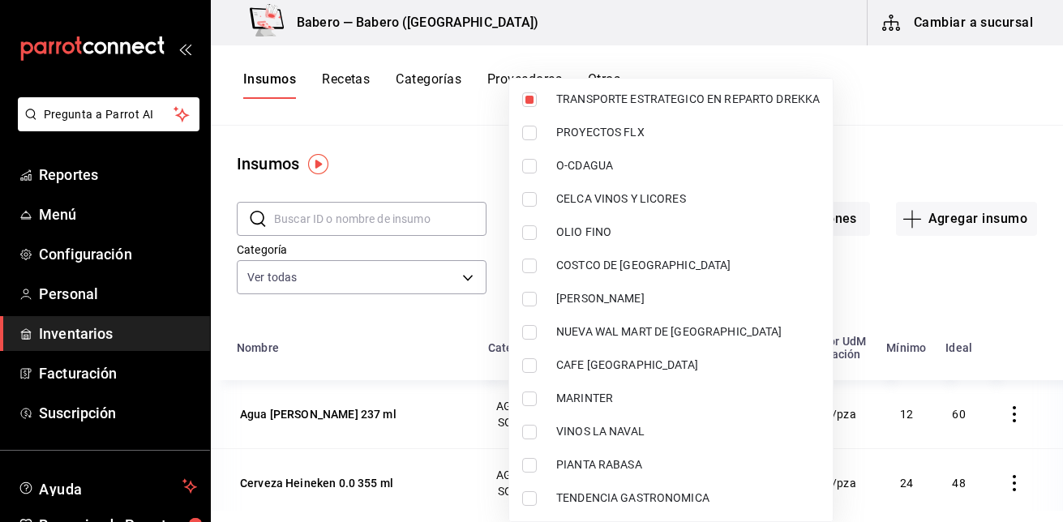
scroll to position [225, 0]
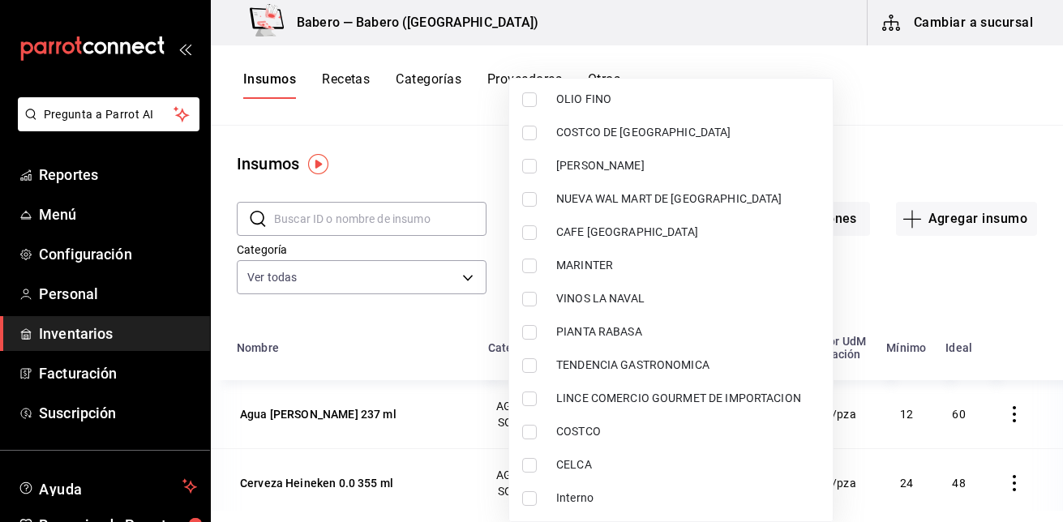
click at [631, 504] on span "Interno" at bounding box center [688, 498] width 264 height 17
type input "c0afed49-cc78-48d2-b646-c4383befce97,30db04ed-fcab-4abd-9cdd-f88f8ef9fc8c"
checkbox input "true"
click at [410, 324] on div at bounding box center [531, 261] width 1063 height 522
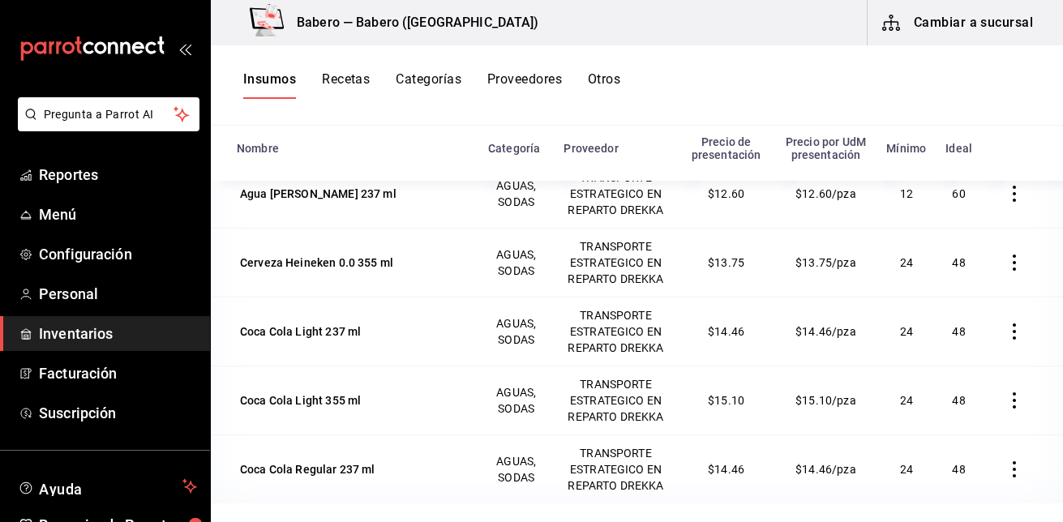
scroll to position [0, 0]
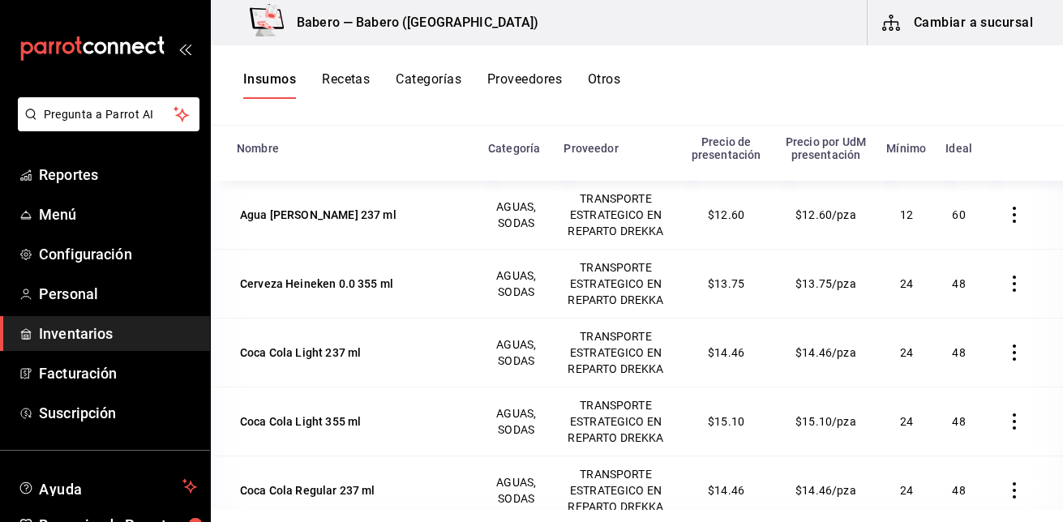
click at [278, 85] on button "Insumos" at bounding box center [269, 85] width 53 height 28
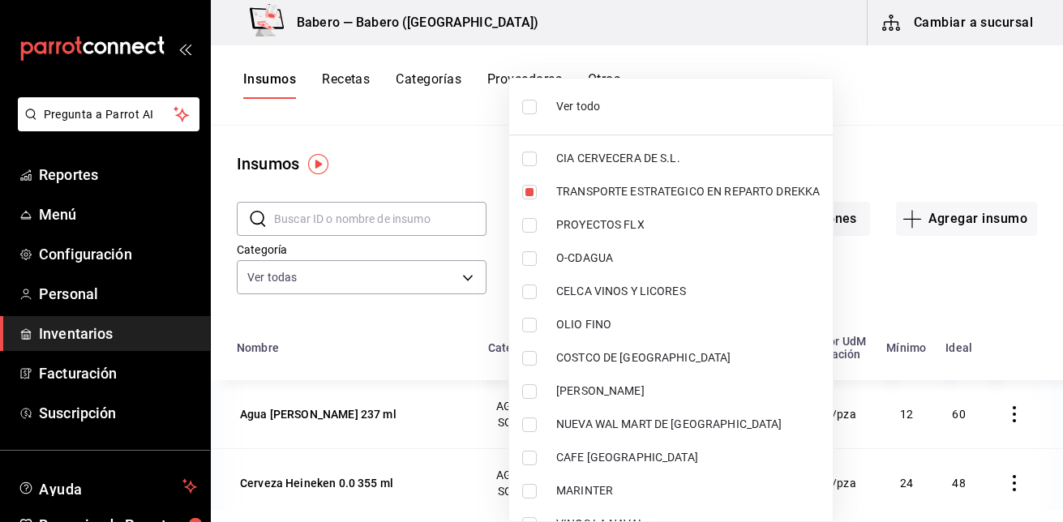
click at [744, 276] on body "Pregunta a Parrot AI Reportes Menú Configuración Personal Inventarios Facturaci…" at bounding box center [531, 255] width 1063 height 511
click at [531, 105] on input "checkbox" at bounding box center [529, 107] width 15 height 15
checkbox input "true"
type input "72af5f93-a3c9-4371-9d1f-120755dbae45,c0afed49-cc78-48d2-b646-c4383befce97,1220d…"
checkbox input "true"
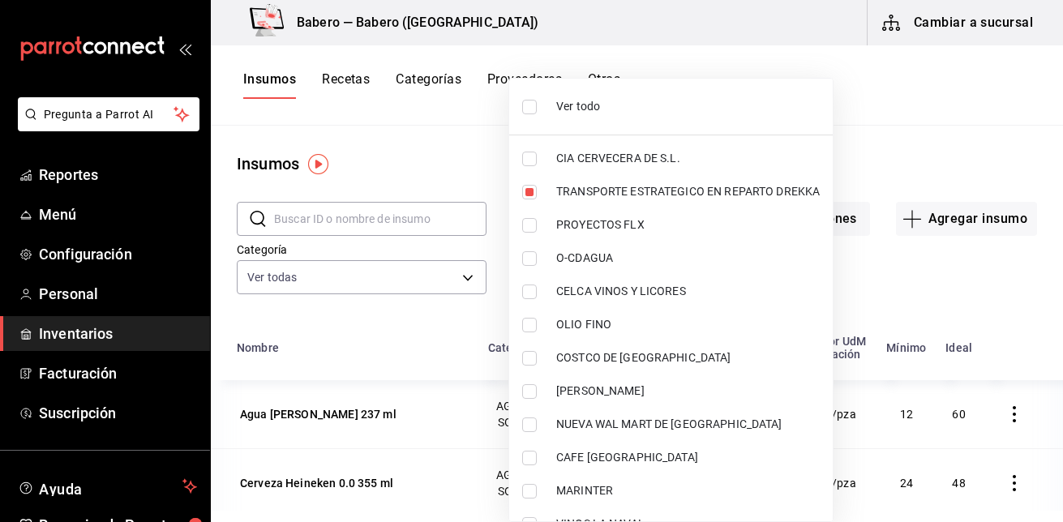
checkbox input "true"
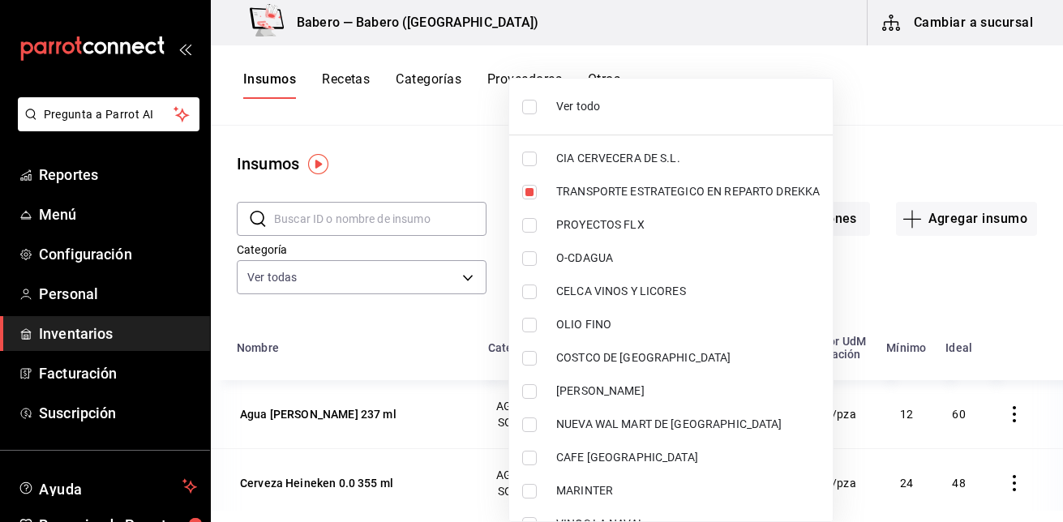
checkbox input "true"
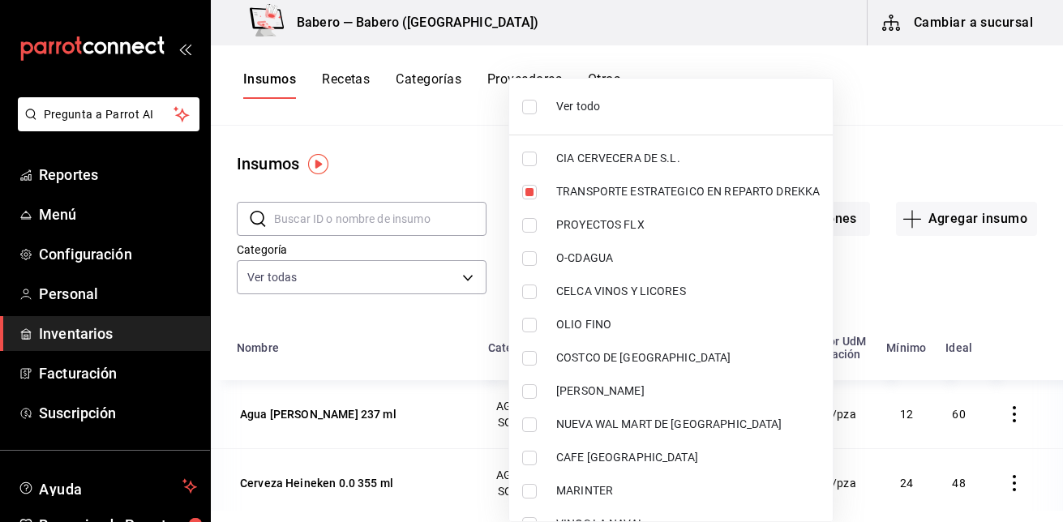
checkbox input "true"
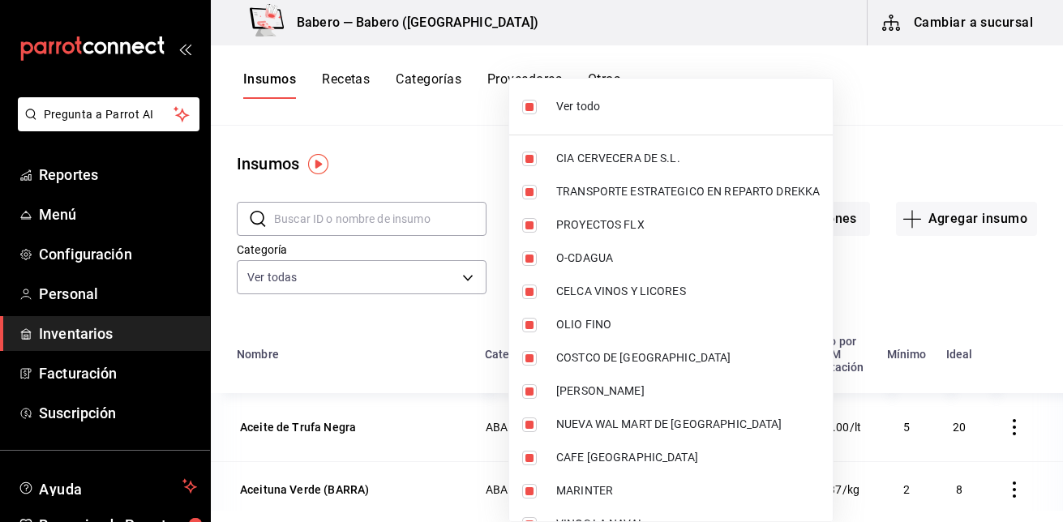
click at [424, 324] on div at bounding box center [531, 261] width 1063 height 522
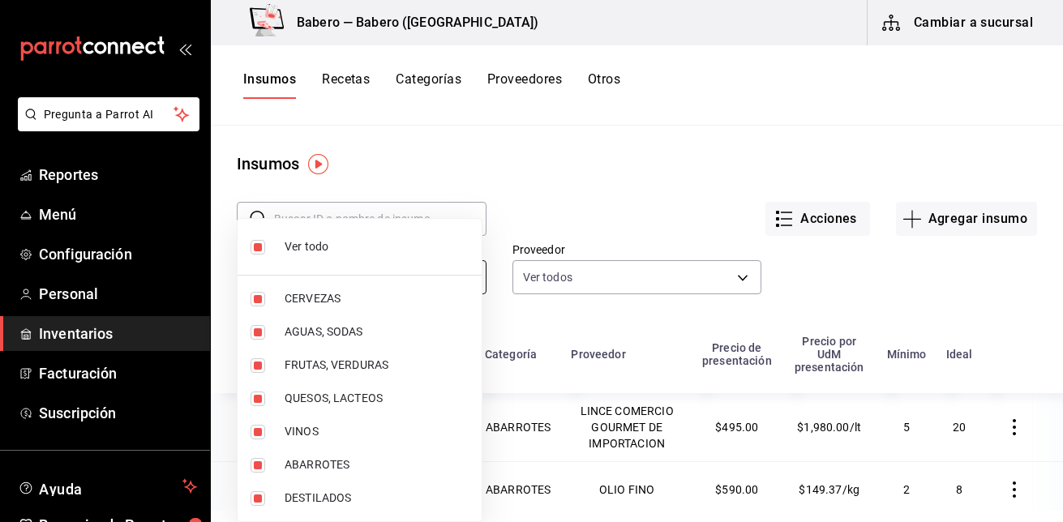
click at [475, 276] on body "Pregunta a Parrot AI Reportes Menú Configuración Personal Inventarios Facturaci…" at bounding box center [531, 255] width 1063 height 511
click at [257, 250] on input "checkbox" at bounding box center [258, 247] width 15 height 15
checkbox input "false"
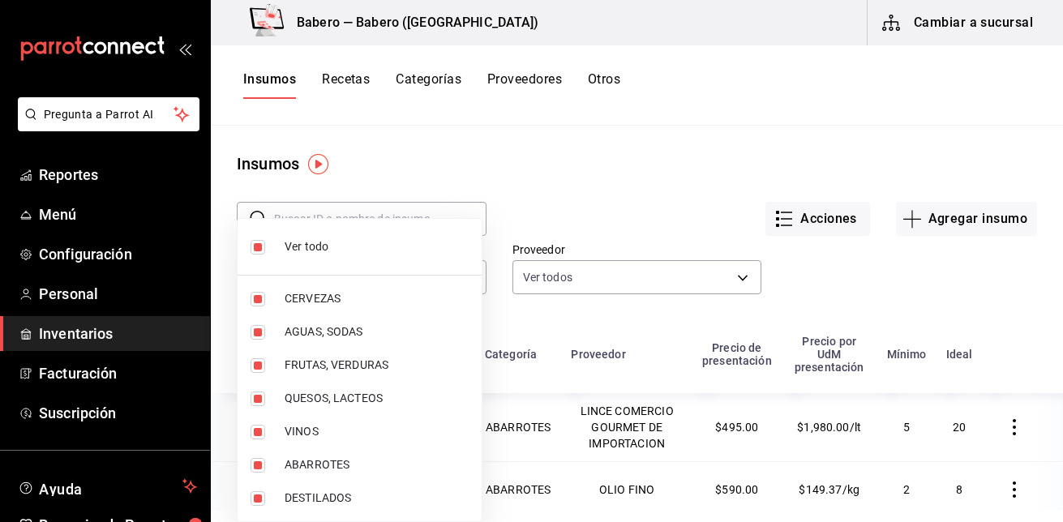
checkbox input "false"
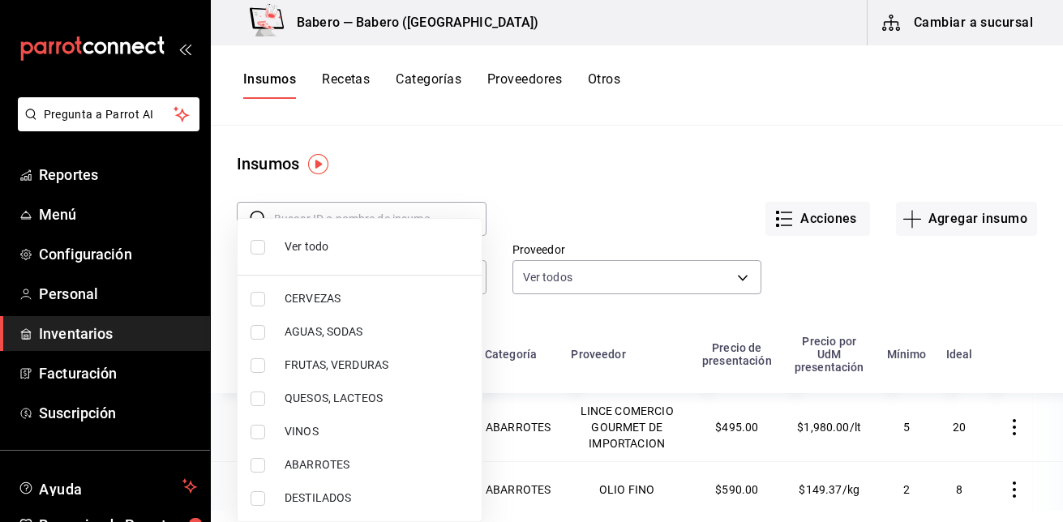
click at [259, 361] on input "checkbox" at bounding box center [258, 365] width 15 height 15
checkbox input "true"
type input "bc97f6e6-7b24-4966-9f9d-bae7c5662722"
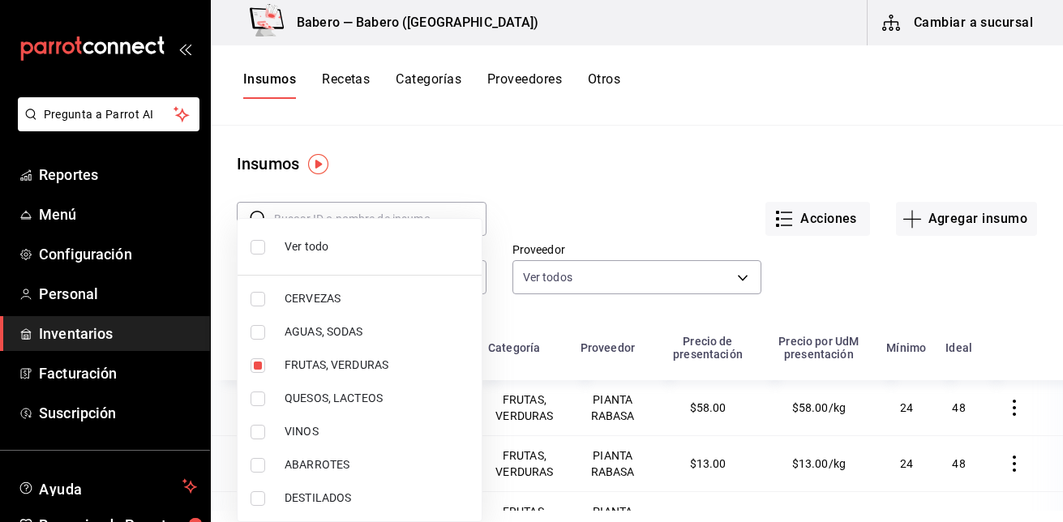
click at [256, 393] on input "checkbox" at bounding box center [258, 399] width 15 height 15
checkbox input "true"
type input "bc97f6e6-7b24-4966-9f9d-bae7c5662722,528aeafe-ae23-4aa1-8055-a7916678a861"
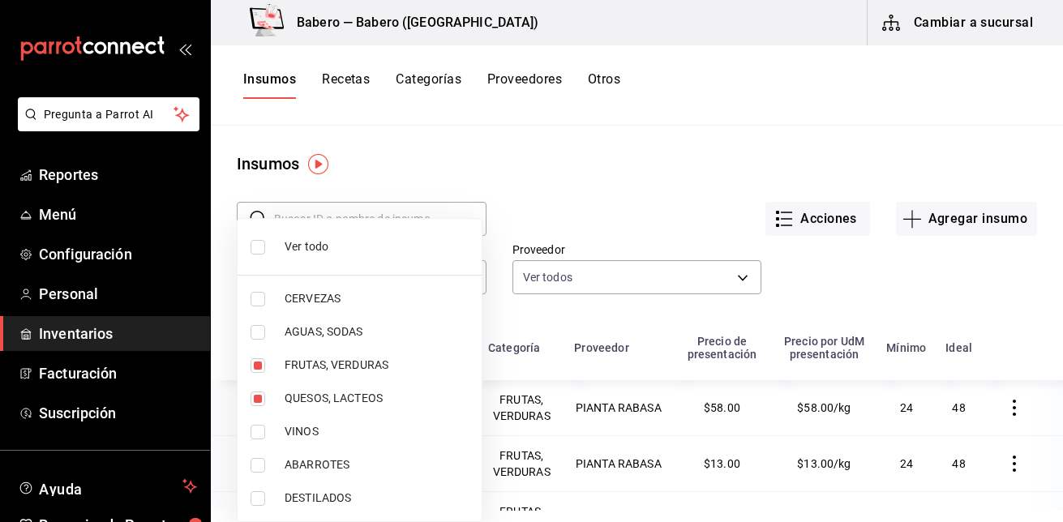
click at [258, 499] on input "checkbox" at bounding box center [258, 498] width 15 height 15
checkbox input "true"
type input "bc97f6e6-7b24-4966-9f9d-bae7c5662722,528aeafe-ae23-4aa1-8055-a7916678a861,88c5f…"
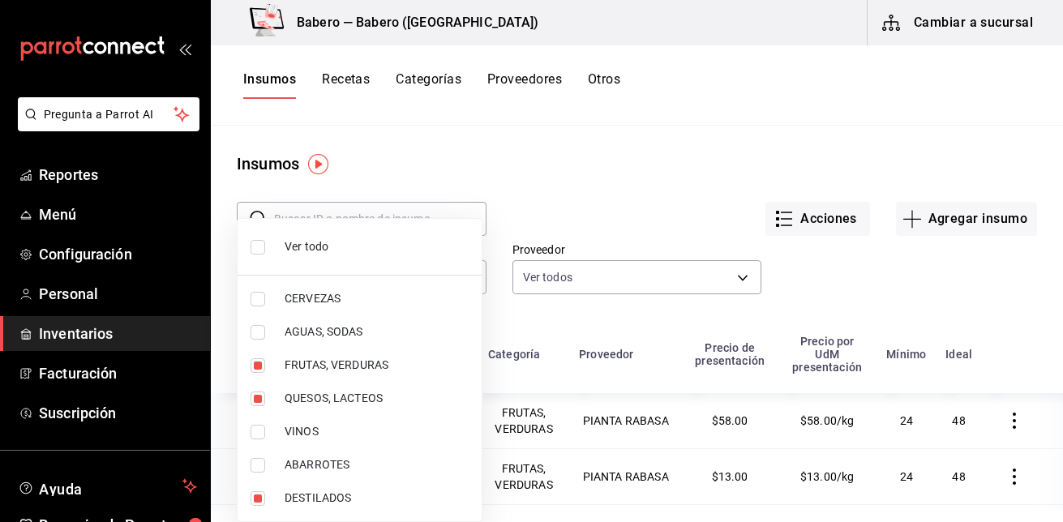
click at [262, 466] on input "checkbox" at bounding box center [258, 465] width 15 height 15
checkbox input "true"
type input "bc97f6e6-7b24-4966-9f9d-bae7c5662722,528aeafe-ae23-4aa1-8055-a7916678a861,88c5f…"
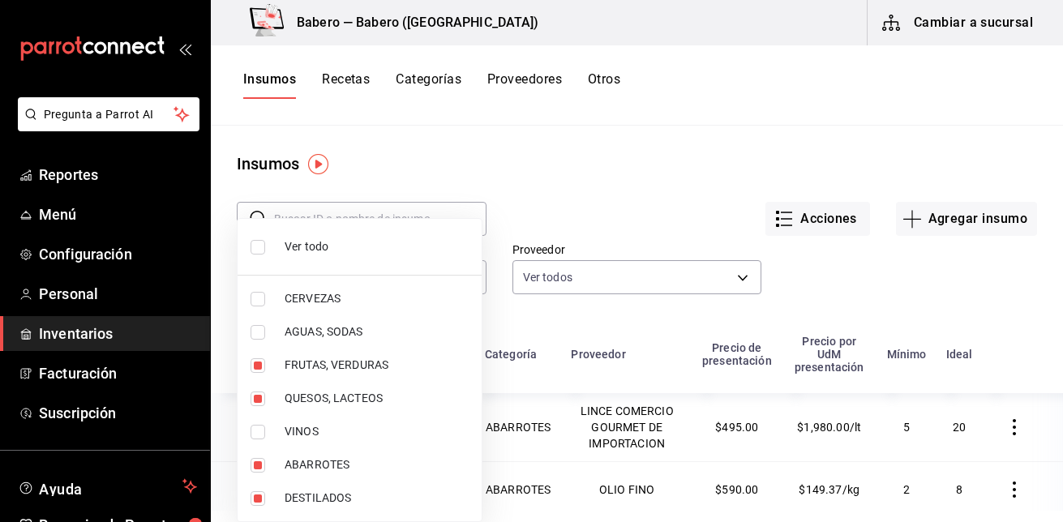
click at [529, 174] on div at bounding box center [531, 261] width 1063 height 522
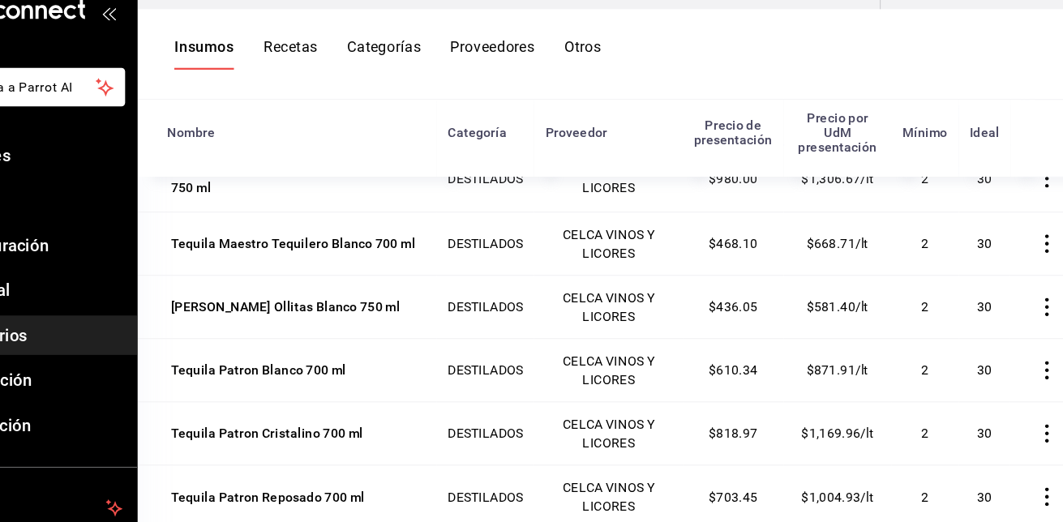
scroll to position [6401, 0]
